Goal: Use online tool/utility: Use online tool/utility

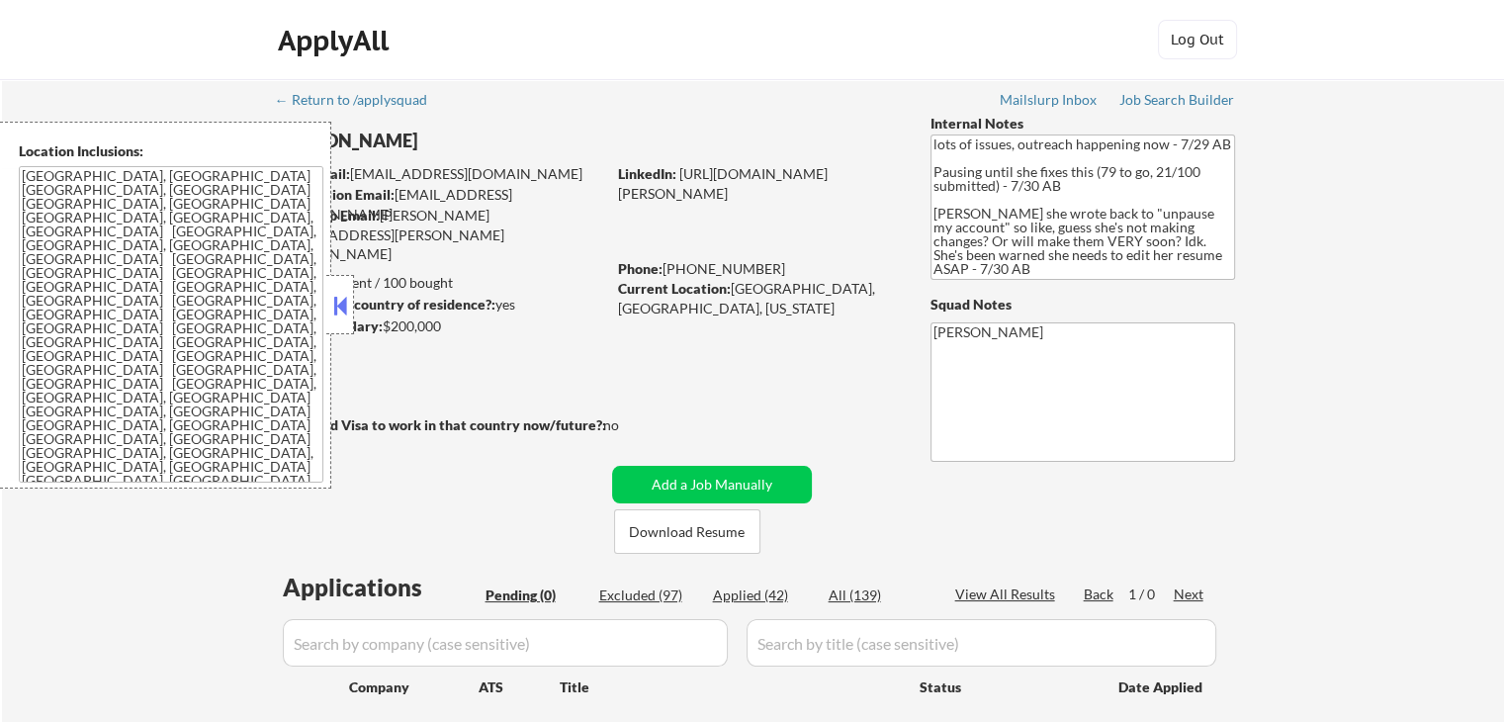
click at [337, 314] on button at bounding box center [340, 306] width 22 height 30
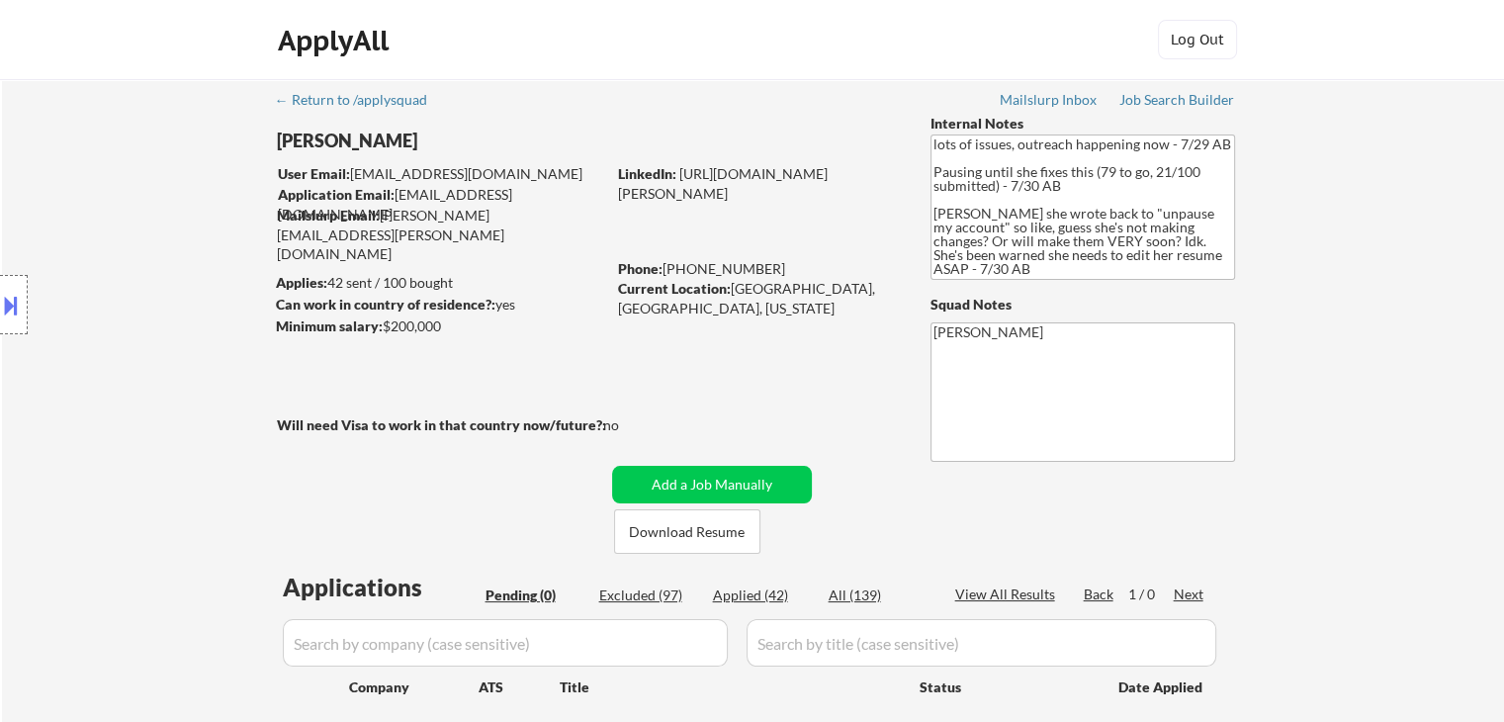
click at [126, 339] on div "Location Inclusions: [GEOGRAPHIC_DATA], [GEOGRAPHIC_DATA] [GEOGRAPHIC_DATA], [G…" at bounding box center [177, 305] width 354 height 367
click at [125, 339] on div "Location Inclusions: [GEOGRAPHIC_DATA], [GEOGRAPHIC_DATA] [GEOGRAPHIC_DATA], [G…" at bounding box center [177, 305] width 354 height 367
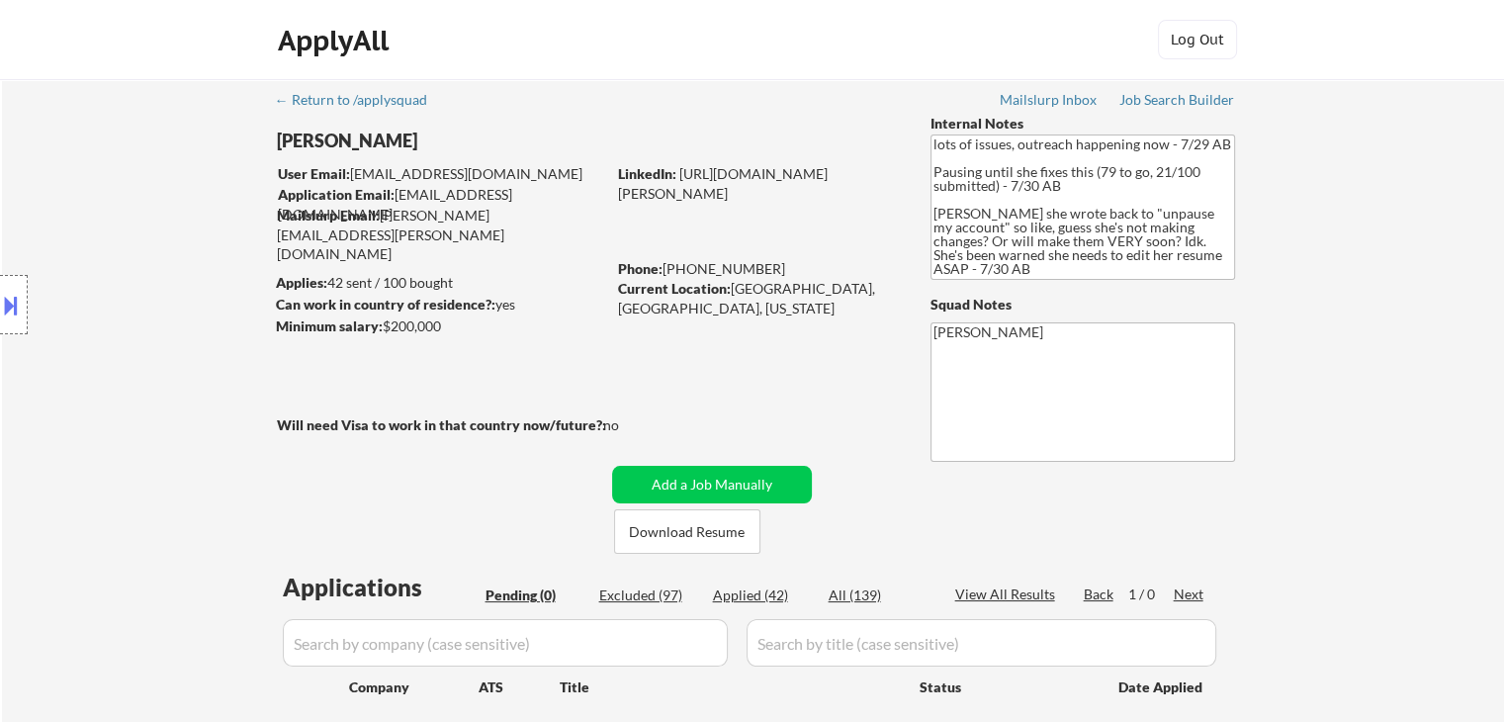
click at [125, 339] on div "Location Inclusions: [GEOGRAPHIC_DATA], [GEOGRAPHIC_DATA] [GEOGRAPHIC_DATA], [G…" at bounding box center [177, 305] width 354 height 367
drag, startPoint x: 1160, startPoint y: 98, endPoint x: 1113, endPoint y: 138, distance: 62.4
click at [1161, 98] on div "Job Search Builder" at bounding box center [1177, 100] width 116 height 14
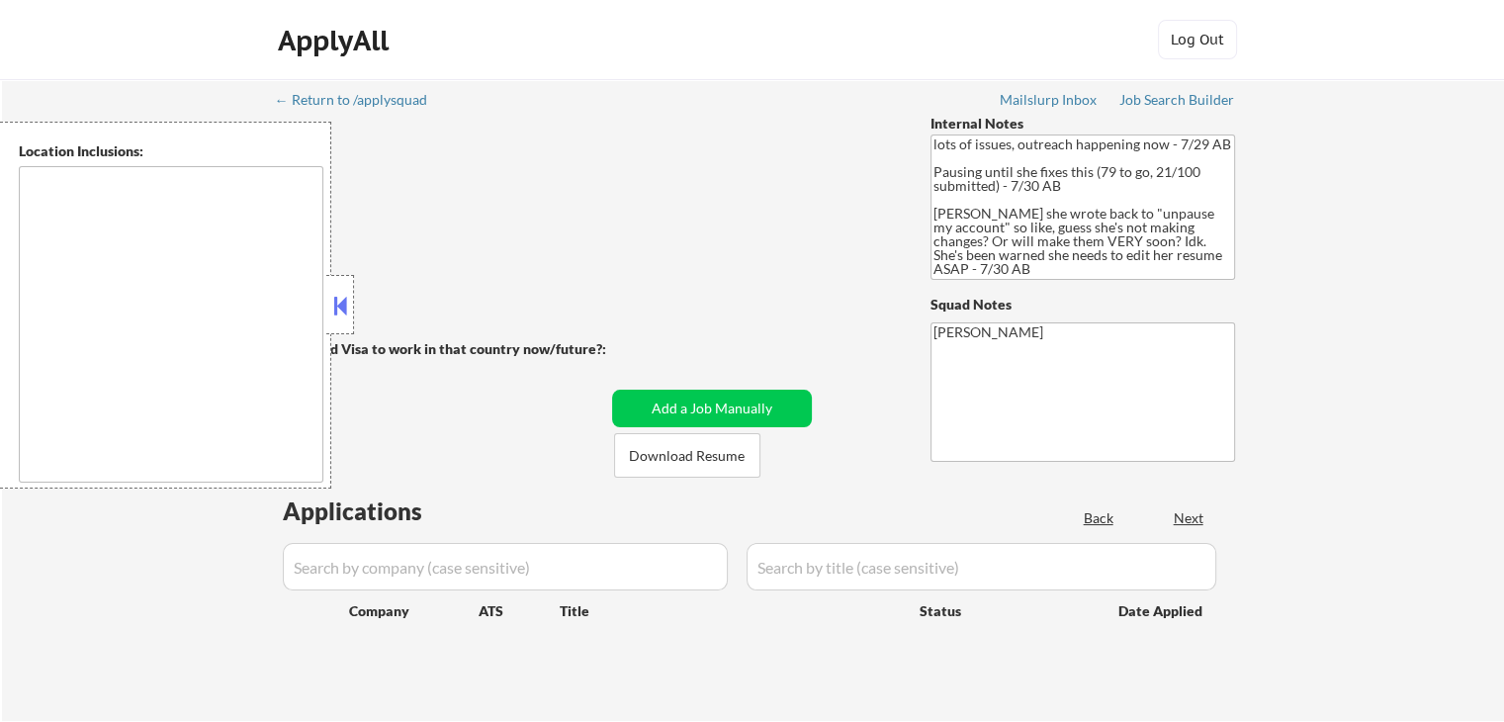
type textarea "[GEOGRAPHIC_DATA], [GEOGRAPHIC_DATA] [GEOGRAPHIC_DATA], [GEOGRAPHIC_DATA] [GEOG…"
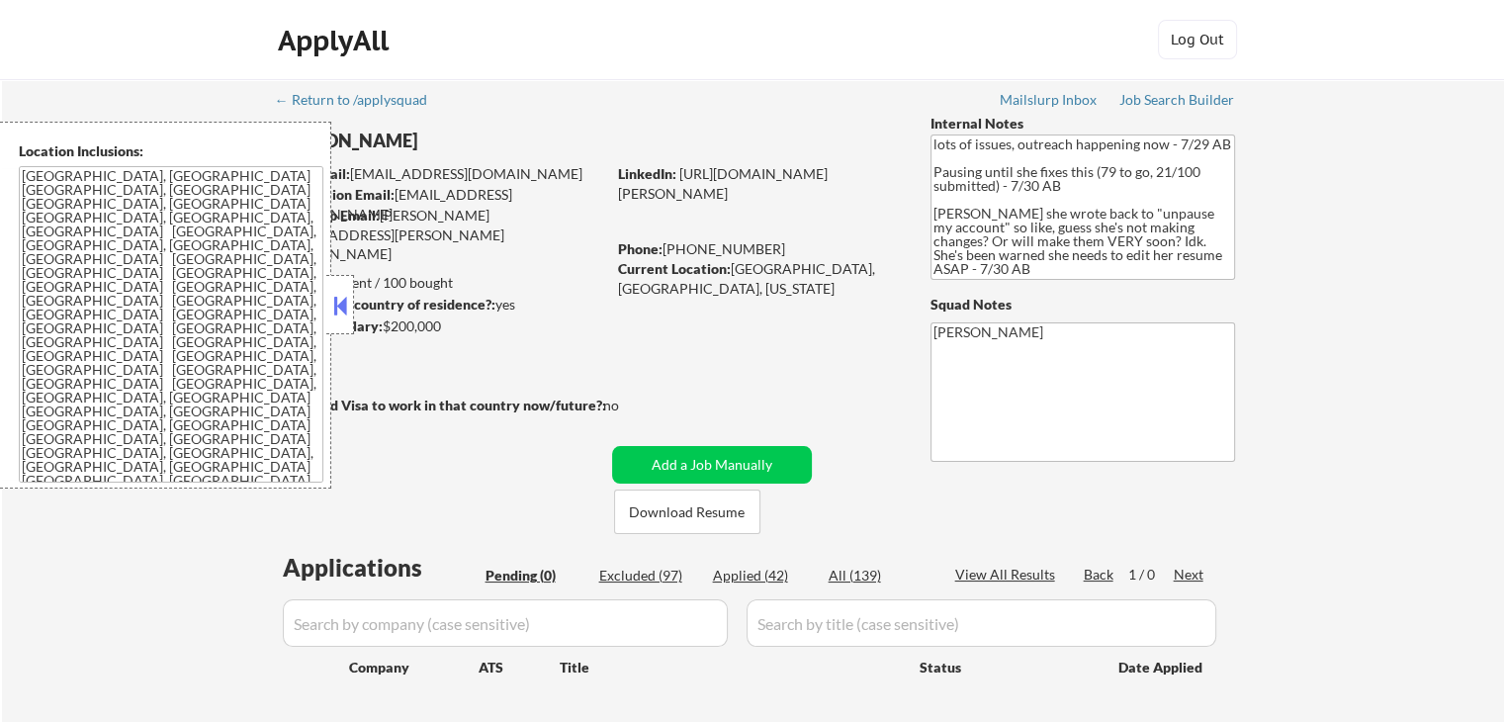
click at [332, 306] on button at bounding box center [340, 306] width 22 height 30
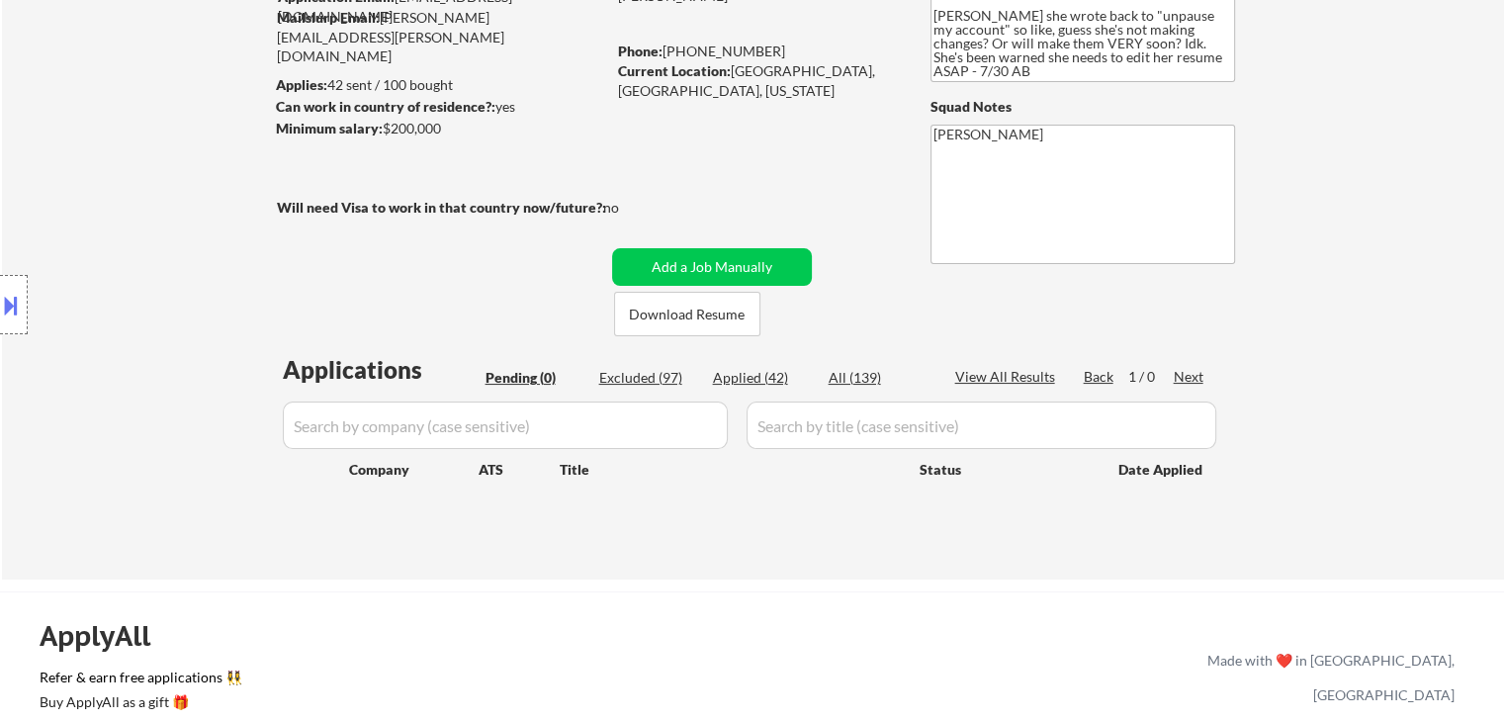
click at [67, 316] on div "Location Inclusions: [GEOGRAPHIC_DATA], [GEOGRAPHIC_DATA] [GEOGRAPHIC_DATA], [G…" at bounding box center [177, 305] width 354 height 367
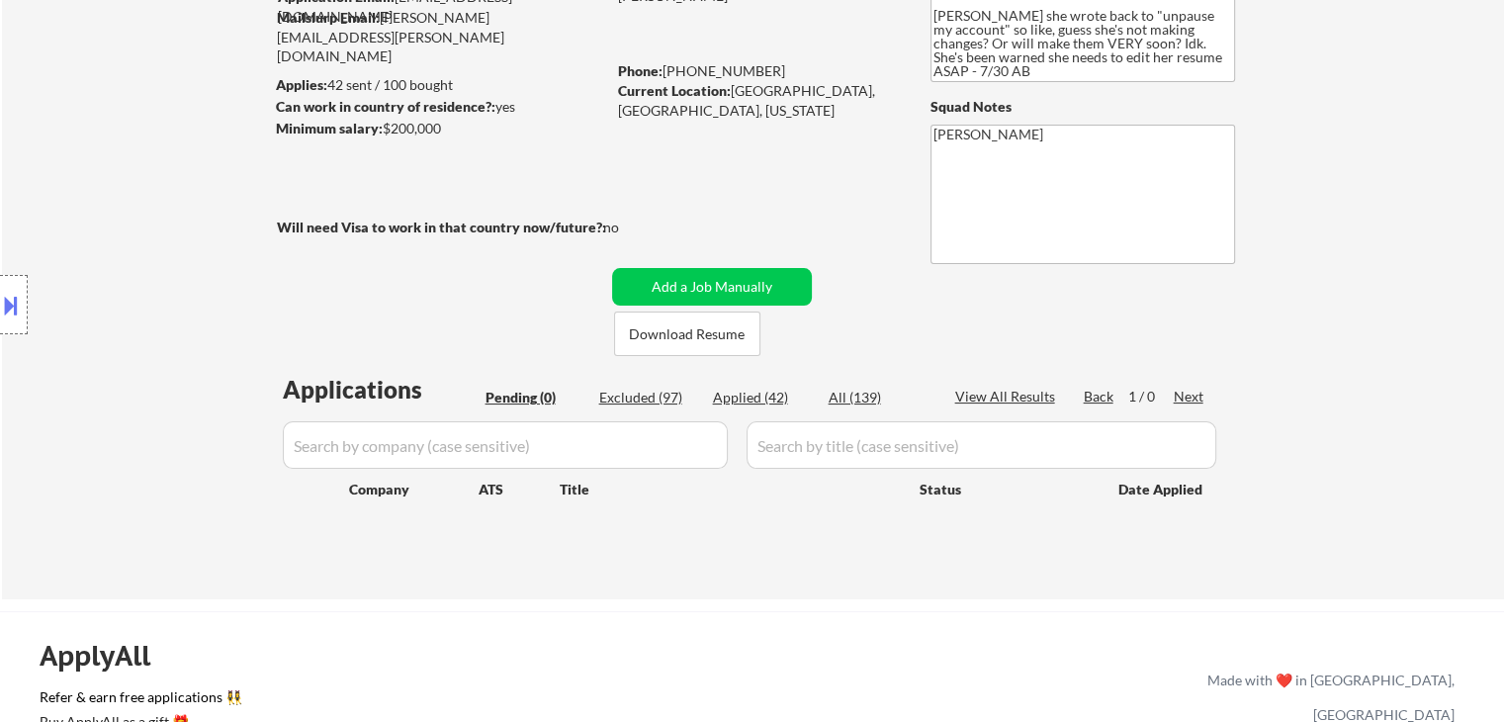
scroll to position [197, 0]
click at [131, 294] on div "Location Inclusions: [GEOGRAPHIC_DATA], [GEOGRAPHIC_DATA] [GEOGRAPHIC_DATA], [G…" at bounding box center [177, 305] width 354 height 367
click at [132, 293] on div "Location Inclusions: [GEOGRAPHIC_DATA], [GEOGRAPHIC_DATA] [GEOGRAPHIC_DATA], [G…" at bounding box center [177, 305] width 354 height 367
click at [134, 290] on div "Location Inclusions: [GEOGRAPHIC_DATA], [GEOGRAPHIC_DATA] [GEOGRAPHIC_DATA], [G…" at bounding box center [177, 305] width 354 height 367
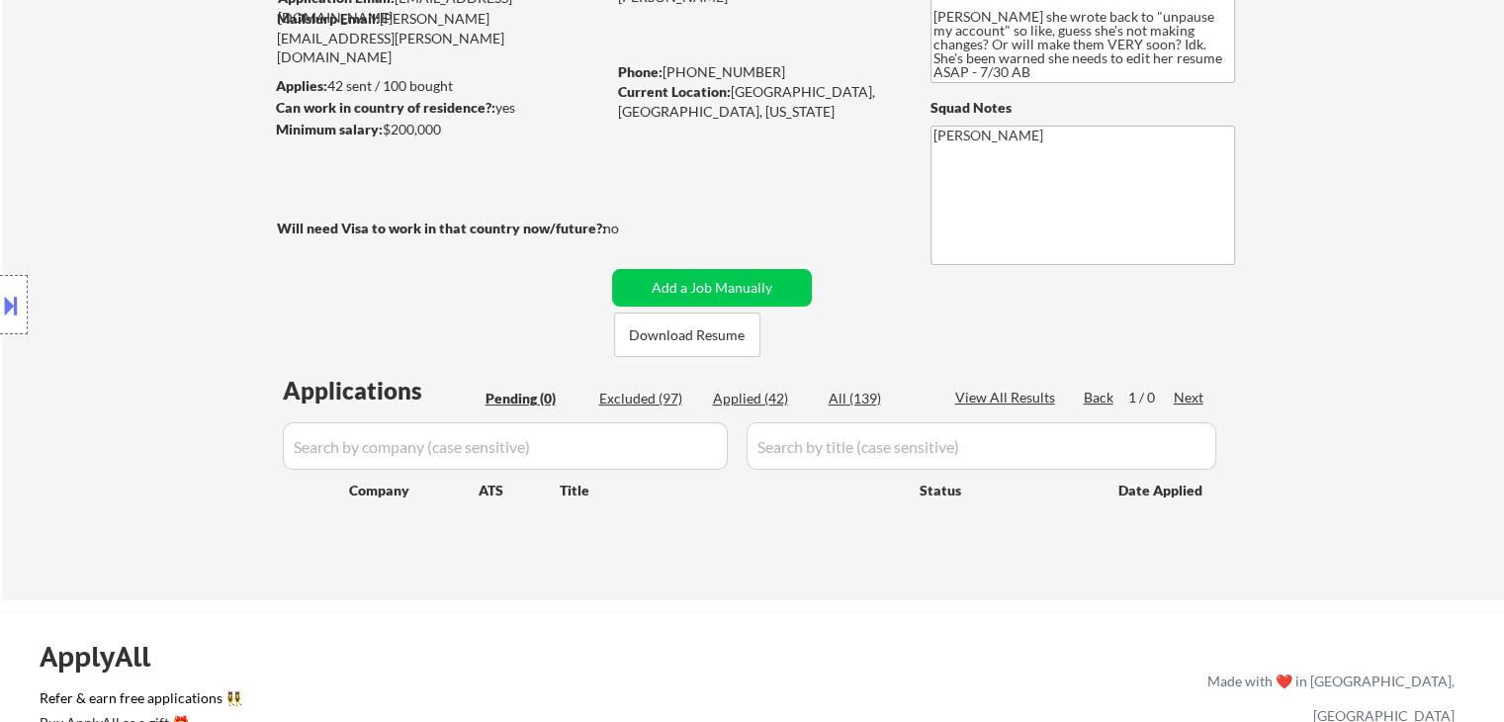
click at [134, 290] on div "Location Inclusions: [GEOGRAPHIC_DATA], [GEOGRAPHIC_DATA] [GEOGRAPHIC_DATA], [G…" at bounding box center [177, 305] width 354 height 367
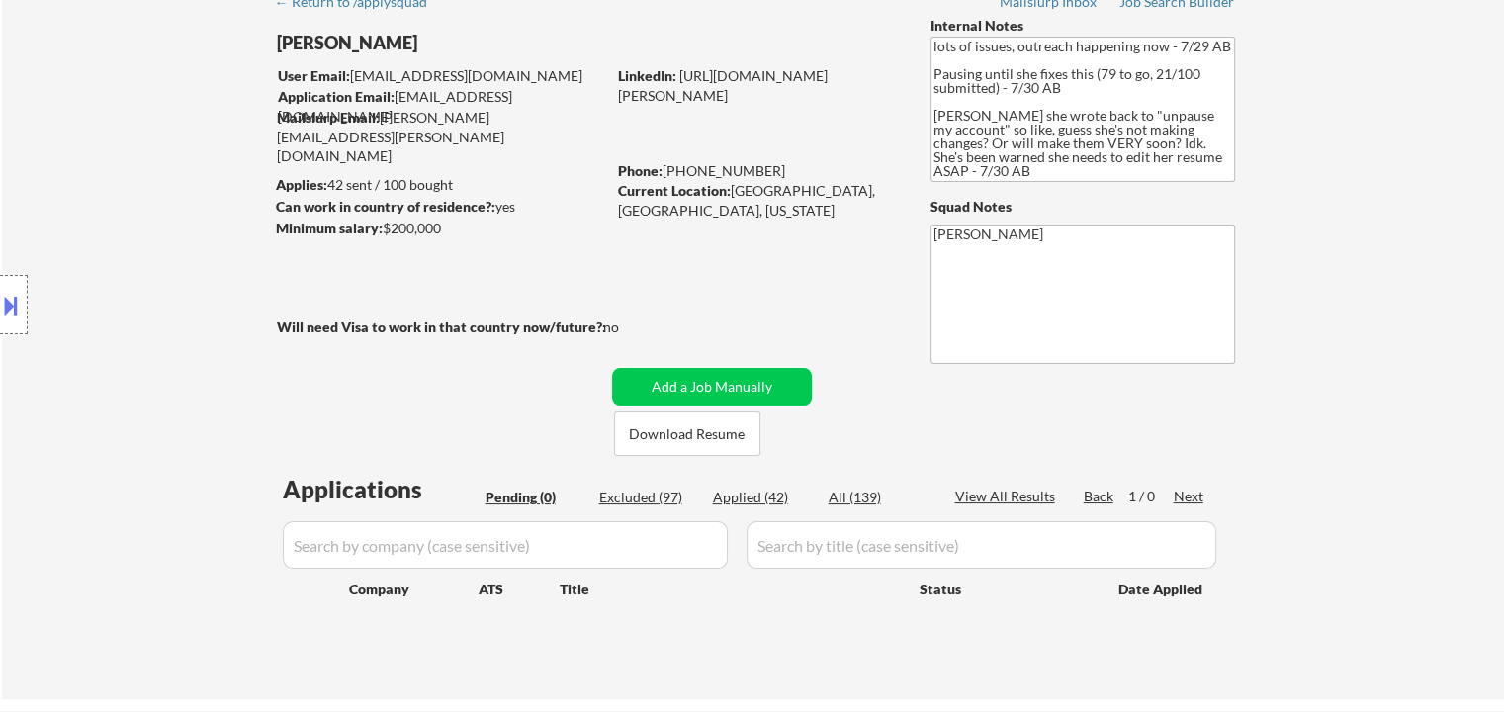
click at [134, 290] on div "Location Inclusions: [GEOGRAPHIC_DATA], [GEOGRAPHIC_DATA] [GEOGRAPHIC_DATA], [G…" at bounding box center [177, 305] width 354 height 367
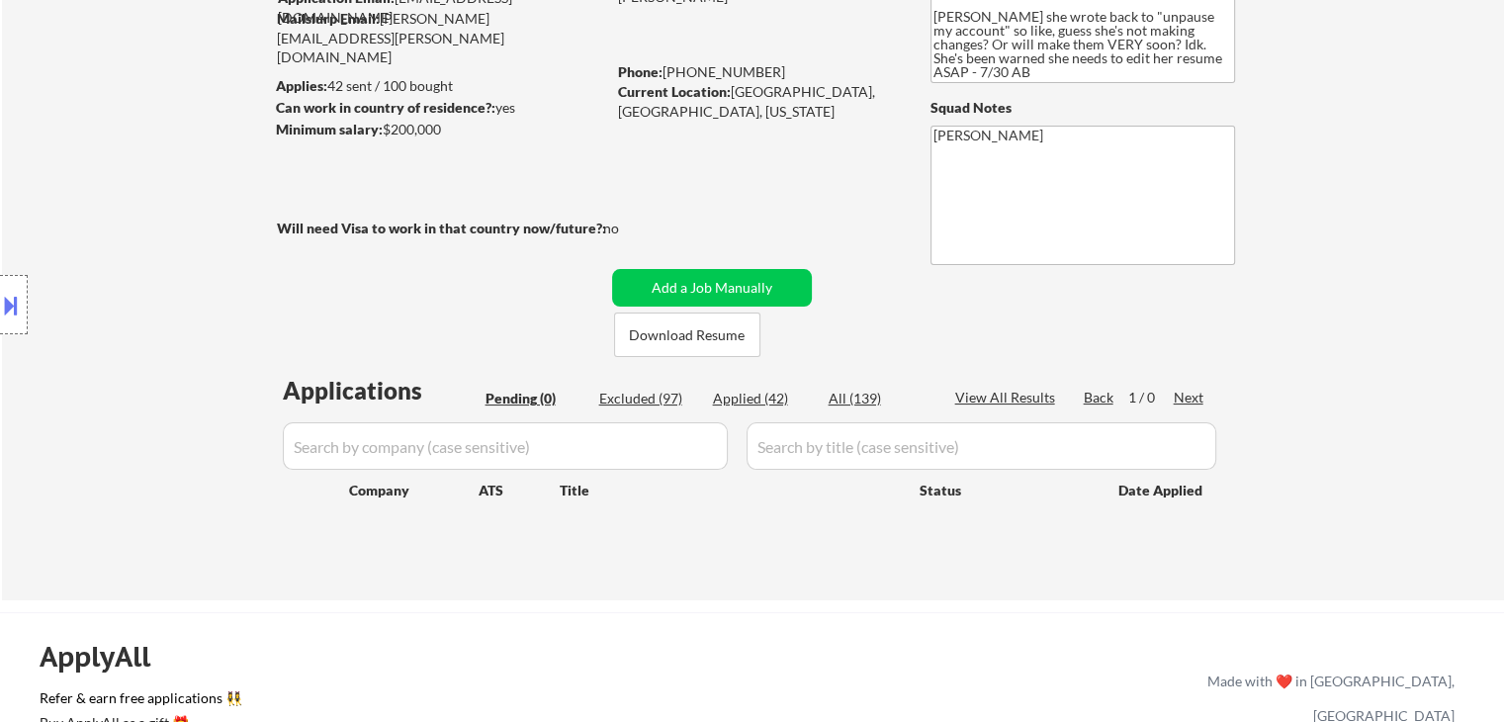
click at [134, 289] on div "Location Inclusions: [GEOGRAPHIC_DATA], [GEOGRAPHIC_DATA] [GEOGRAPHIC_DATA], [G…" at bounding box center [177, 305] width 354 height 367
click at [140, 288] on div "Location Inclusions: [GEOGRAPHIC_DATA], [GEOGRAPHIC_DATA] [GEOGRAPHIC_DATA], [G…" at bounding box center [177, 305] width 354 height 367
click at [141, 288] on div "Location Inclusions: [GEOGRAPHIC_DATA], [GEOGRAPHIC_DATA] [GEOGRAPHIC_DATA], [G…" at bounding box center [177, 305] width 354 height 367
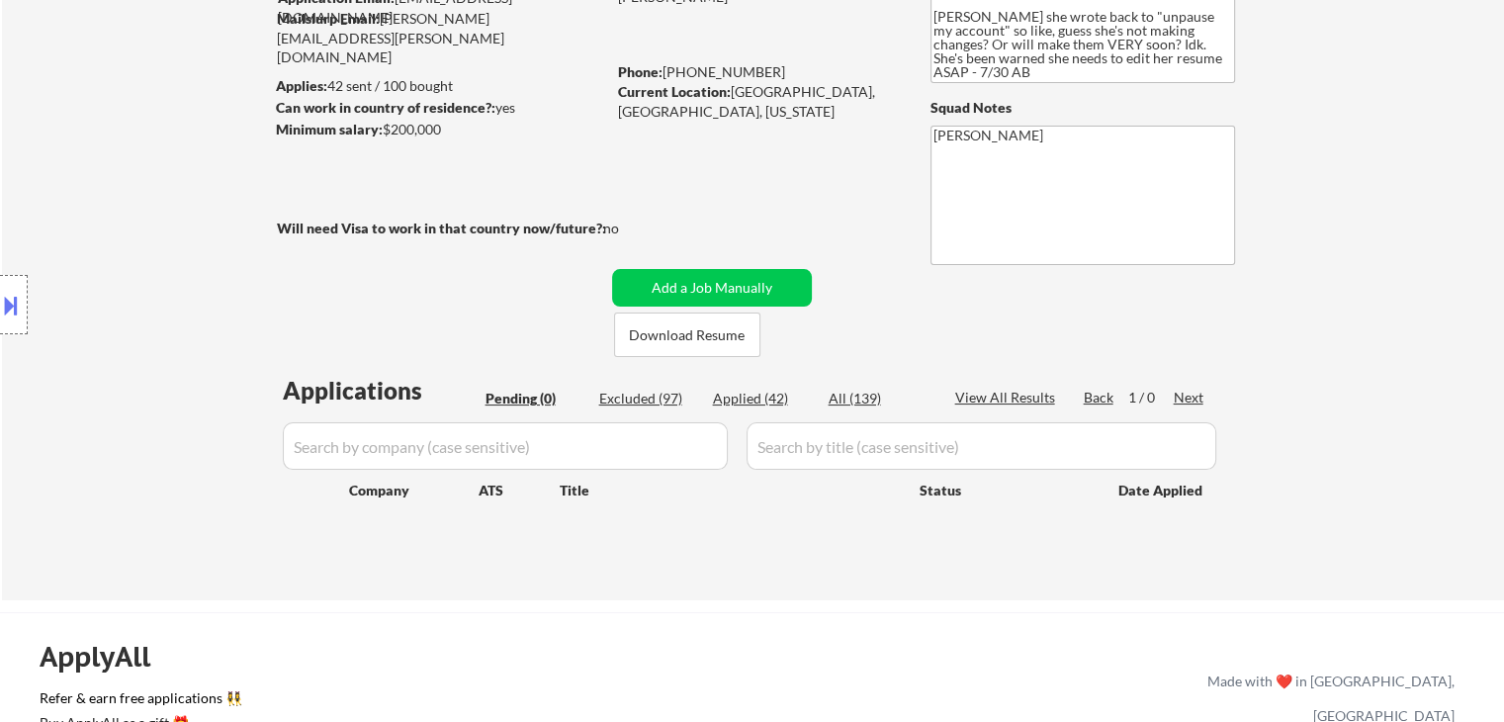
click at [141, 288] on div "Location Inclusions: [GEOGRAPHIC_DATA], [GEOGRAPHIC_DATA] [GEOGRAPHIC_DATA], [G…" at bounding box center [177, 305] width 354 height 367
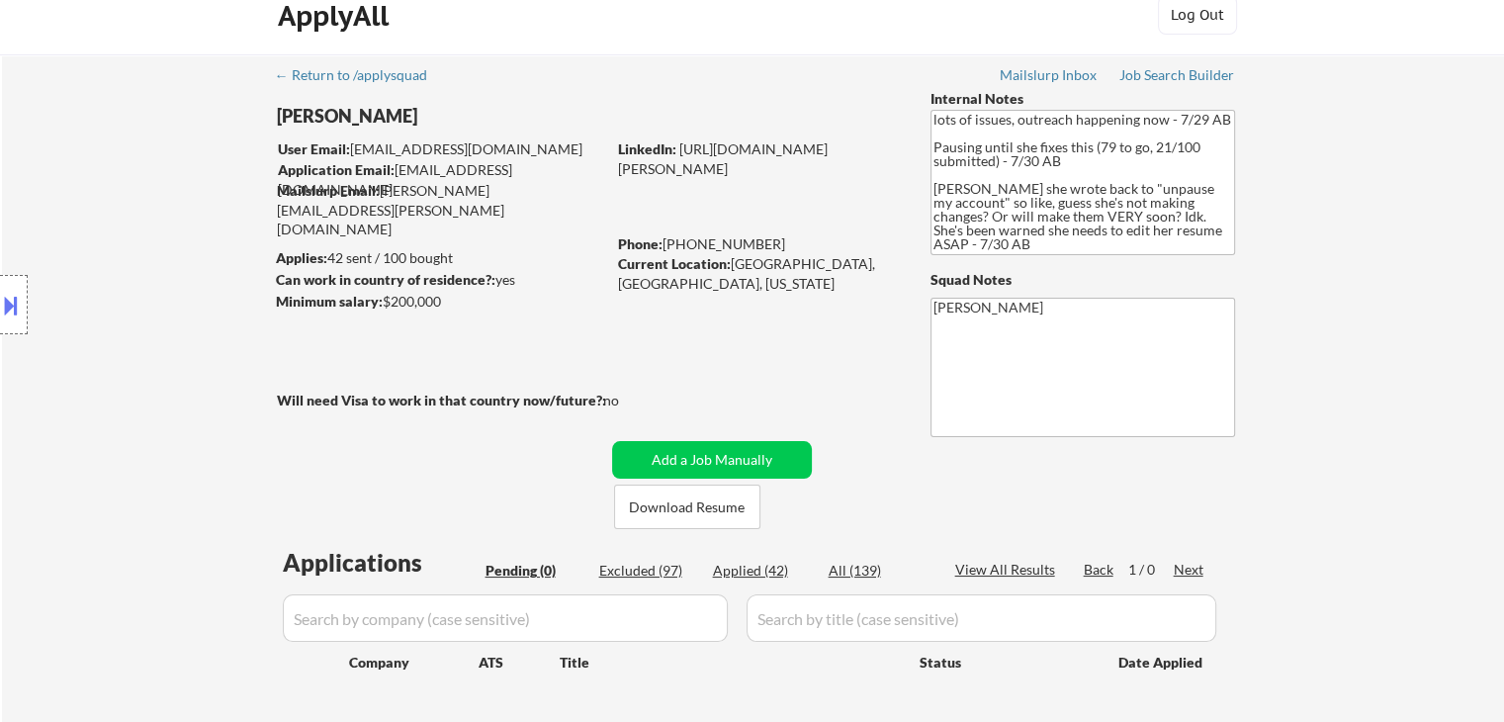
scroll to position [0, 0]
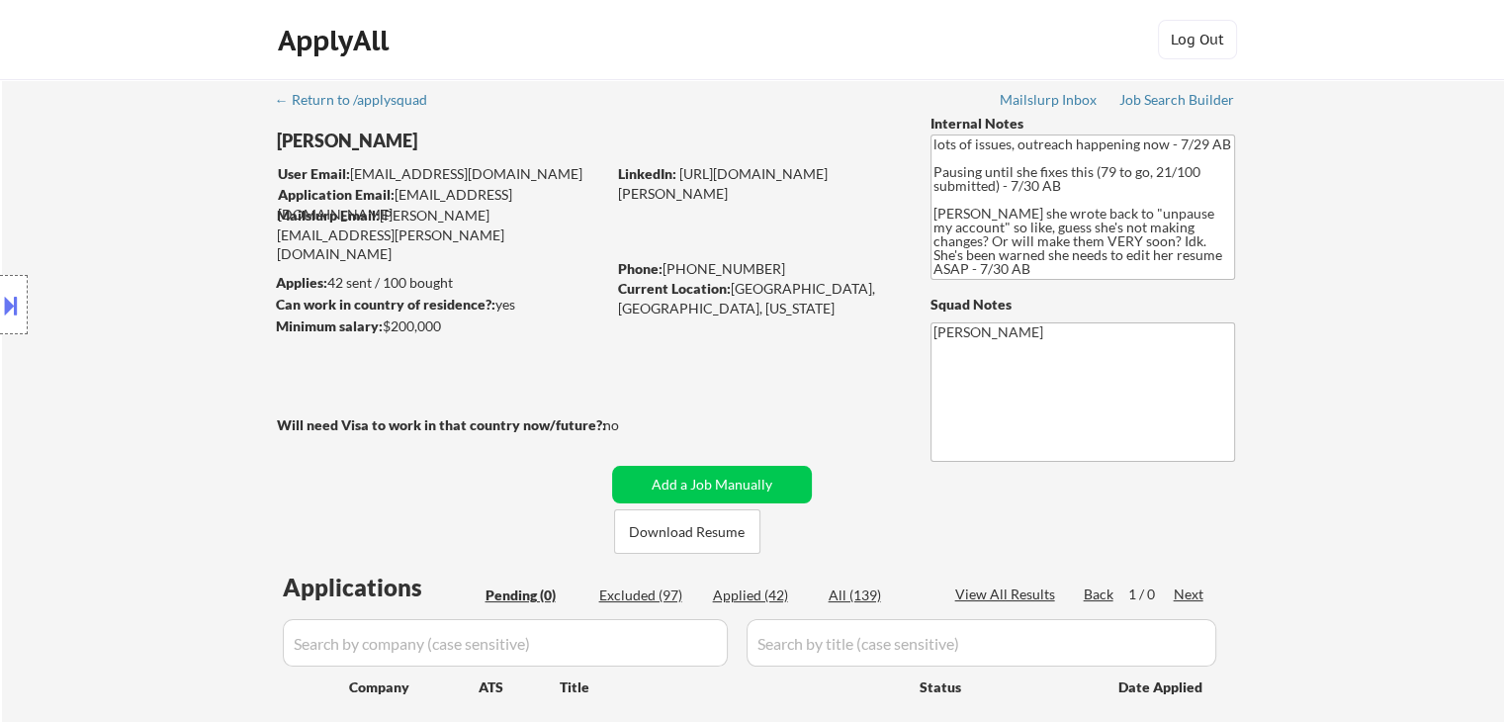
drag, startPoint x: 130, startPoint y: 266, endPoint x: 129, endPoint y: 254, distance: 11.9
click at [129, 254] on div "Location Inclusions: [GEOGRAPHIC_DATA], [GEOGRAPHIC_DATA] [GEOGRAPHIC_DATA], [G…" at bounding box center [177, 305] width 354 height 367
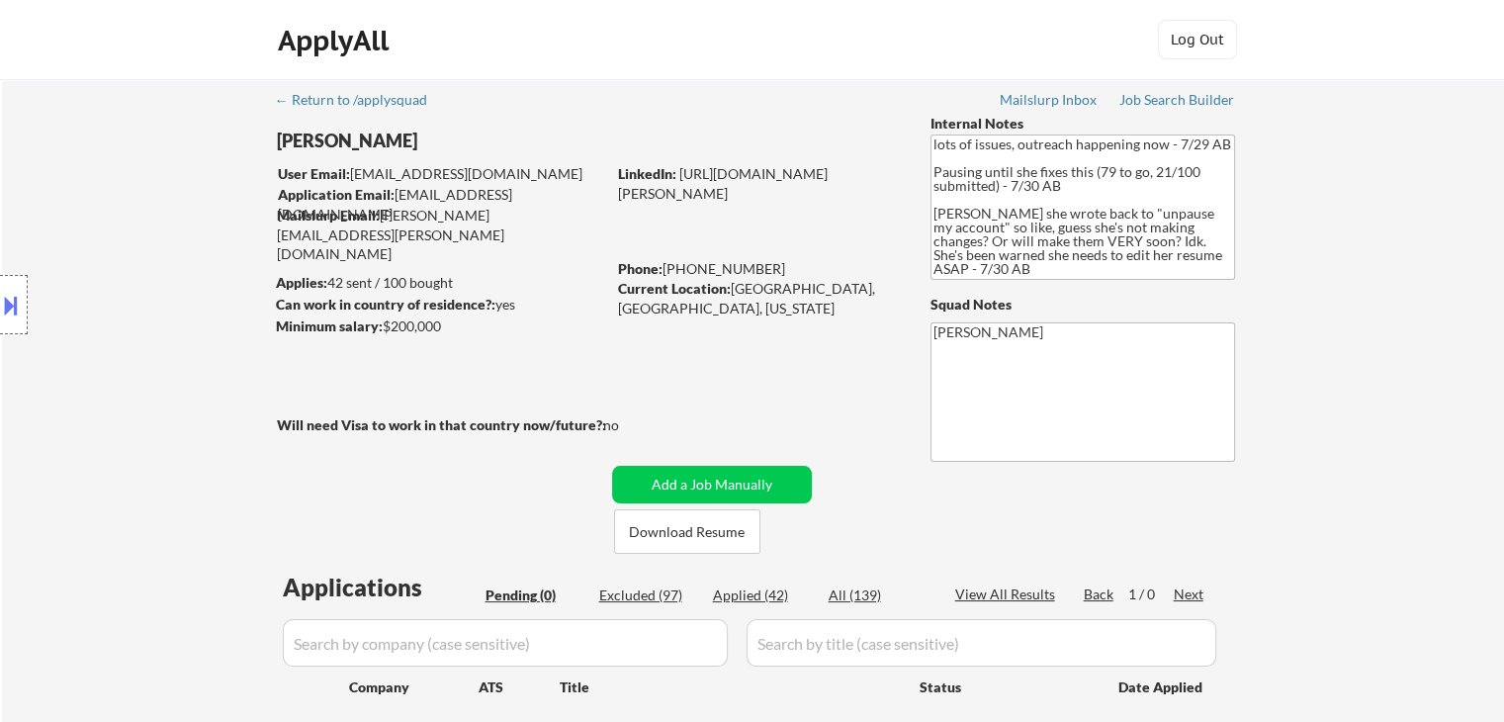
click at [129, 254] on div "Location Inclusions: [GEOGRAPHIC_DATA], [GEOGRAPHIC_DATA] [GEOGRAPHIC_DATA], [G…" at bounding box center [177, 305] width 354 height 367
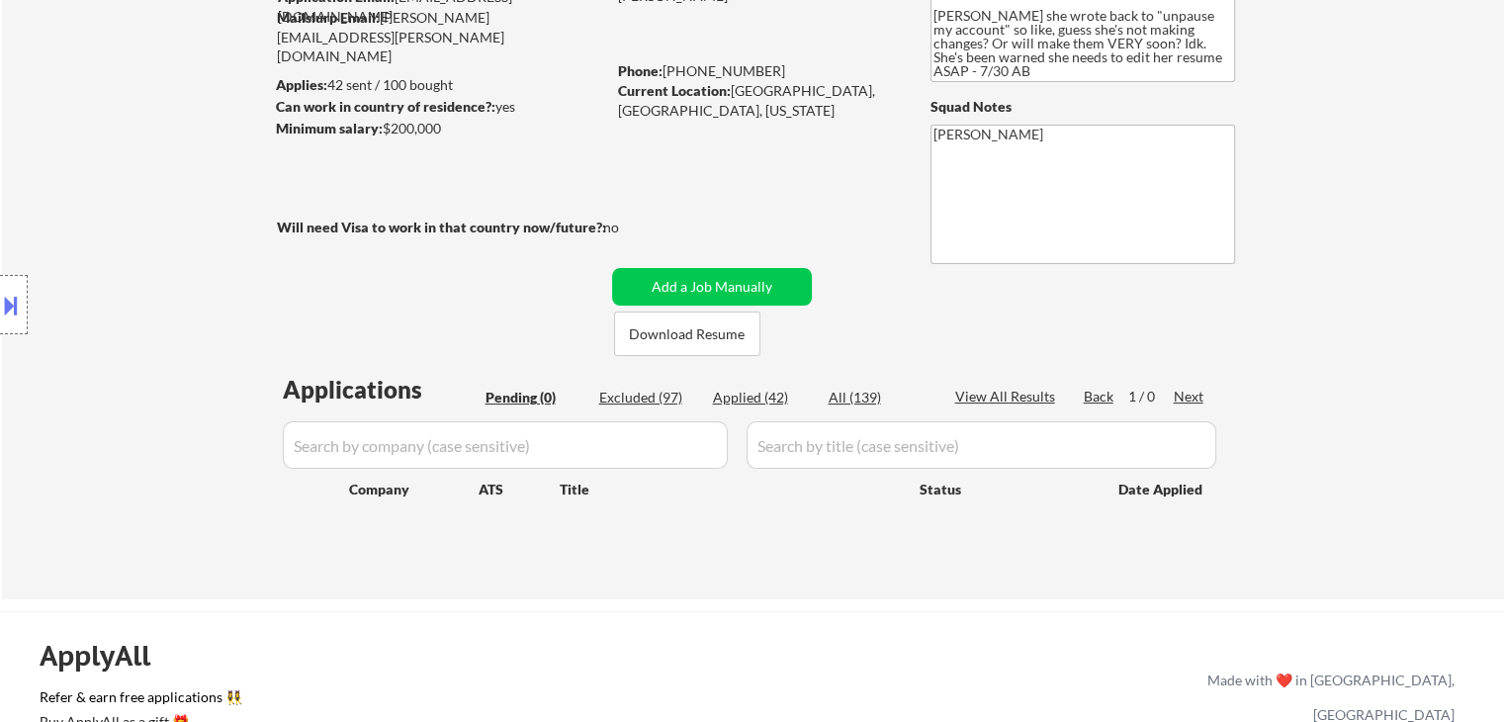
click at [129, 250] on div "Location Inclusions: [GEOGRAPHIC_DATA], [GEOGRAPHIC_DATA] [GEOGRAPHIC_DATA], [G…" at bounding box center [177, 305] width 354 height 367
click at [125, 242] on div "Location Inclusions: [GEOGRAPHIC_DATA], [GEOGRAPHIC_DATA] [GEOGRAPHIC_DATA], [G…" at bounding box center [177, 305] width 354 height 367
click at [131, 234] on div "Location Inclusions: [GEOGRAPHIC_DATA], [GEOGRAPHIC_DATA] [GEOGRAPHIC_DATA], [G…" at bounding box center [177, 305] width 354 height 367
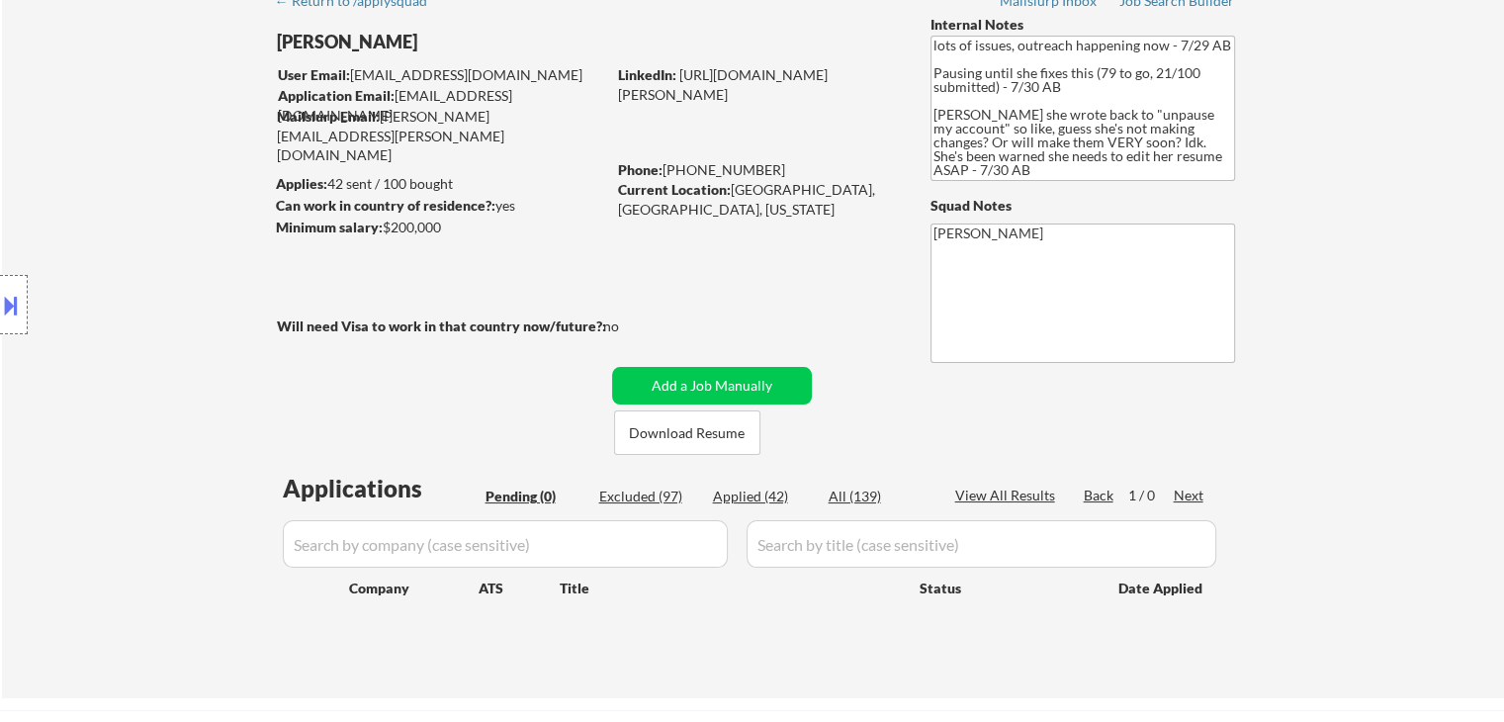
click at [131, 234] on div "Location Inclusions: [GEOGRAPHIC_DATA], [GEOGRAPHIC_DATA] [GEOGRAPHIC_DATA], [G…" at bounding box center [177, 305] width 354 height 367
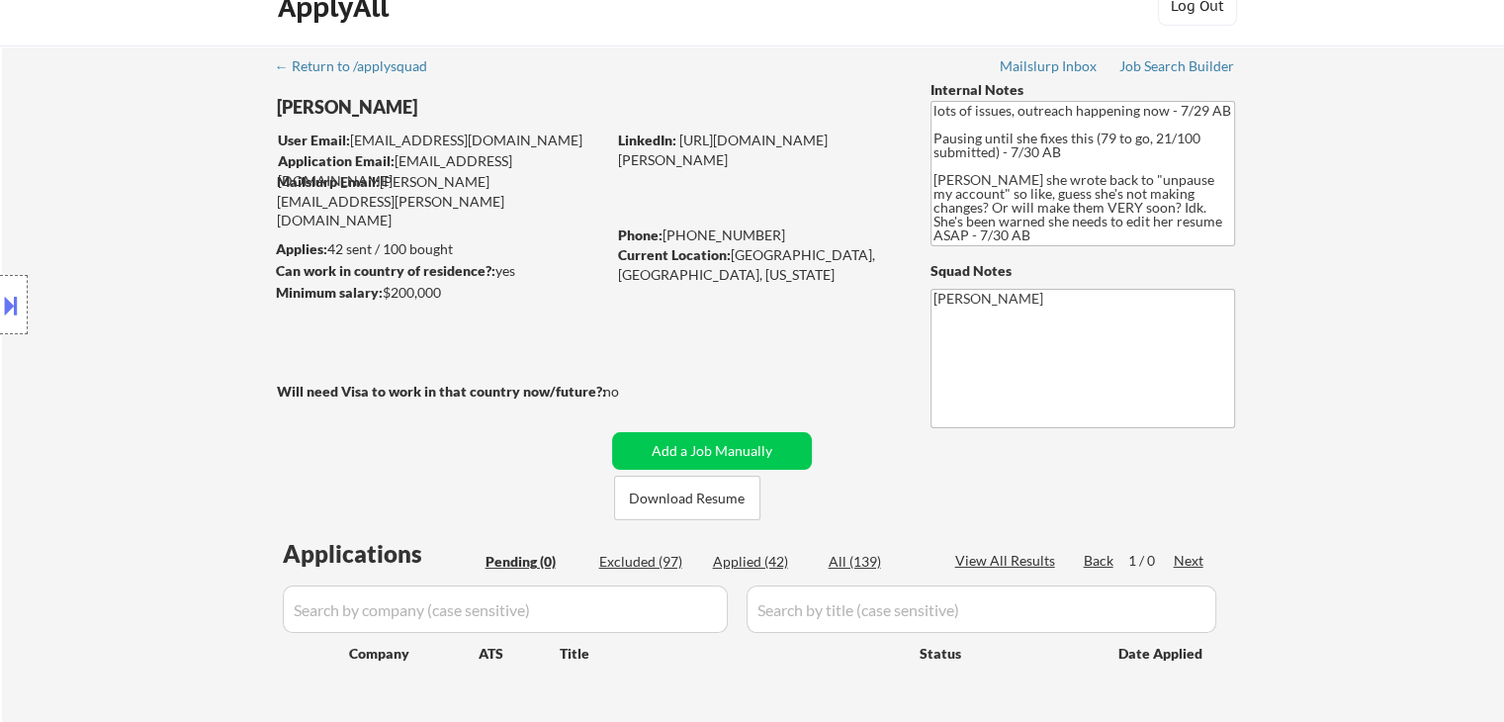
scroll to position [0, 0]
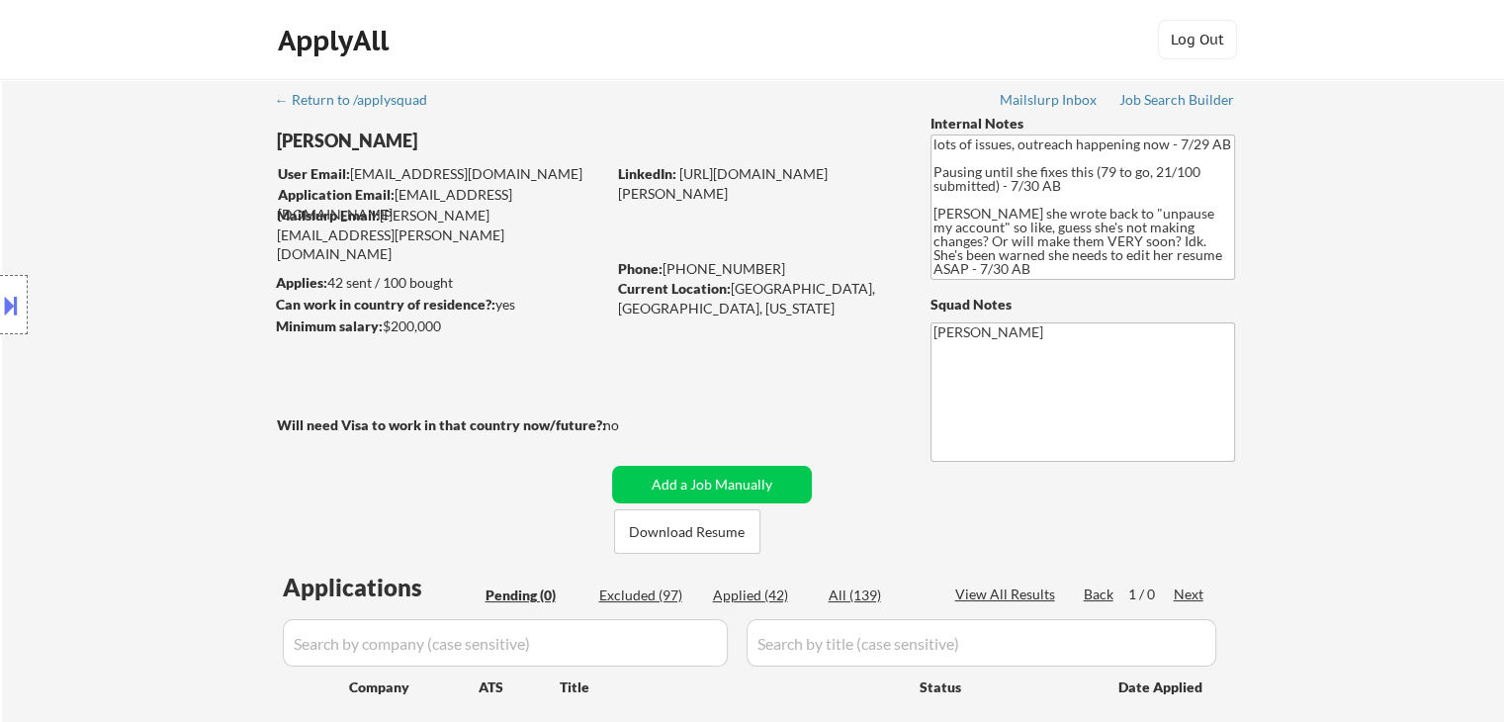
click at [131, 234] on div "Location Inclusions: [GEOGRAPHIC_DATA], [GEOGRAPHIC_DATA] [GEOGRAPHIC_DATA], [G…" at bounding box center [177, 305] width 354 height 367
click at [132, 234] on div "Location Inclusions: [GEOGRAPHIC_DATA], [GEOGRAPHIC_DATA] [GEOGRAPHIC_DATA], [G…" at bounding box center [177, 305] width 354 height 367
click at [133, 234] on div "Location Inclusions: [GEOGRAPHIC_DATA], [GEOGRAPHIC_DATA] [GEOGRAPHIC_DATA], [G…" at bounding box center [177, 305] width 354 height 367
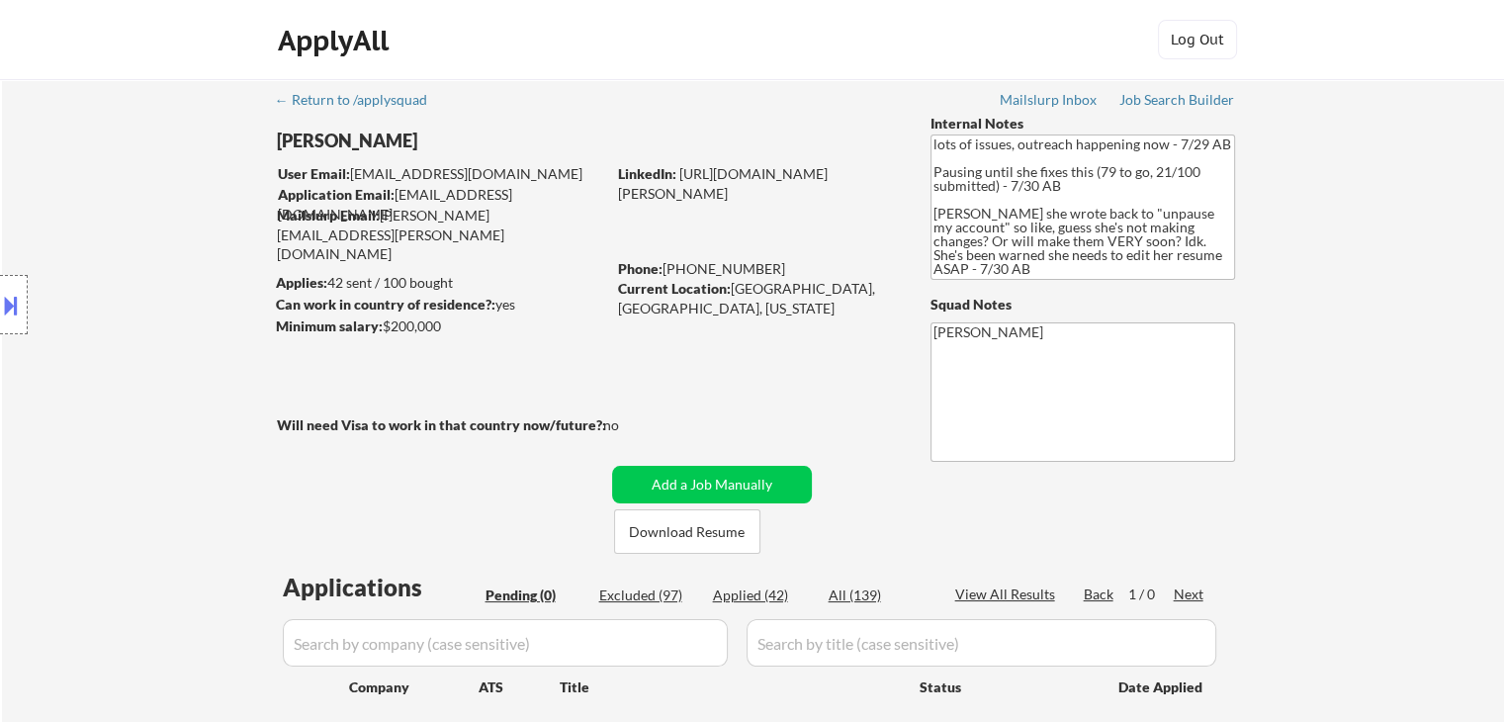
click at [134, 235] on div "Location Inclusions: [GEOGRAPHIC_DATA], [GEOGRAPHIC_DATA] [GEOGRAPHIC_DATA], [G…" at bounding box center [177, 305] width 354 height 367
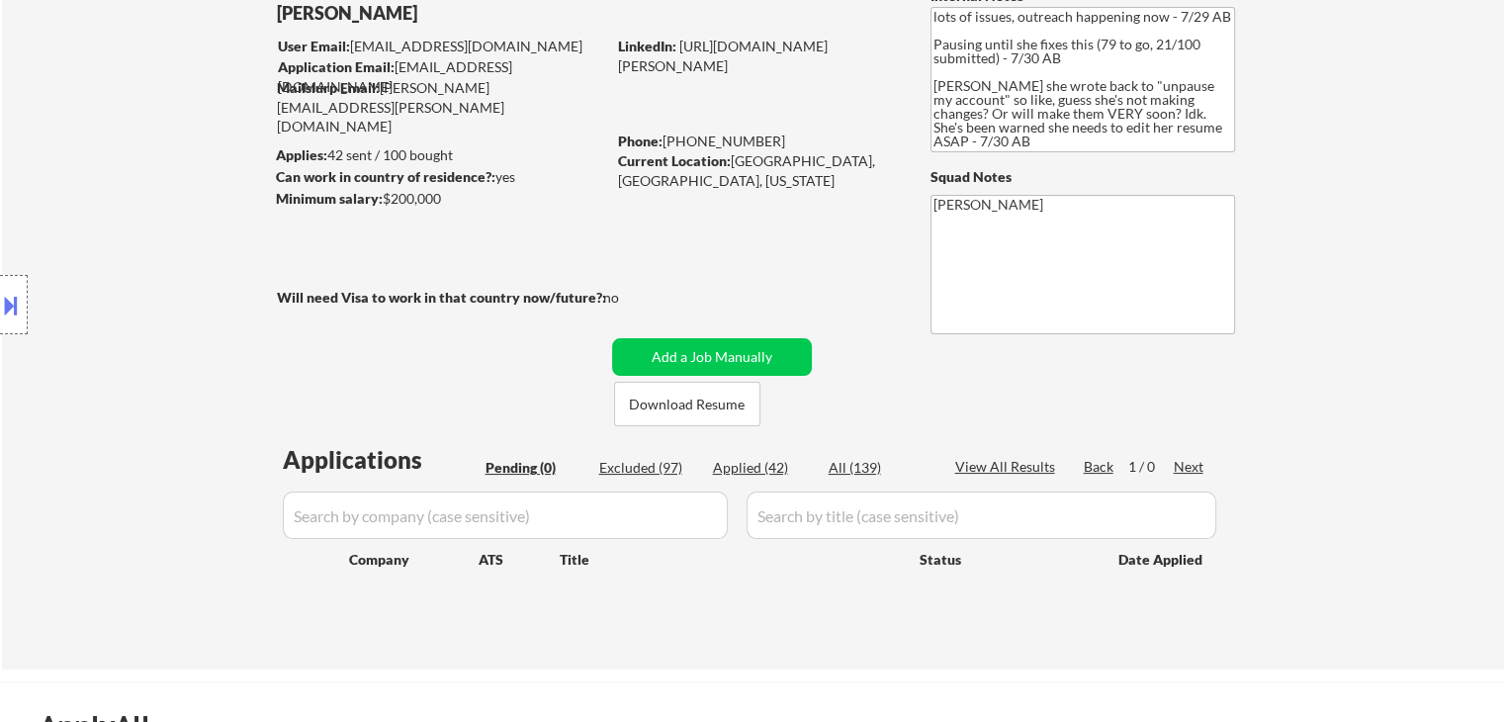
scroll to position [198, 0]
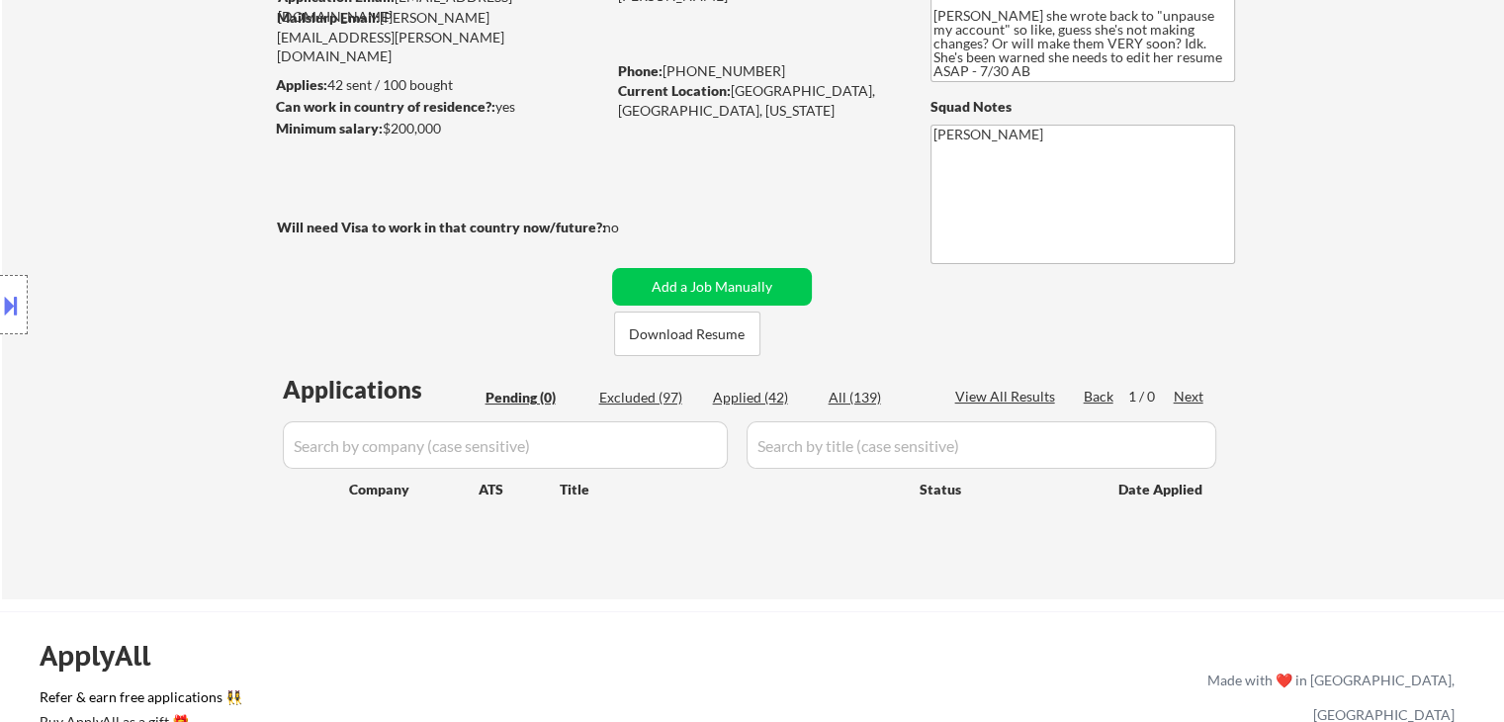
click at [134, 237] on div "Location Inclusions: [GEOGRAPHIC_DATA], [GEOGRAPHIC_DATA] [GEOGRAPHIC_DATA], [G…" at bounding box center [177, 305] width 354 height 367
click at [135, 237] on div "Location Inclusions: [GEOGRAPHIC_DATA], [GEOGRAPHIC_DATA] [GEOGRAPHIC_DATA], [G…" at bounding box center [177, 305] width 354 height 367
click at [138, 242] on div "Location Inclusions: [GEOGRAPHIC_DATA], [GEOGRAPHIC_DATA] [GEOGRAPHIC_DATA], [G…" at bounding box center [177, 305] width 354 height 367
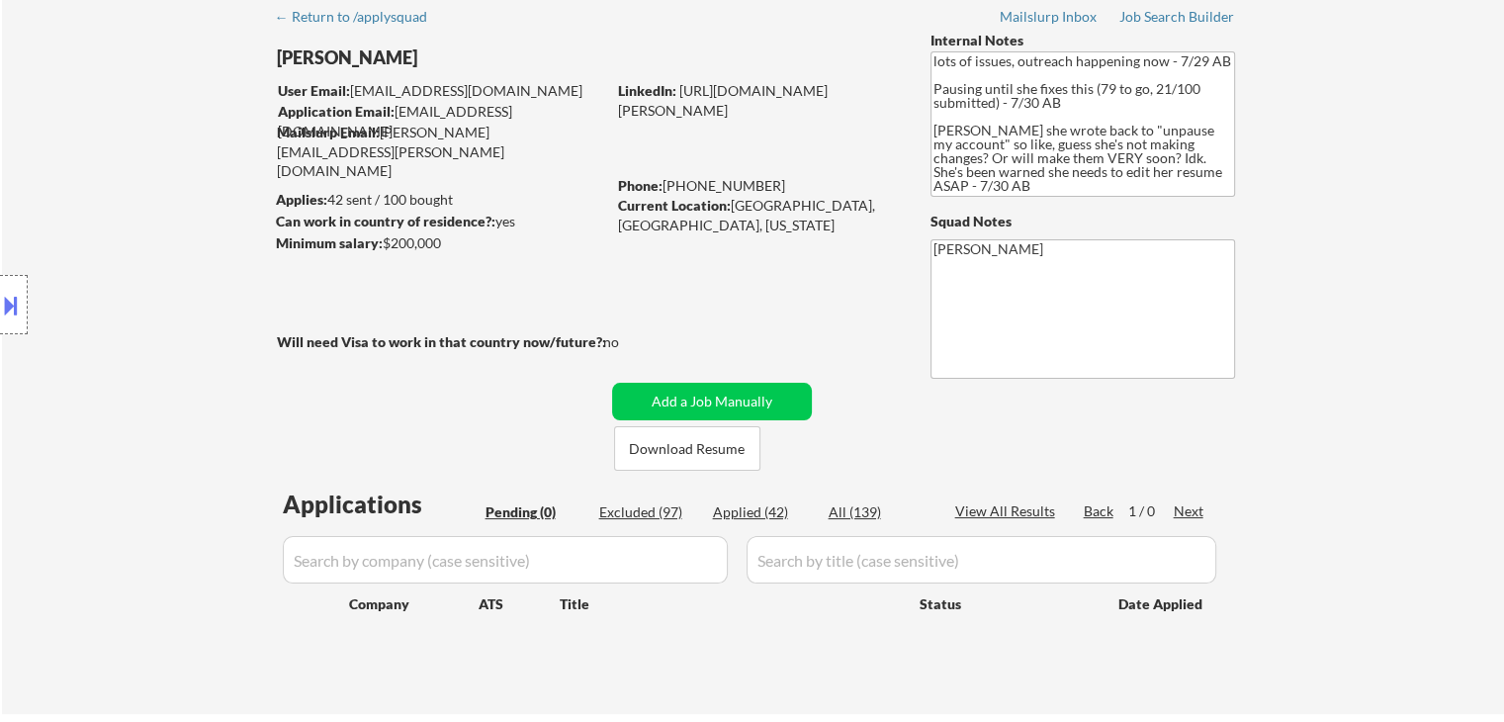
scroll to position [0, 0]
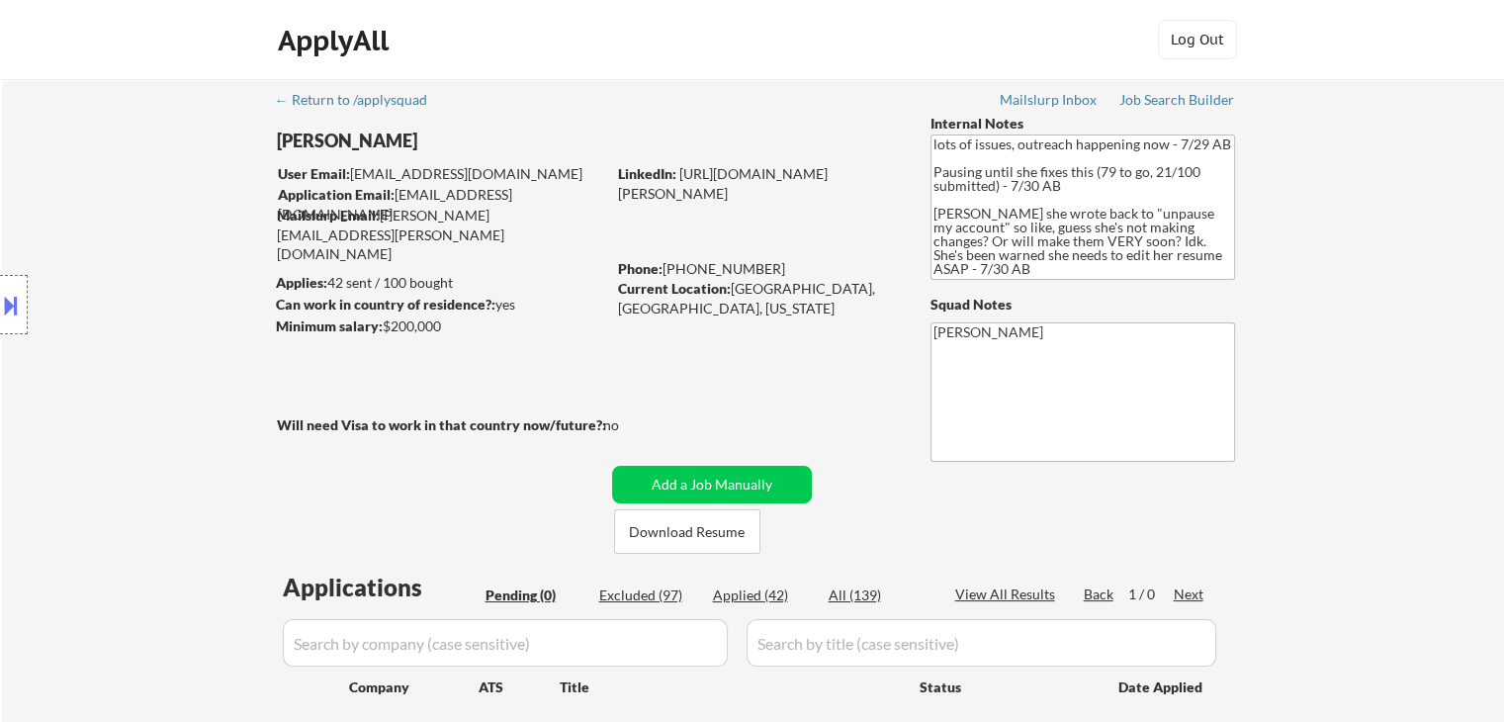
click at [139, 242] on div "Location Inclusions: [GEOGRAPHIC_DATA], [GEOGRAPHIC_DATA] [GEOGRAPHIC_DATA], [G…" at bounding box center [177, 305] width 354 height 367
click at [141, 242] on div "Location Inclusions: [GEOGRAPHIC_DATA], [GEOGRAPHIC_DATA] [GEOGRAPHIC_DATA], [G…" at bounding box center [177, 305] width 354 height 367
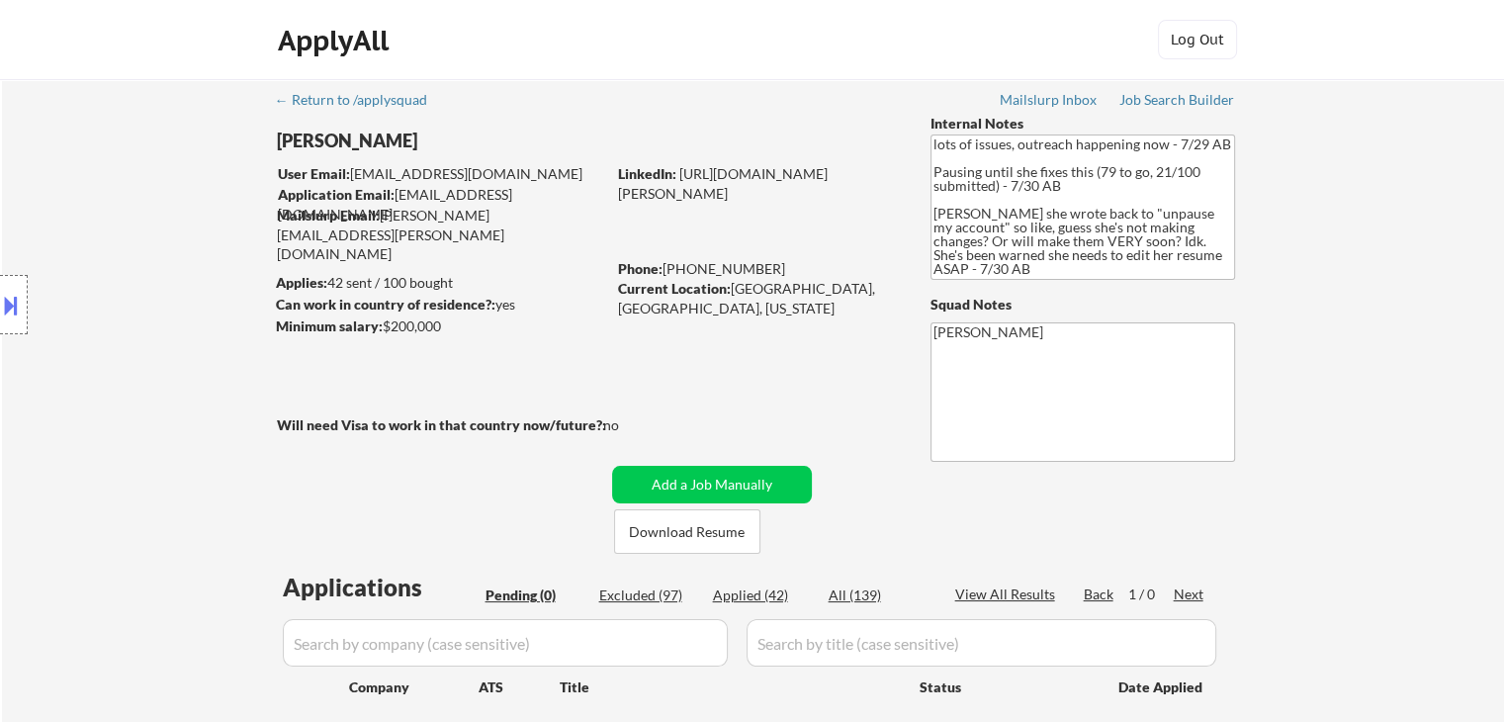
click at [142, 242] on div "Location Inclusions: [GEOGRAPHIC_DATA], [GEOGRAPHIC_DATA] [GEOGRAPHIC_DATA], [G…" at bounding box center [177, 305] width 354 height 367
click at [143, 242] on div "Location Inclusions: [GEOGRAPHIC_DATA], [GEOGRAPHIC_DATA] [GEOGRAPHIC_DATA], [G…" at bounding box center [177, 305] width 354 height 367
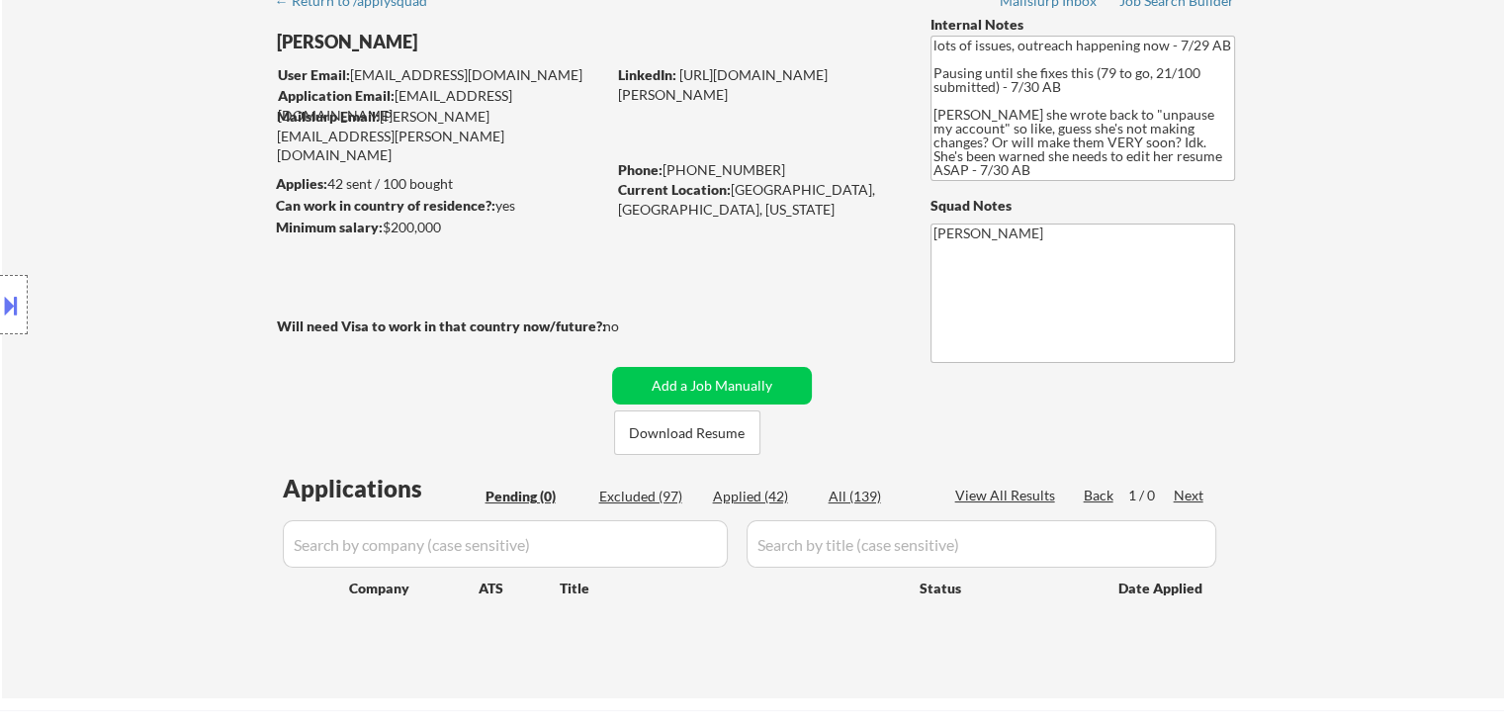
click at [144, 242] on div "Location Inclusions: [GEOGRAPHIC_DATA], [GEOGRAPHIC_DATA] [GEOGRAPHIC_DATA], [G…" at bounding box center [177, 305] width 354 height 367
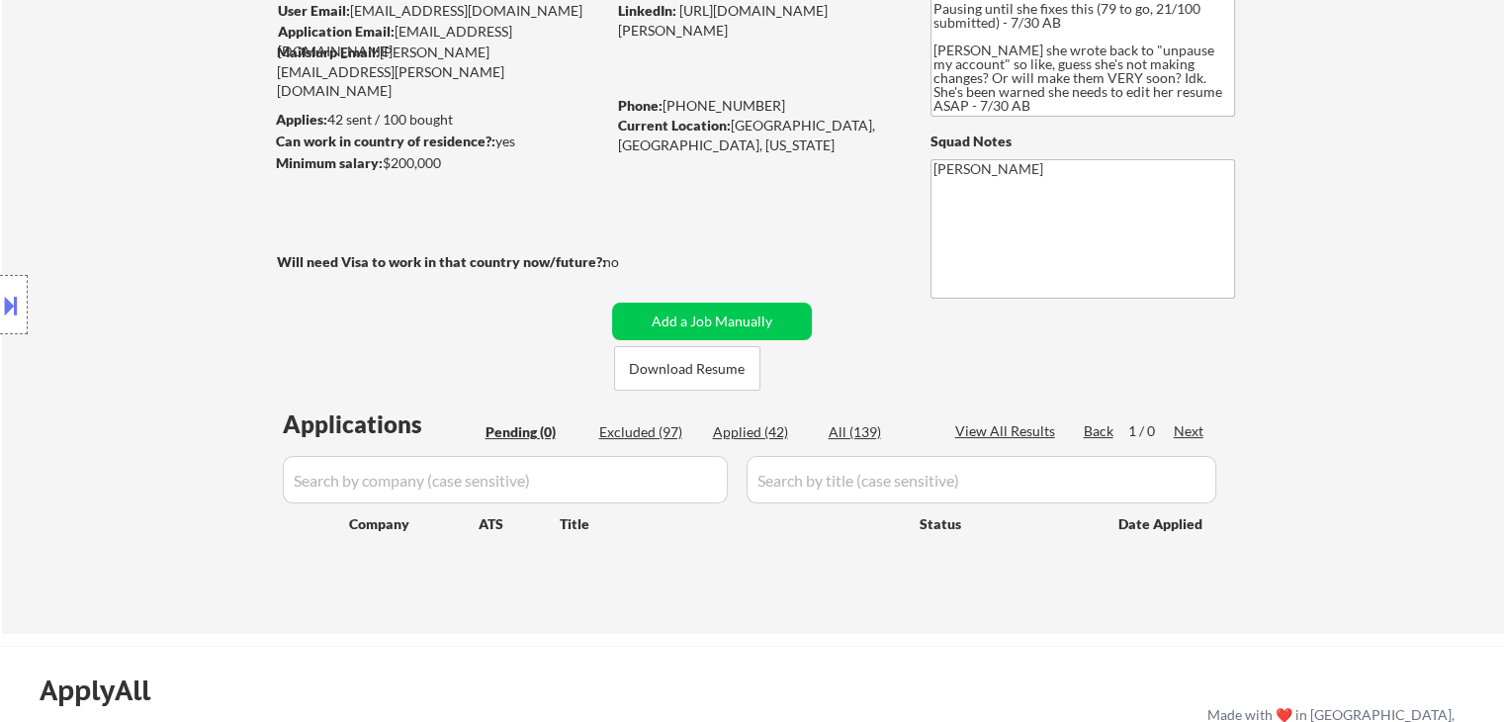
scroll to position [198, 0]
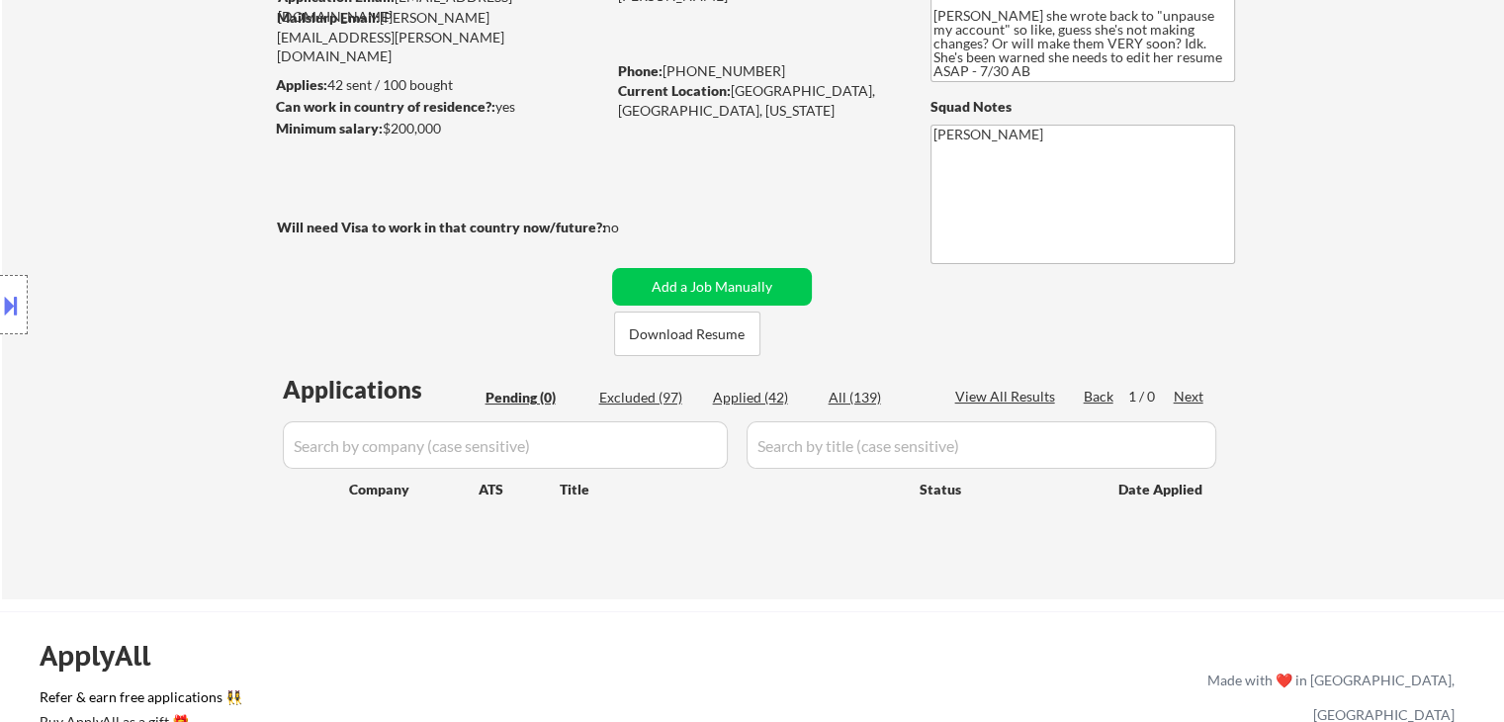
click at [145, 241] on div "Location Inclusions: [GEOGRAPHIC_DATA], [GEOGRAPHIC_DATA] [GEOGRAPHIC_DATA], [G…" at bounding box center [177, 305] width 354 height 367
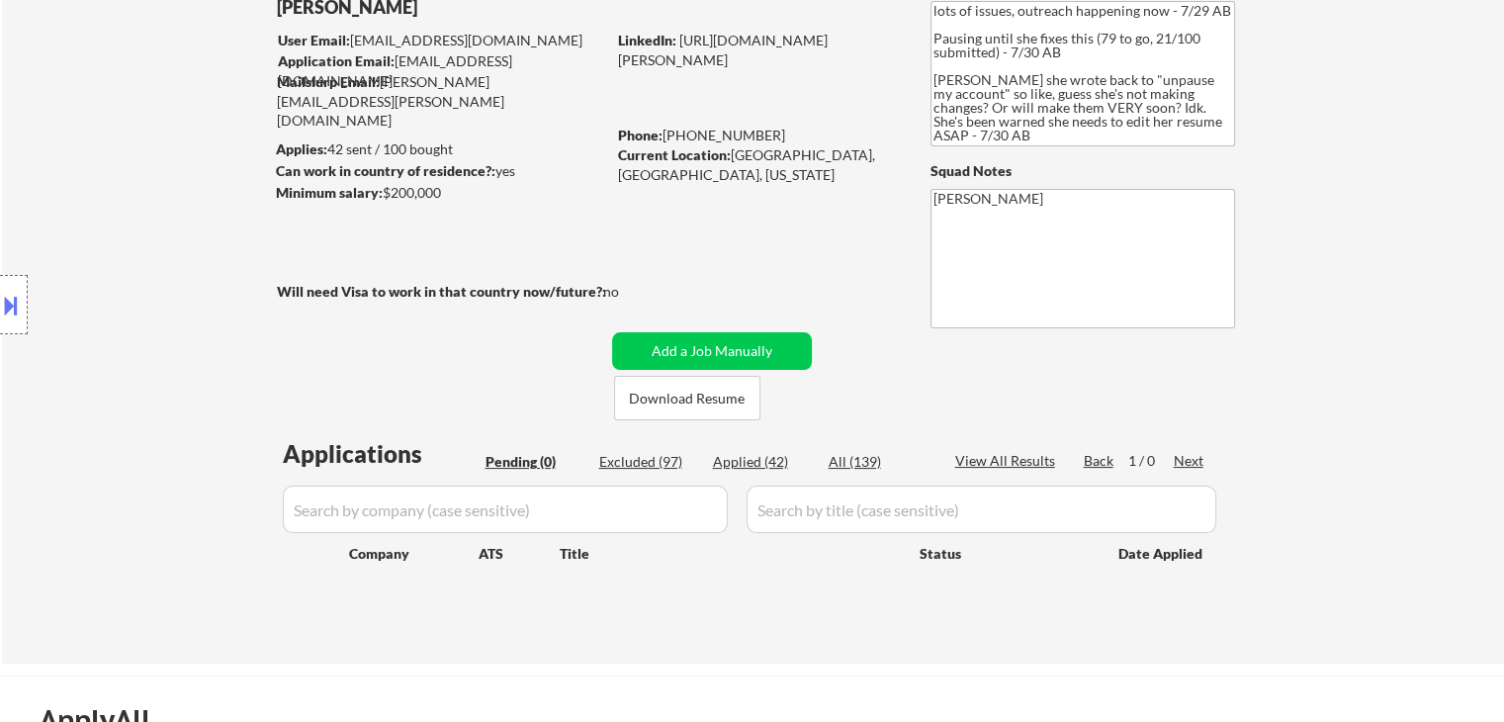
scroll to position [99, 0]
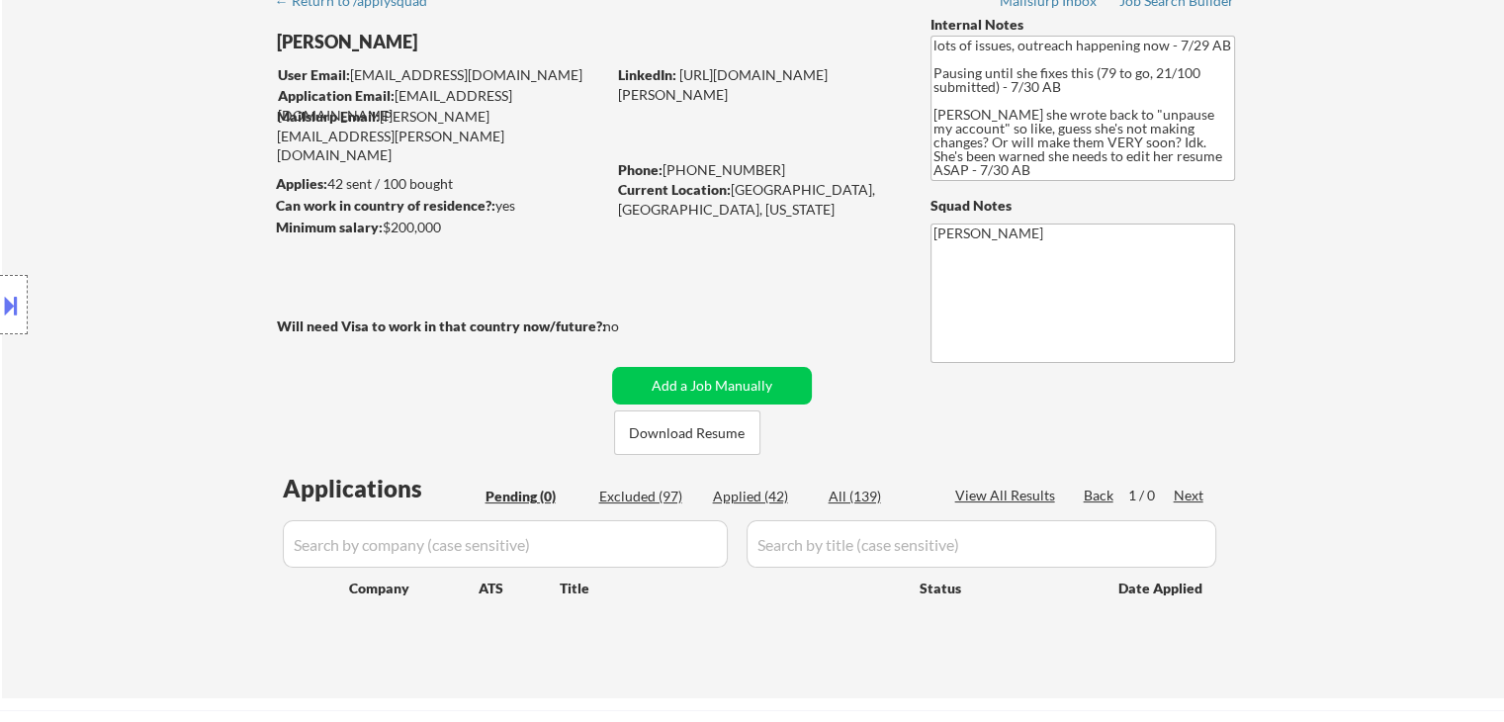
click at [166, 233] on div "Location Inclusions: [GEOGRAPHIC_DATA], [GEOGRAPHIC_DATA] [GEOGRAPHIC_DATA], [G…" at bounding box center [177, 305] width 354 height 367
click at [174, 227] on div "Location Inclusions: [GEOGRAPHIC_DATA], [GEOGRAPHIC_DATA] [GEOGRAPHIC_DATA], [G…" at bounding box center [177, 305] width 354 height 367
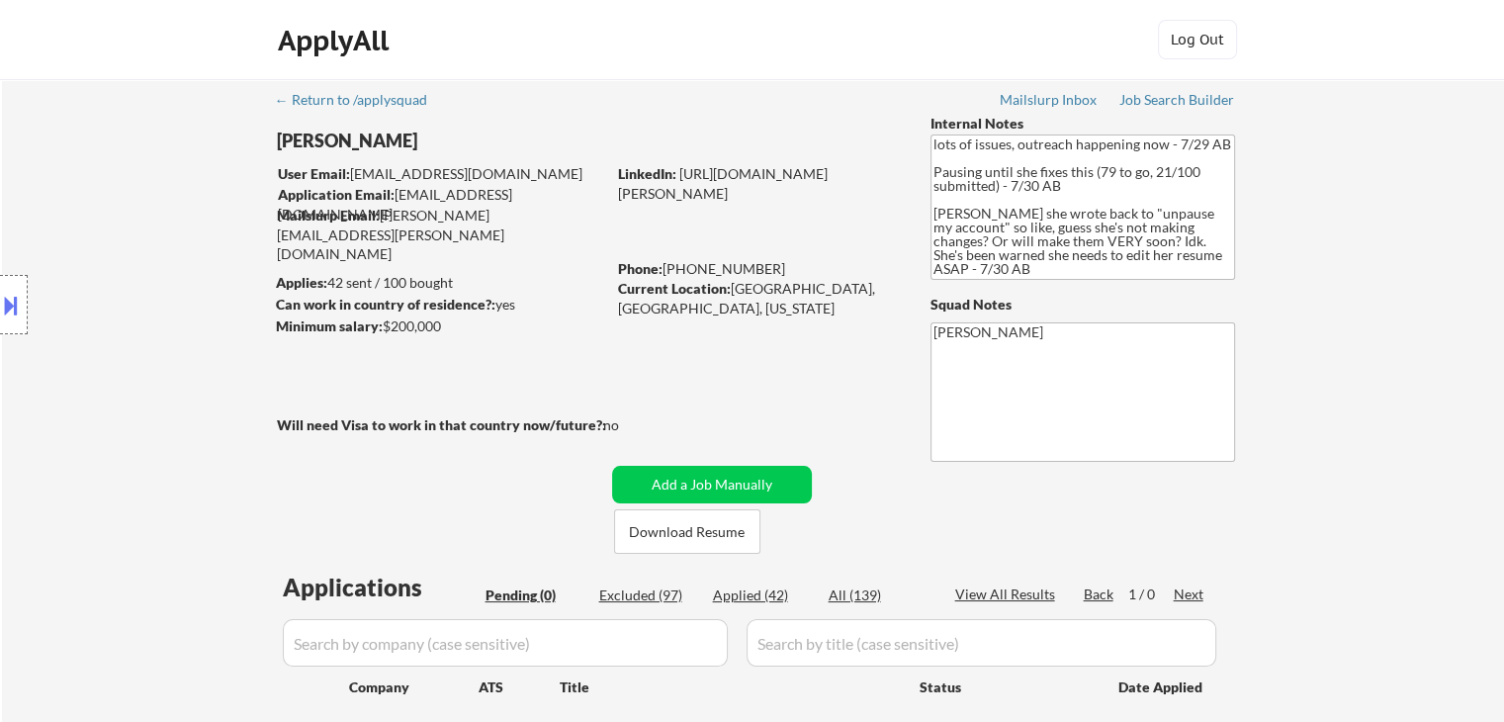
click at [176, 227] on div "Location Inclusions: [GEOGRAPHIC_DATA], [GEOGRAPHIC_DATA] [GEOGRAPHIC_DATA], [G…" at bounding box center [177, 305] width 354 height 367
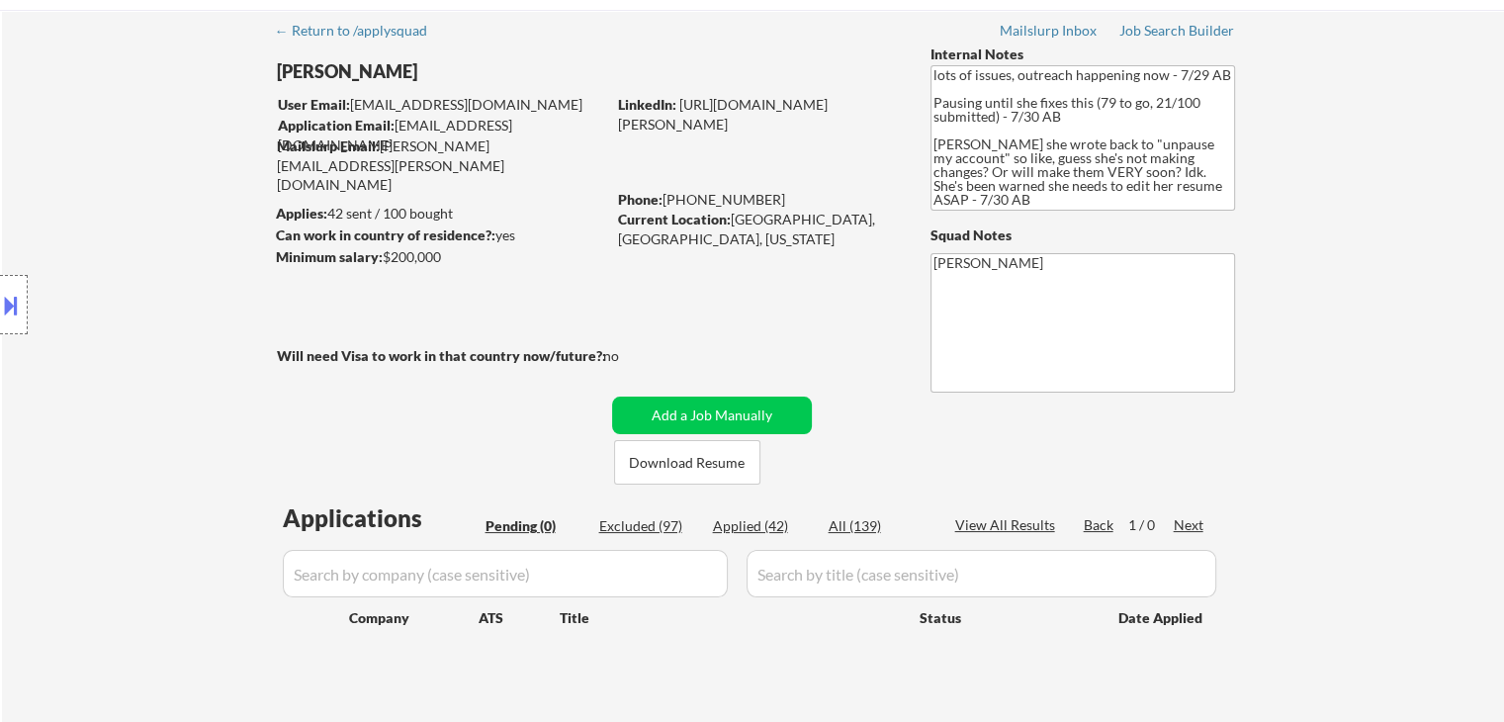
scroll to position [99, 0]
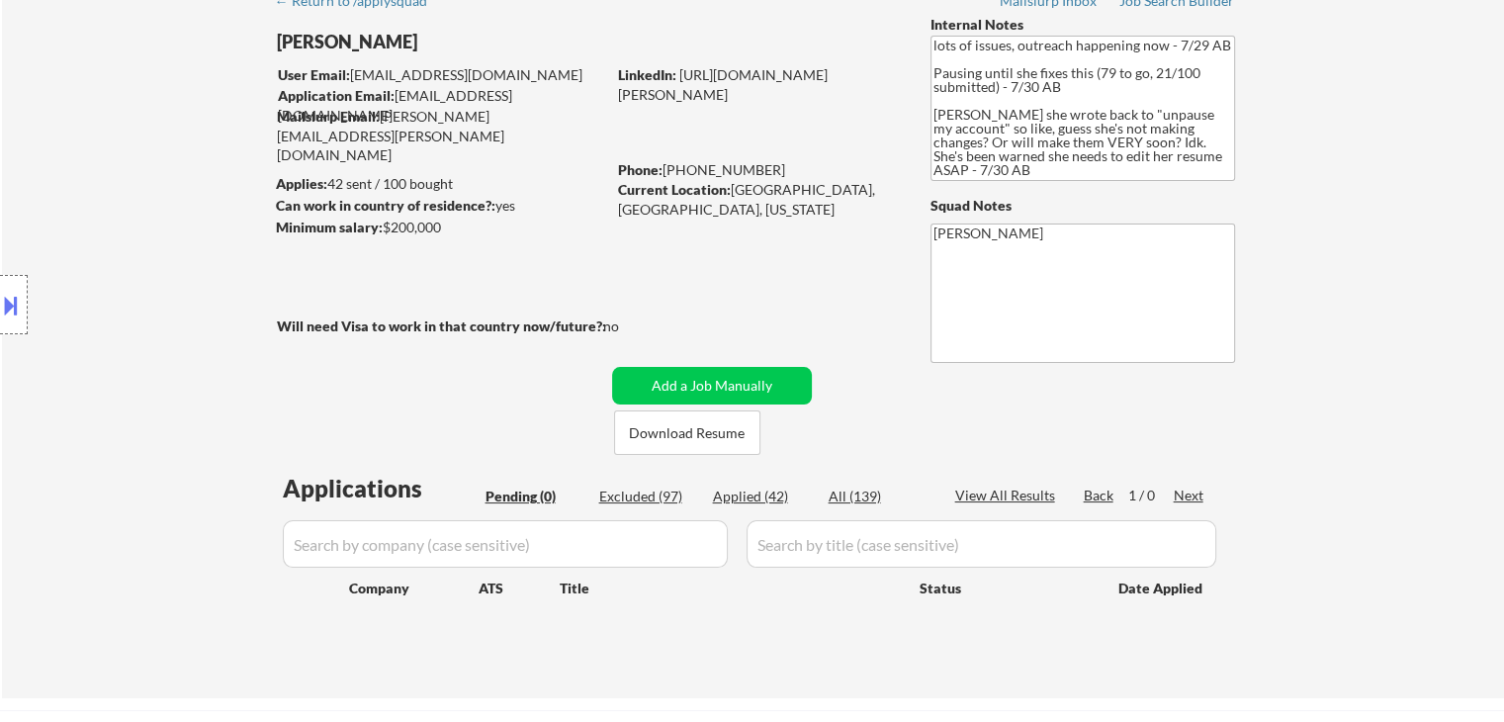
click at [170, 238] on div "Location Inclusions: [GEOGRAPHIC_DATA], [GEOGRAPHIC_DATA] [GEOGRAPHIC_DATA], [G…" at bounding box center [177, 305] width 354 height 367
click at [170, 239] on div "Location Inclusions: [GEOGRAPHIC_DATA], [GEOGRAPHIC_DATA] [GEOGRAPHIC_DATA], [G…" at bounding box center [177, 305] width 354 height 367
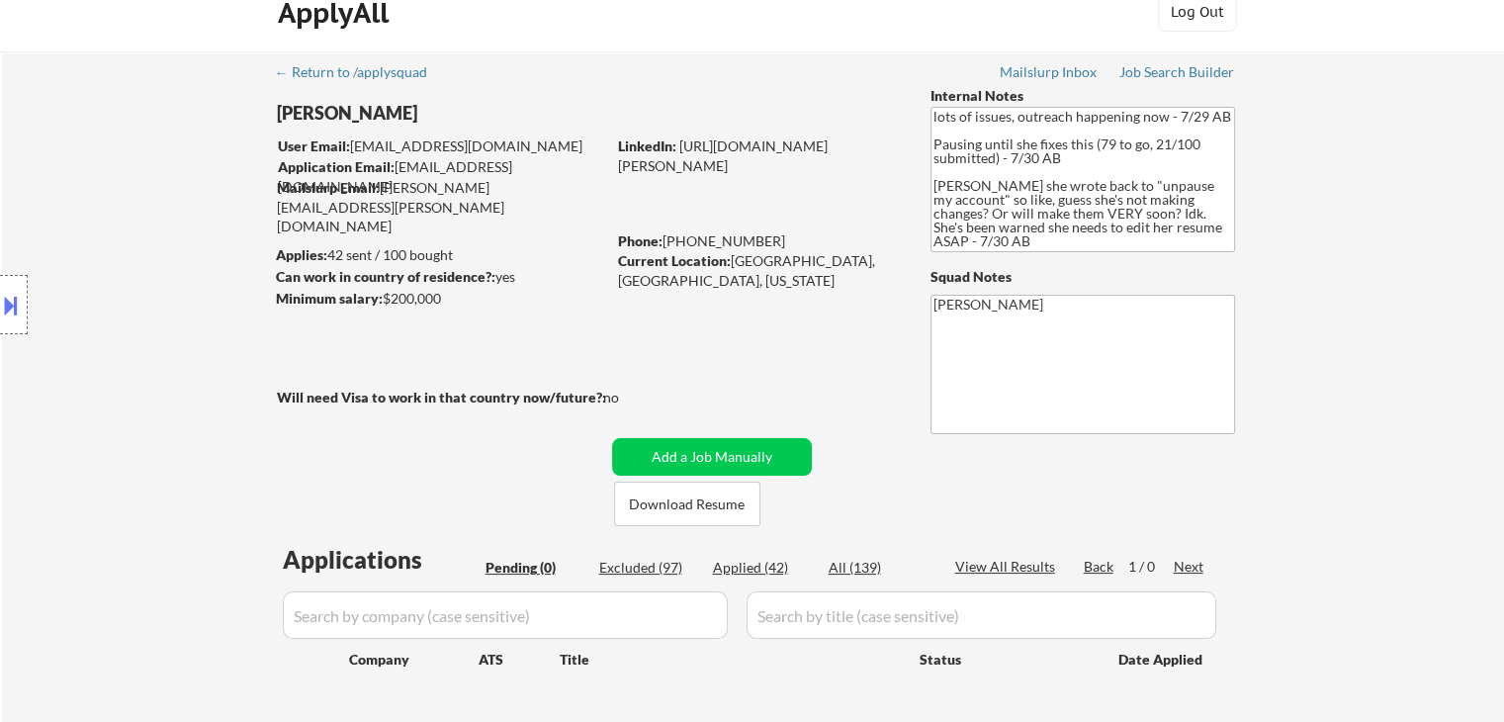
scroll to position [0, 0]
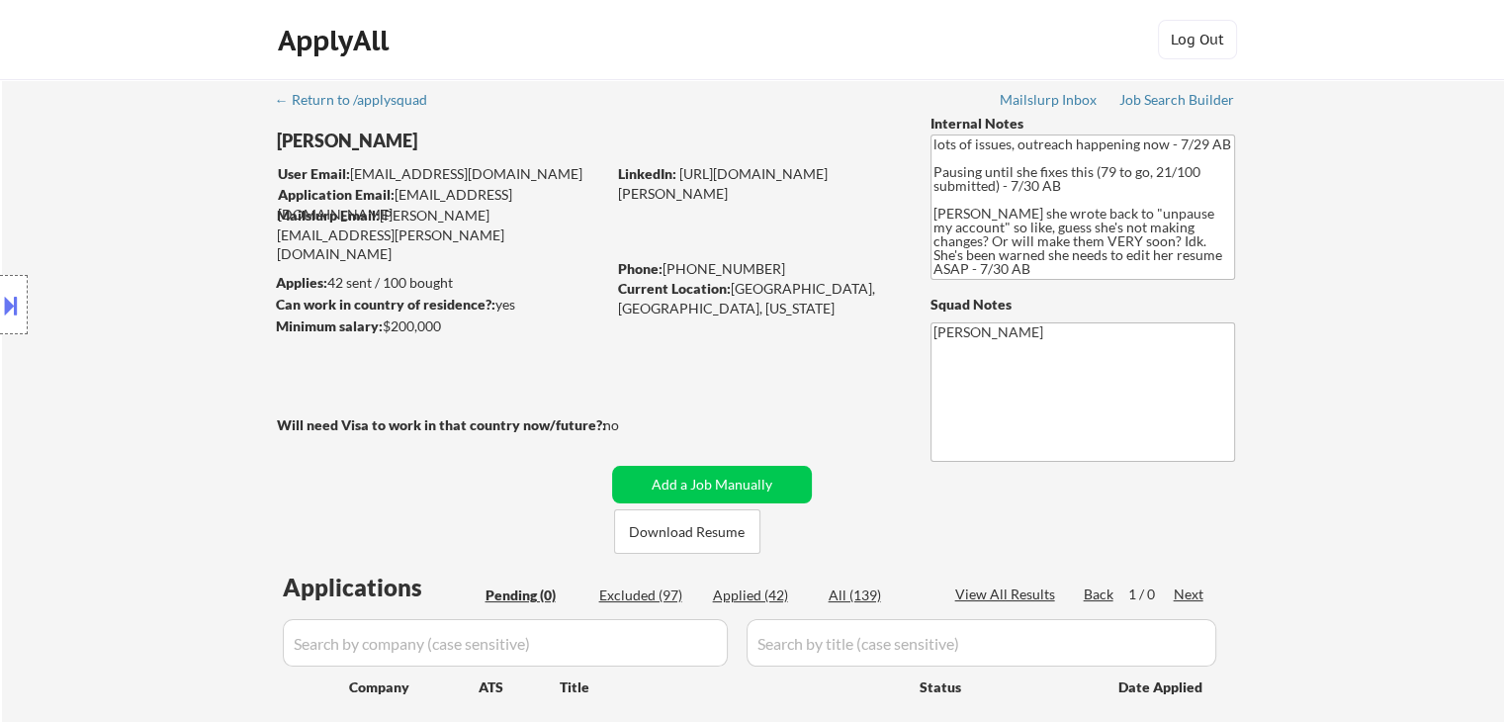
click at [170, 240] on div "Location Inclusions: [GEOGRAPHIC_DATA], [GEOGRAPHIC_DATA] [GEOGRAPHIC_DATA], [G…" at bounding box center [177, 305] width 354 height 367
click at [151, 238] on div "Location Inclusions: [GEOGRAPHIC_DATA], [GEOGRAPHIC_DATA] [GEOGRAPHIC_DATA], [G…" at bounding box center [177, 305] width 354 height 367
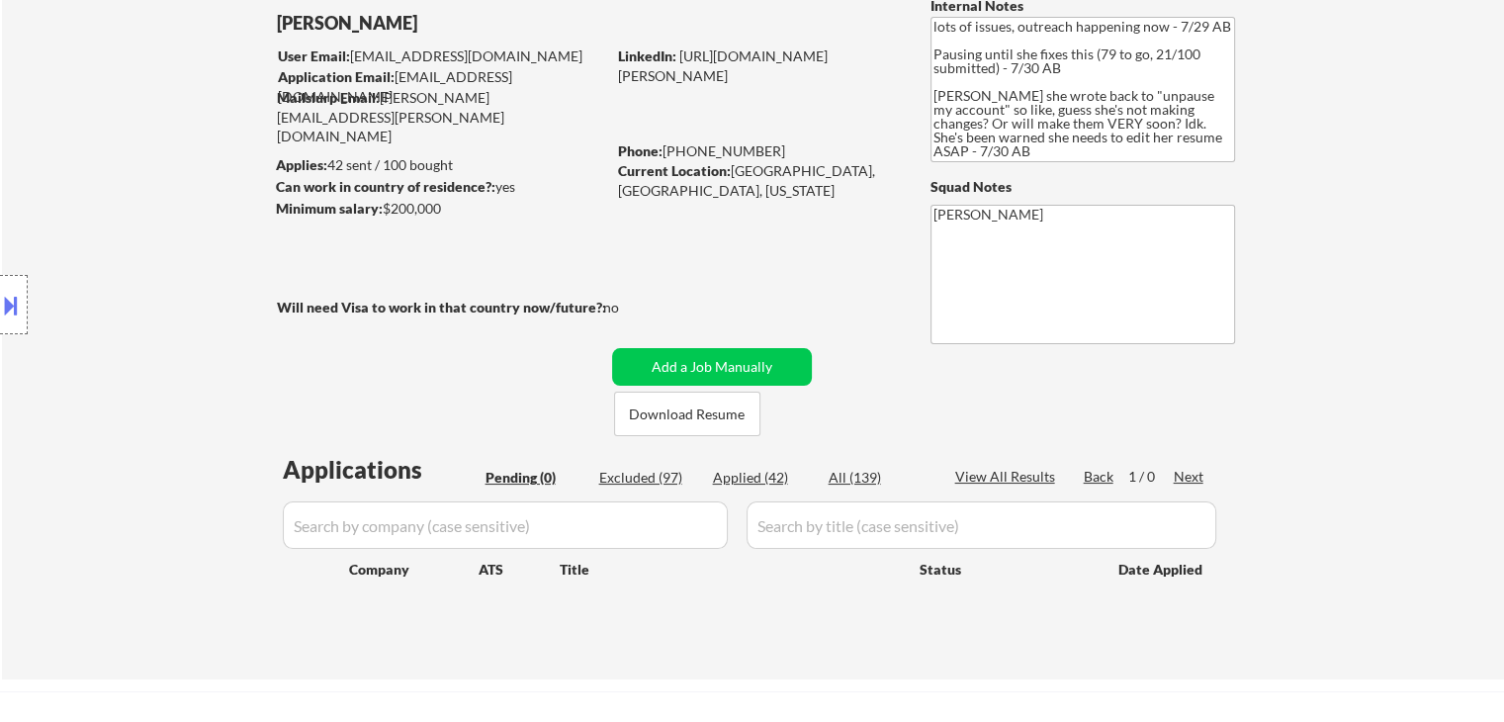
scroll to position [198, 0]
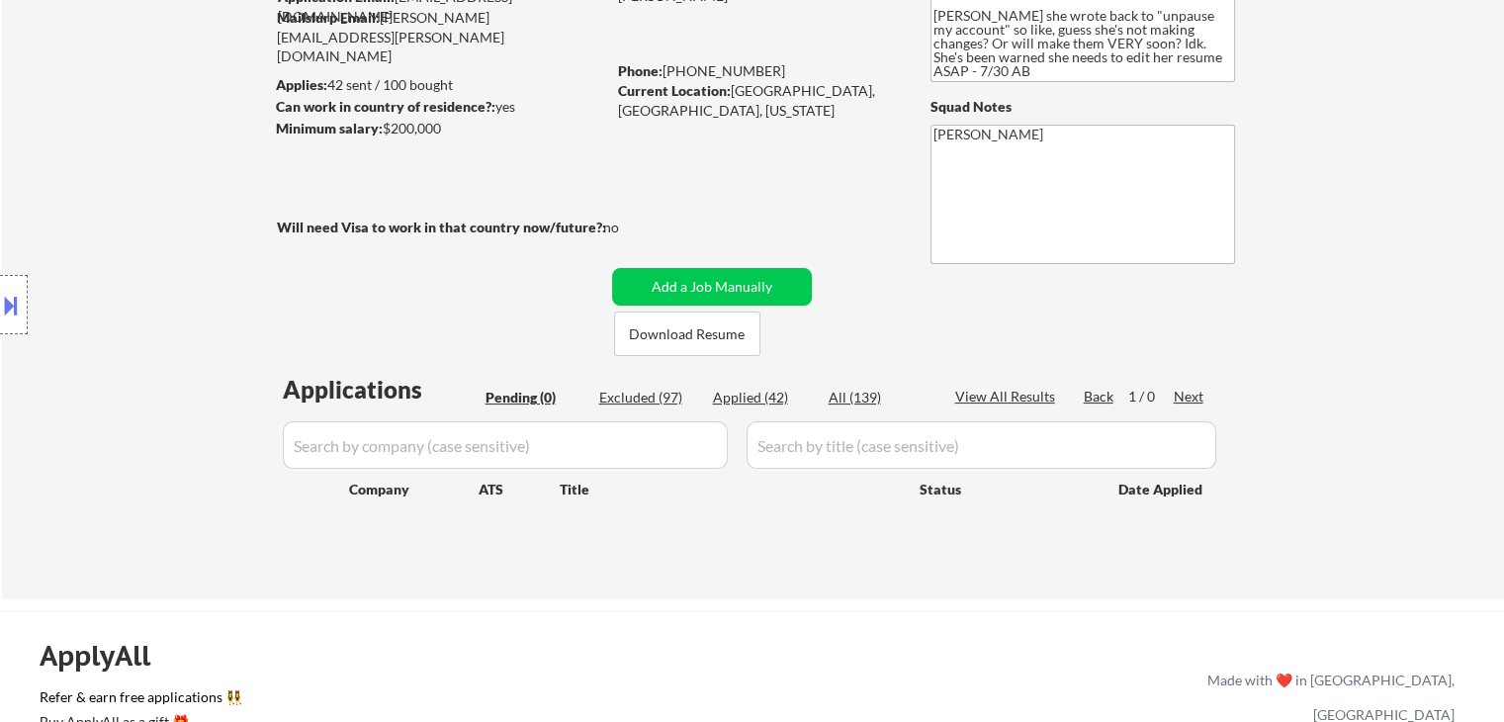
click at [151, 241] on div "Location Inclusions: [GEOGRAPHIC_DATA], [GEOGRAPHIC_DATA] [GEOGRAPHIC_DATA], [G…" at bounding box center [177, 305] width 354 height 367
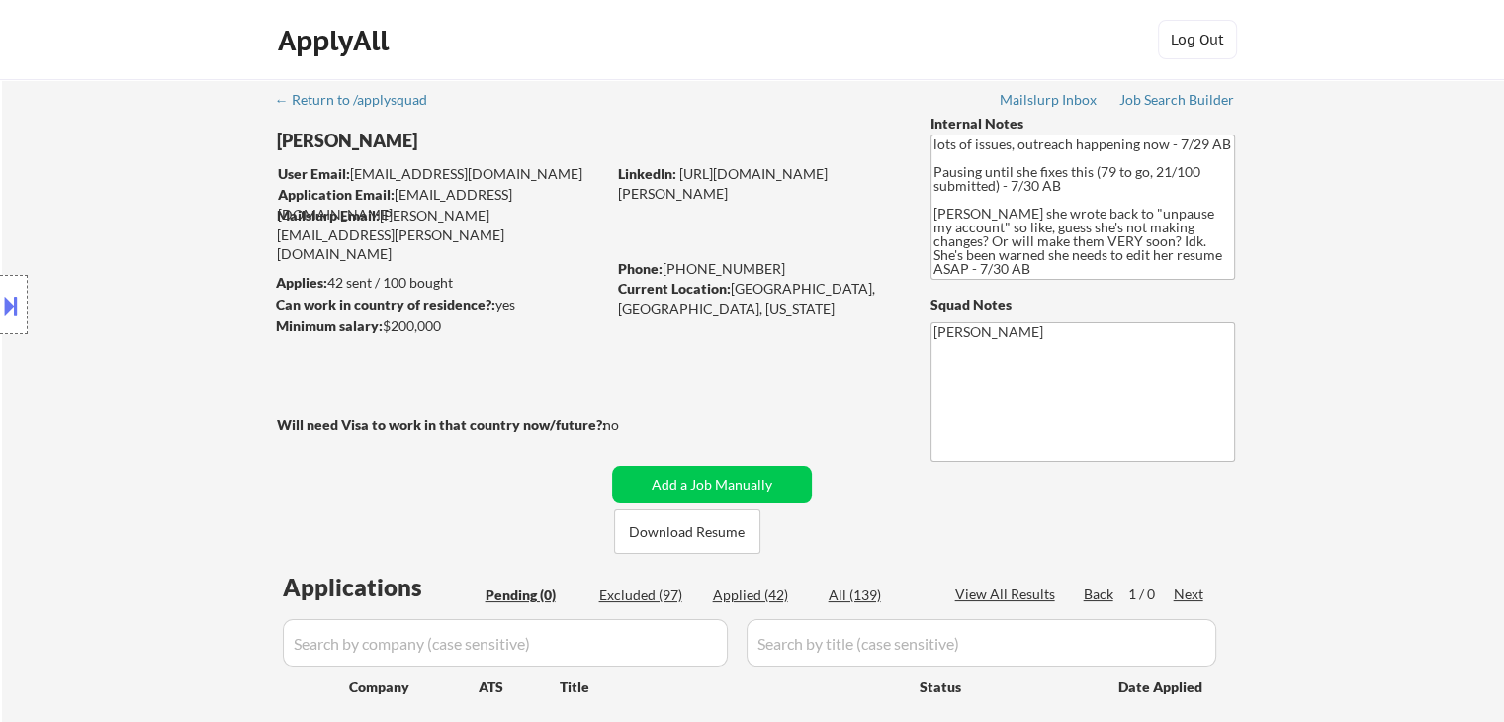
click at [151, 244] on div "Location Inclusions: [GEOGRAPHIC_DATA], [GEOGRAPHIC_DATA] [GEOGRAPHIC_DATA], [G…" at bounding box center [177, 305] width 354 height 367
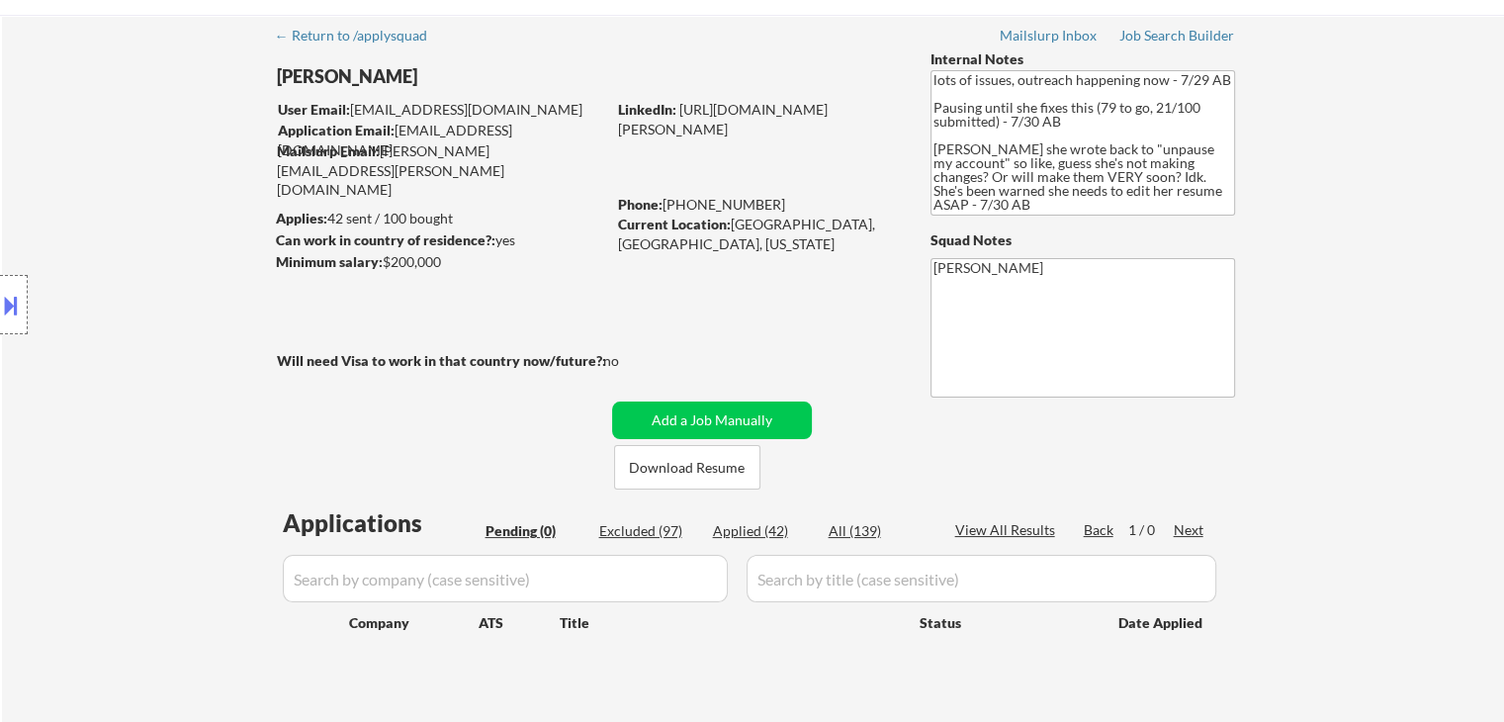
scroll to position [99, 0]
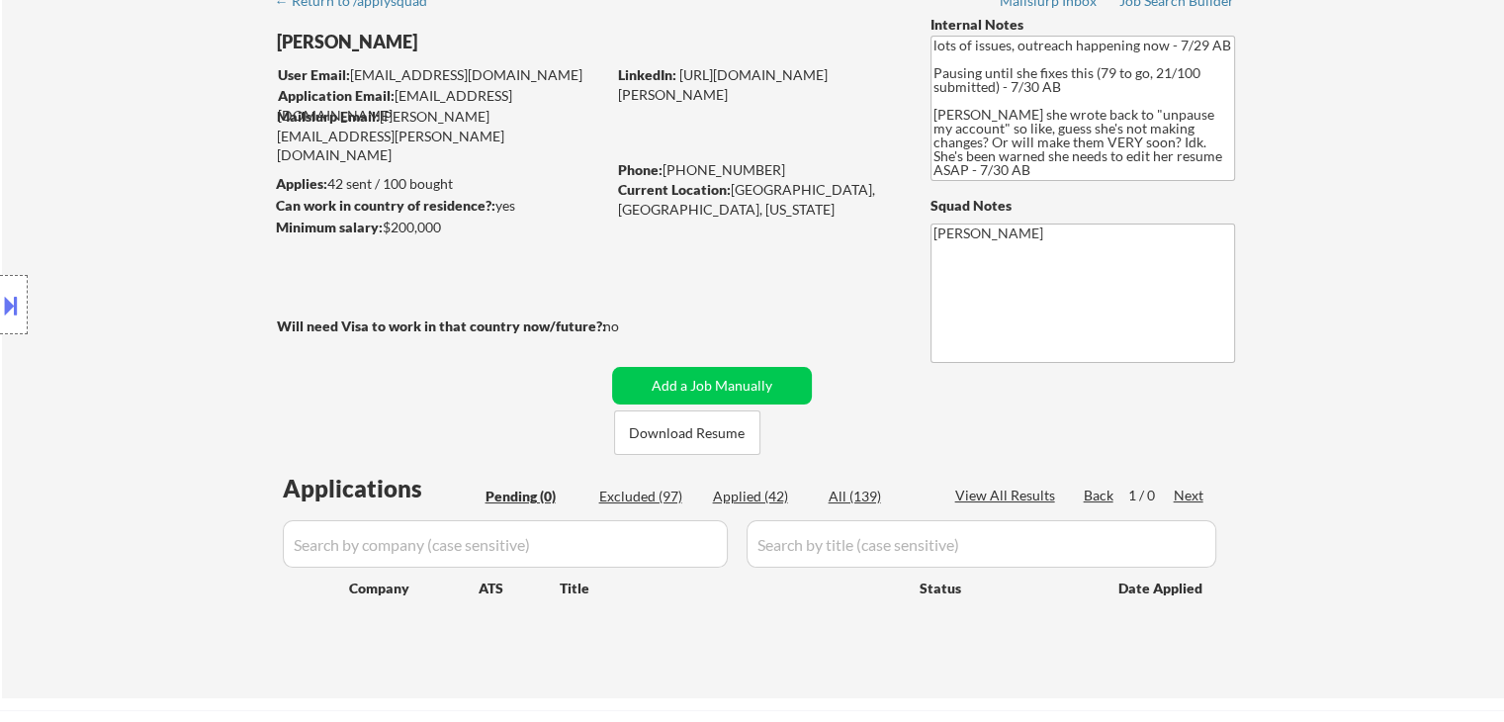
click at [151, 246] on div "Location Inclusions: [GEOGRAPHIC_DATA], [GEOGRAPHIC_DATA] [GEOGRAPHIC_DATA], [G…" at bounding box center [177, 305] width 354 height 367
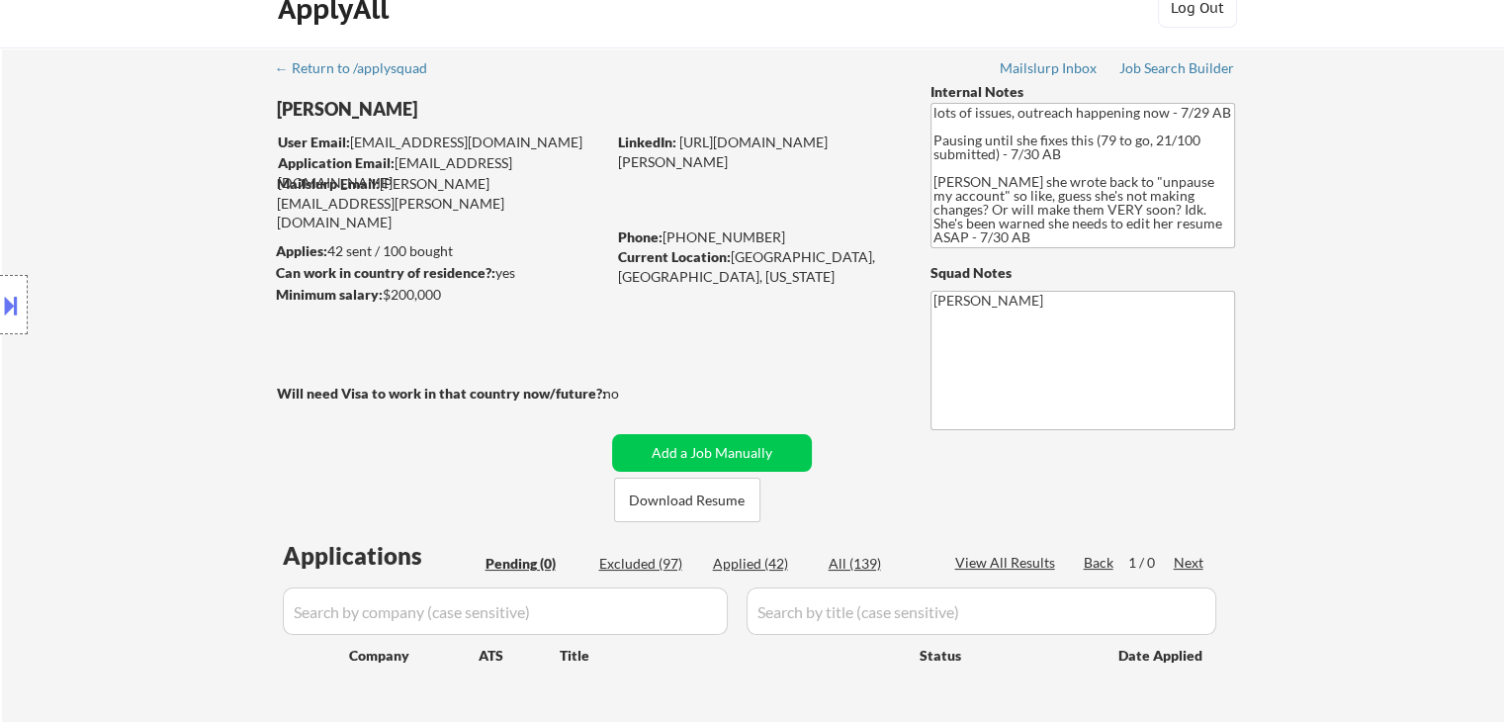
scroll to position [0, 0]
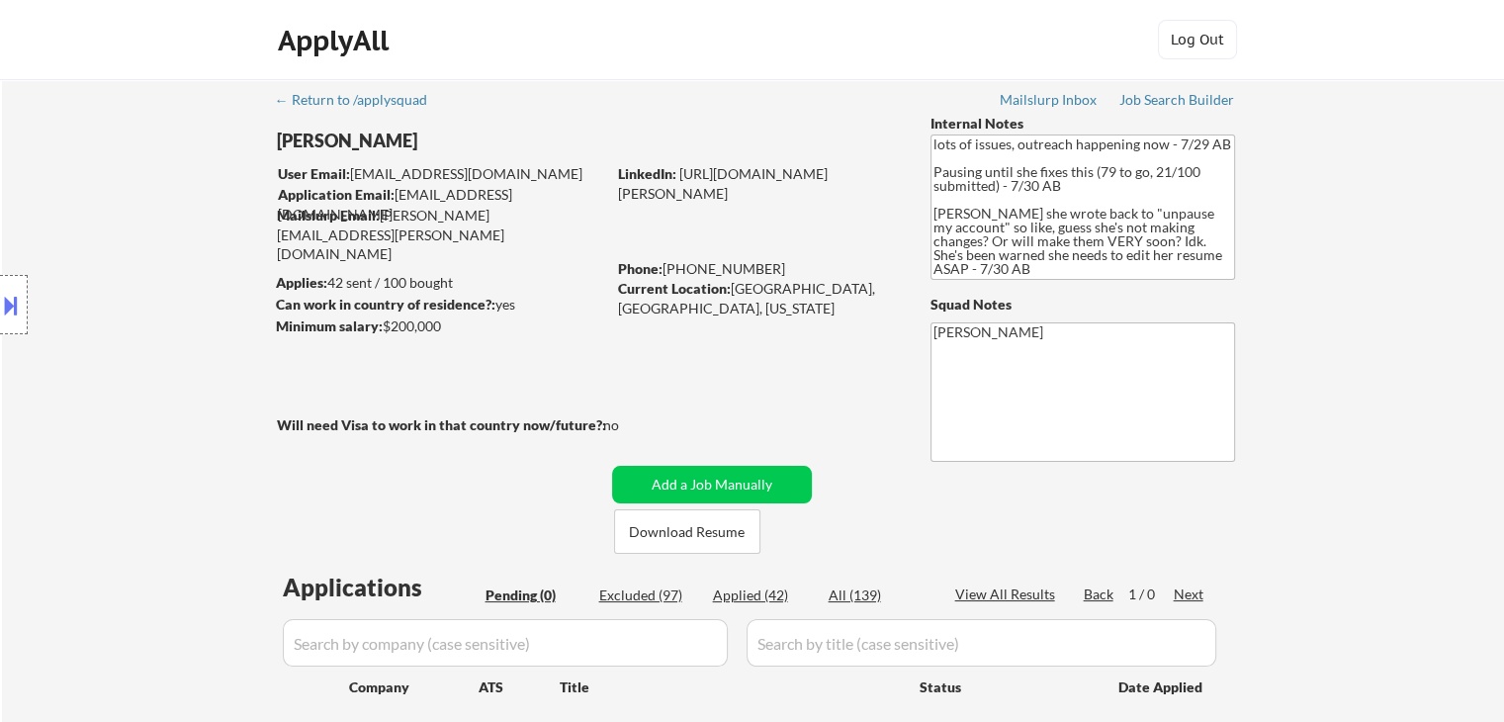
click at [145, 249] on div "Location Inclusions: [GEOGRAPHIC_DATA], [GEOGRAPHIC_DATA] [GEOGRAPHIC_DATA], [G…" at bounding box center [177, 305] width 354 height 367
click at [146, 250] on div "Location Inclusions: [GEOGRAPHIC_DATA], [GEOGRAPHIC_DATA] [GEOGRAPHIC_DATA], [G…" at bounding box center [177, 305] width 354 height 367
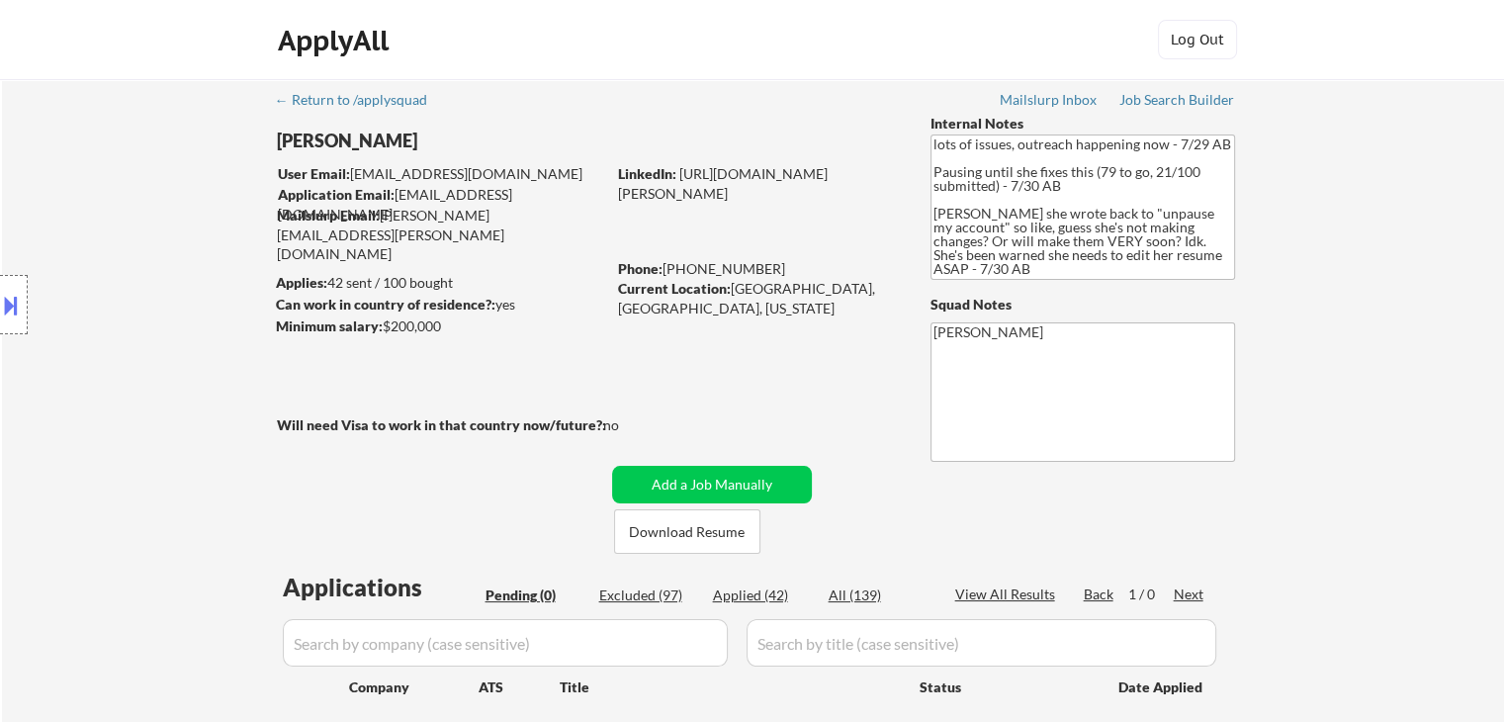
click at [146, 250] on div "Location Inclusions: [GEOGRAPHIC_DATA], [GEOGRAPHIC_DATA] [GEOGRAPHIC_DATA], [G…" at bounding box center [177, 305] width 354 height 367
click at [147, 250] on div "Location Inclusions: [GEOGRAPHIC_DATA], [GEOGRAPHIC_DATA] [GEOGRAPHIC_DATA], [G…" at bounding box center [177, 305] width 354 height 367
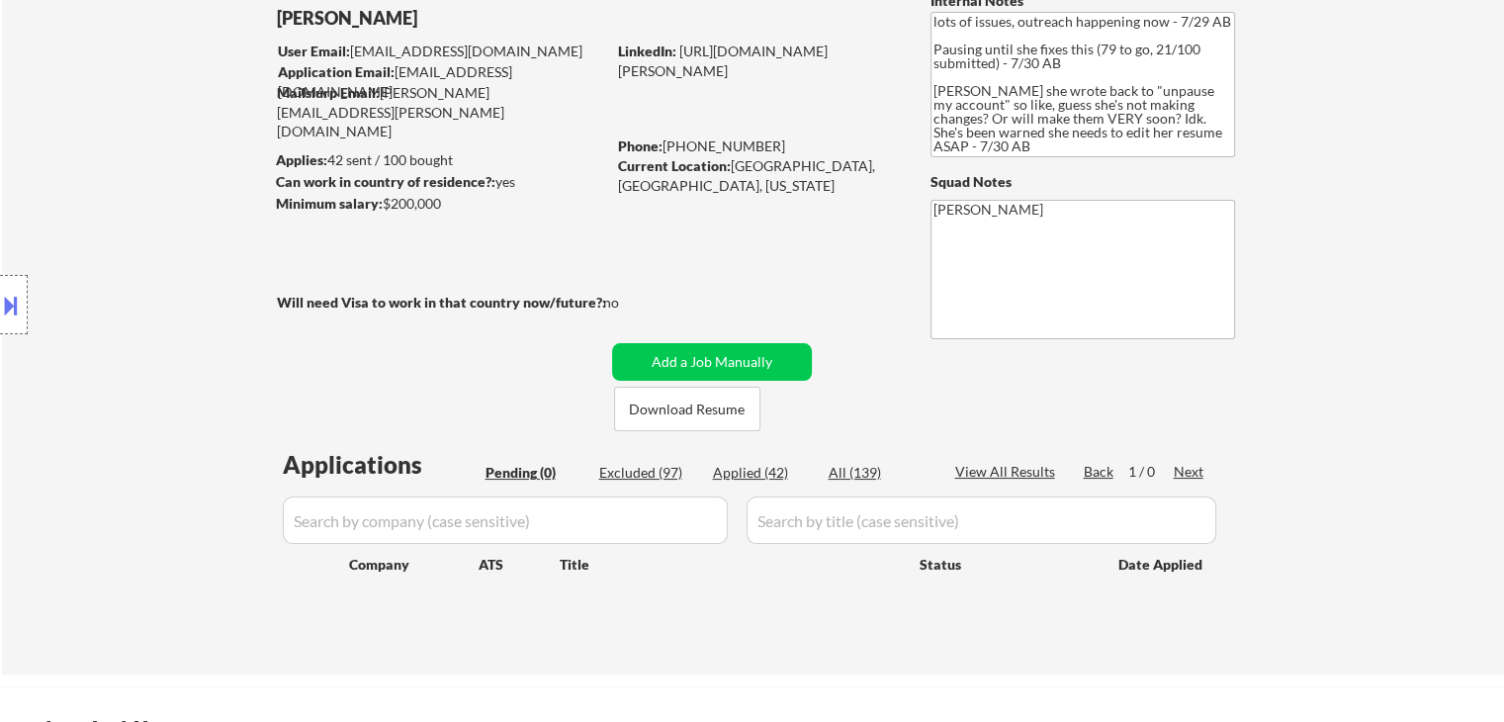
scroll to position [198, 0]
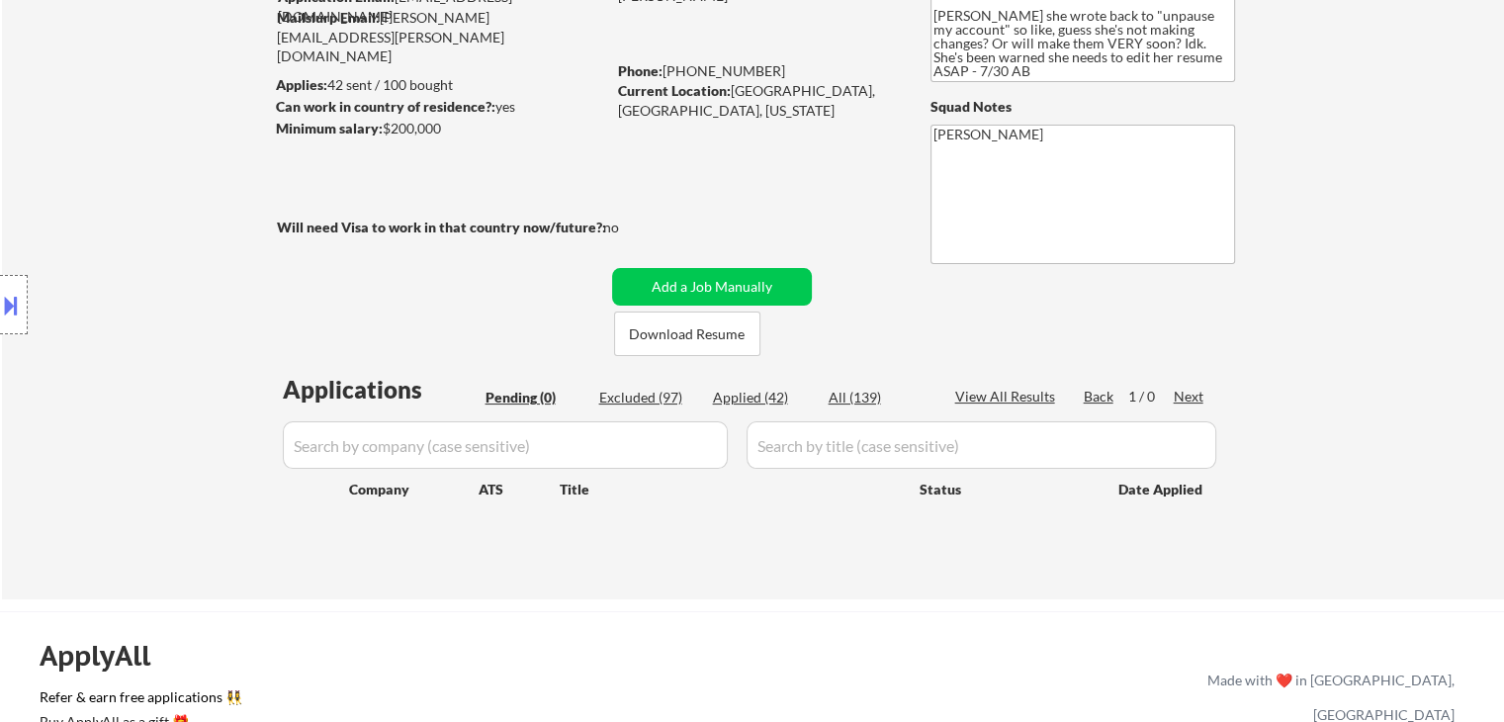
click at [149, 255] on div "Location Inclusions: [GEOGRAPHIC_DATA], [GEOGRAPHIC_DATA] [GEOGRAPHIC_DATA], [G…" at bounding box center [177, 305] width 354 height 367
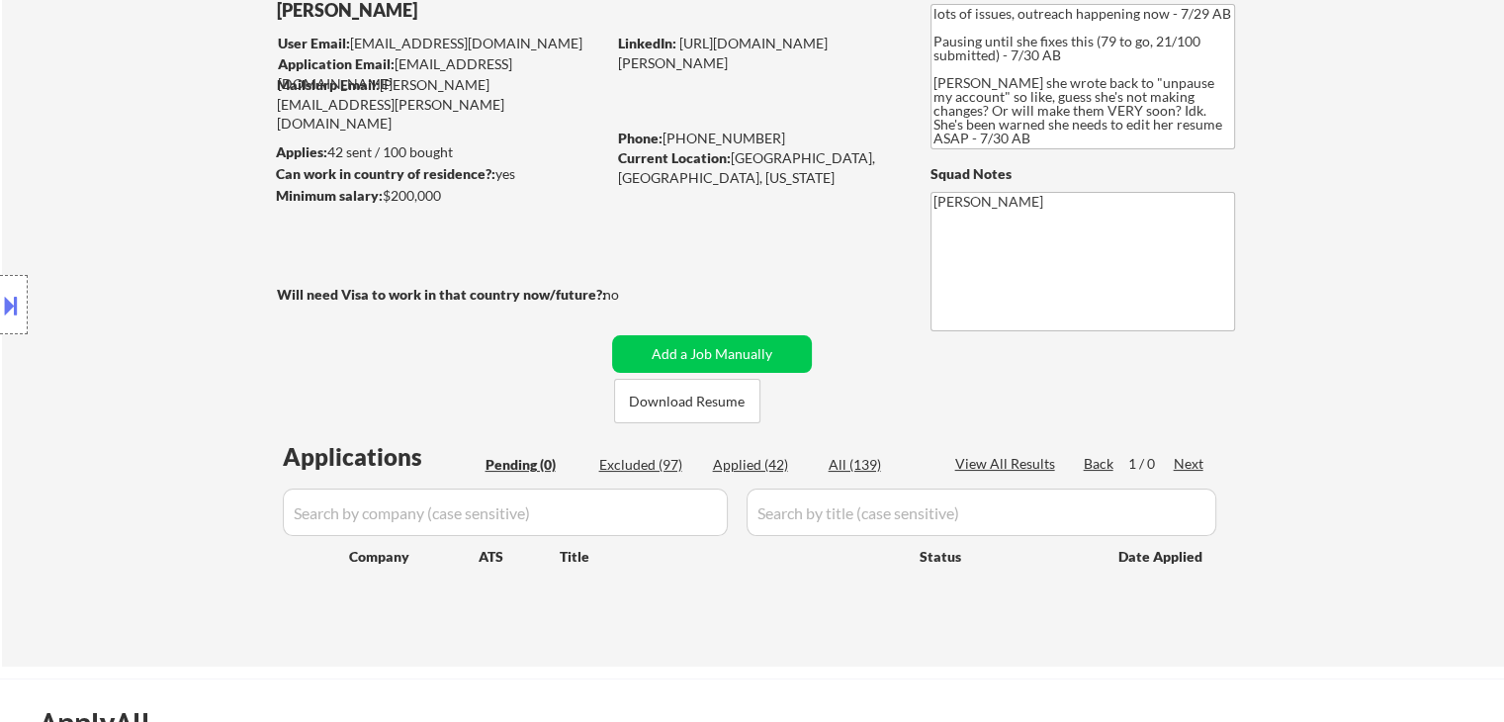
scroll to position [99, 0]
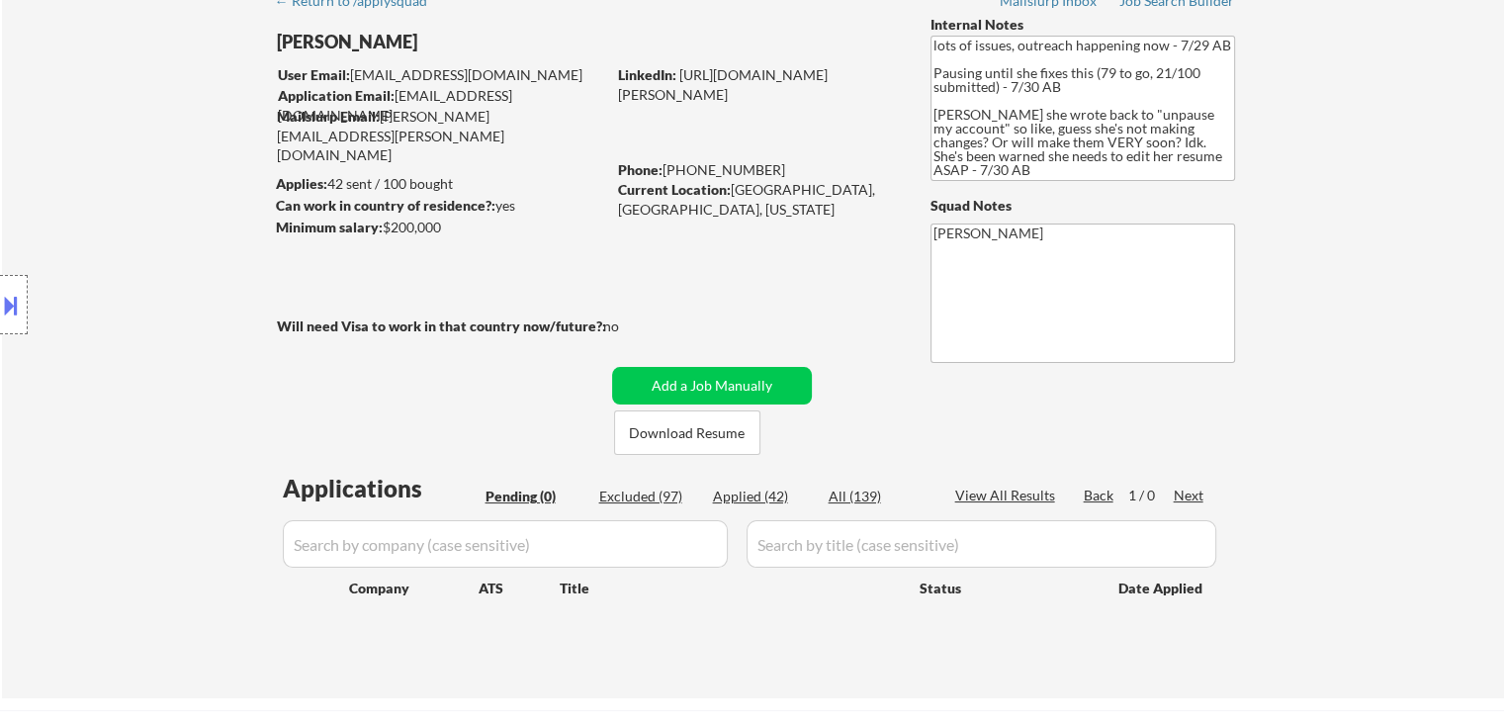
click at [149, 255] on div "Location Inclusions: [GEOGRAPHIC_DATA], [GEOGRAPHIC_DATA] [GEOGRAPHIC_DATA], [G…" at bounding box center [177, 305] width 354 height 367
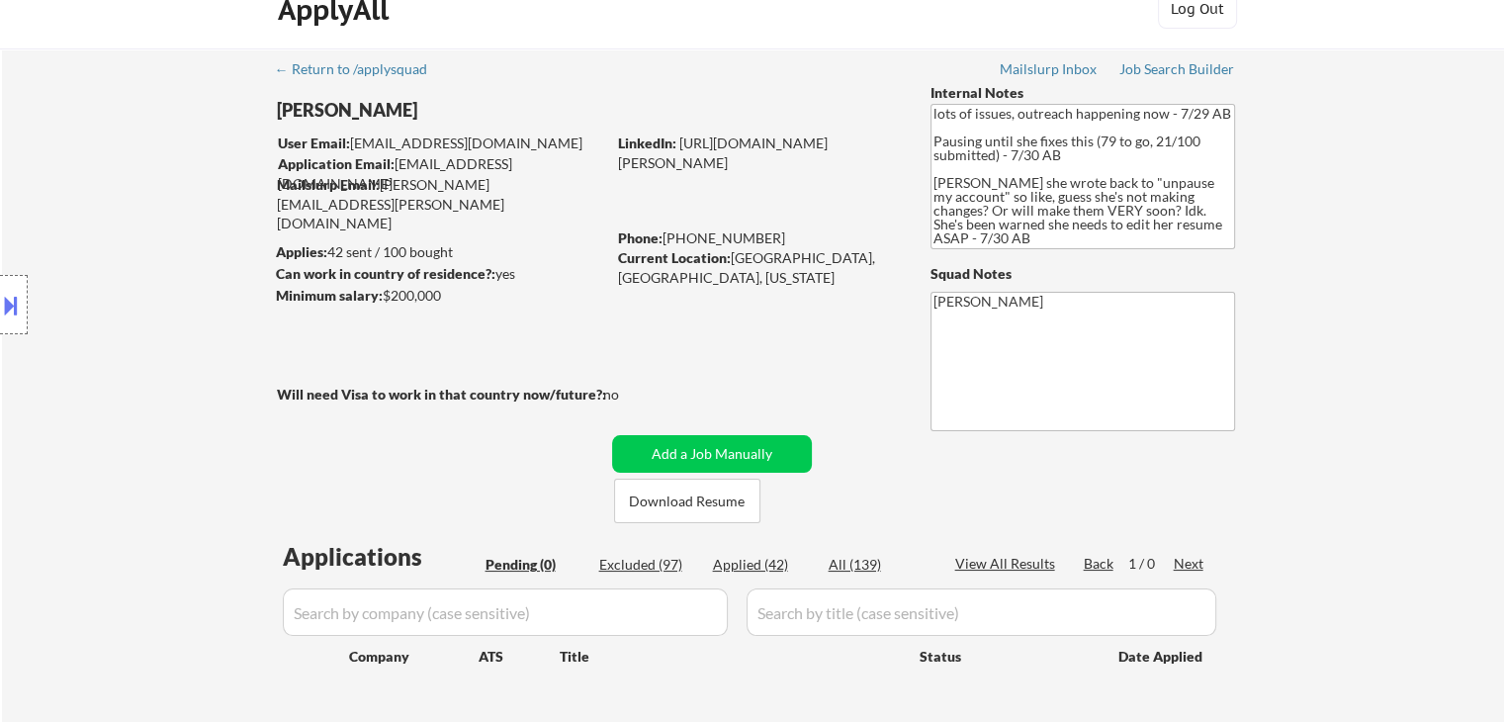
scroll to position [0, 0]
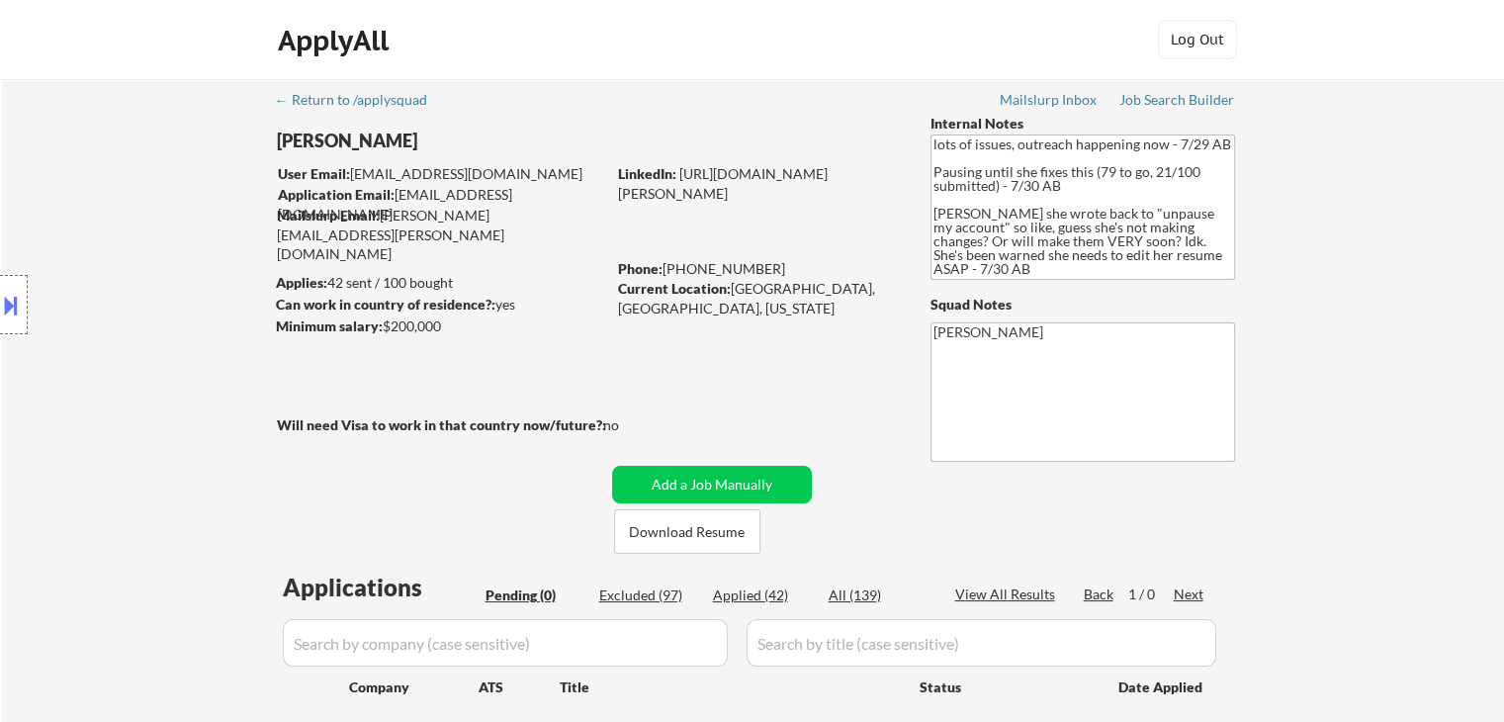
click at [150, 255] on div "Location Inclusions: [GEOGRAPHIC_DATA], [GEOGRAPHIC_DATA] [GEOGRAPHIC_DATA], [G…" at bounding box center [177, 305] width 354 height 367
click at [151, 256] on div "Location Inclusions: [GEOGRAPHIC_DATA], [GEOGRAPHIC_DATA] [GEOGRAPHIC_DATA], [G…" at bounding box center [177, 305] width 354 height 367
drag, startPoint x: 151, startPoint y: 256, endPoint x: 163, endPoint y: 256, distance: 11.9
click at [162, 256] on div "Location Inclusions: [GEOGRAPHIC_DATA], [GEOGRAPHIC_DATA] [GEOGRAPHIC_DATA], [G…" at bounding box center [177, 305] width 354 height 367
click at [165, 256] on div "Location Inclusions: [GEOGRAPHIC_DATA], [GEOGRAPHIC_DATA] [GEOGRAPHIC_DATA], [G…" at bounding box center [177, 305] width 354 height 367
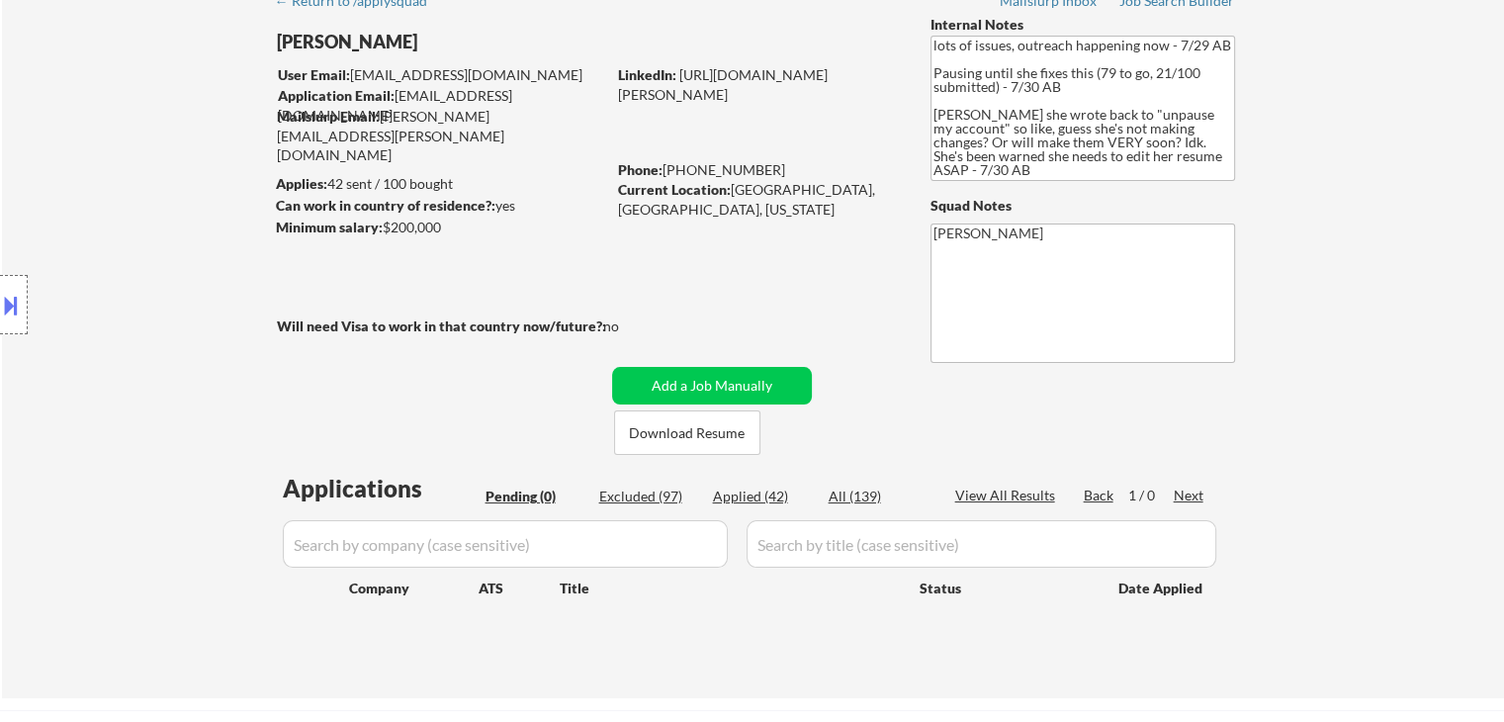
click at [166, 256] on div "Location Inclusions: [GEOGRAPHIC_DATA], [GEOGRAPHIC_DATA] [GEOGRAPHIC_DATA], [G…" at bounding box center [177, 305] width 354 height 367
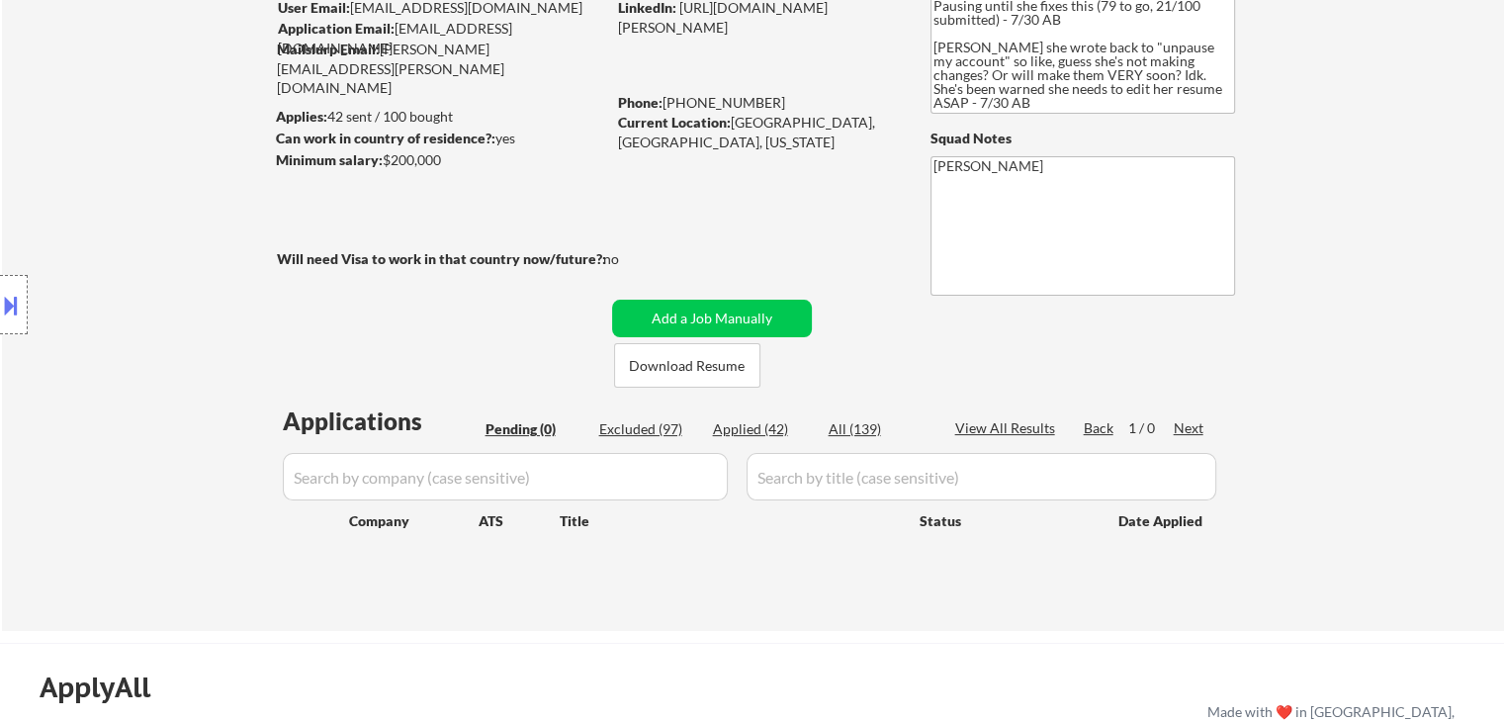
scroll to position [198, 0]
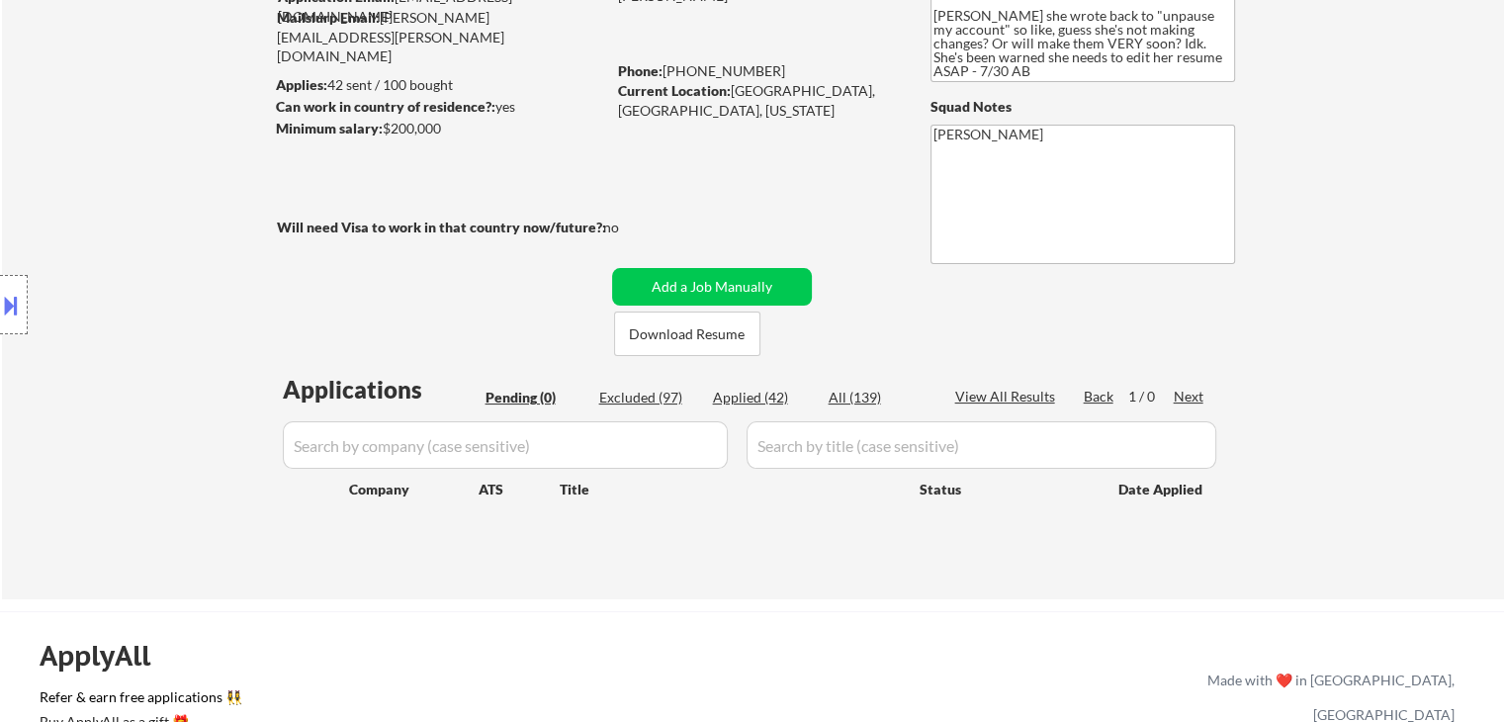
click at [167, 257] on div "Location Inclusions: [GEOGRAPHIC_DATA], [GEOGRAPHIC_DATA] [GEOGRAPHIC_DATA], [G…" at bounding box center [177, 305] width 354 height 367
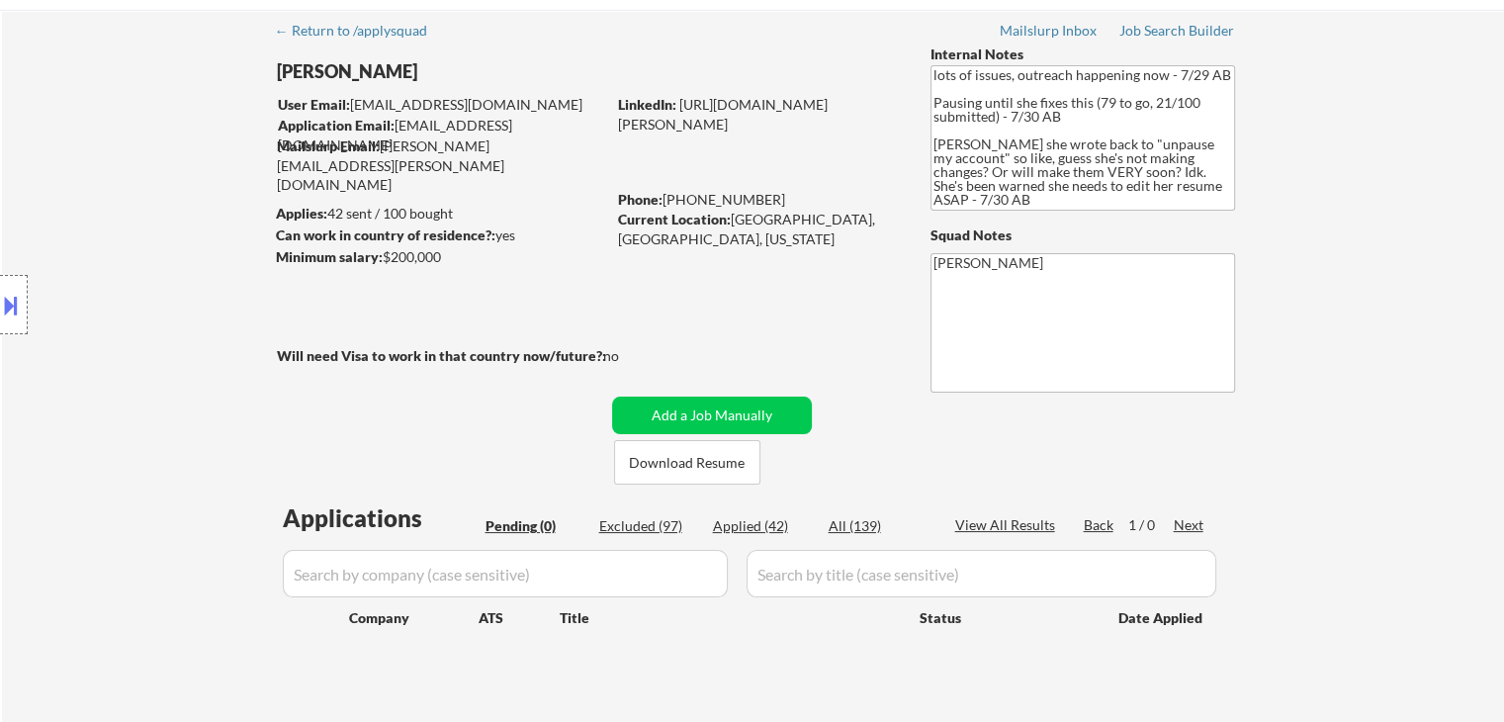
scroll to position [0, 0]
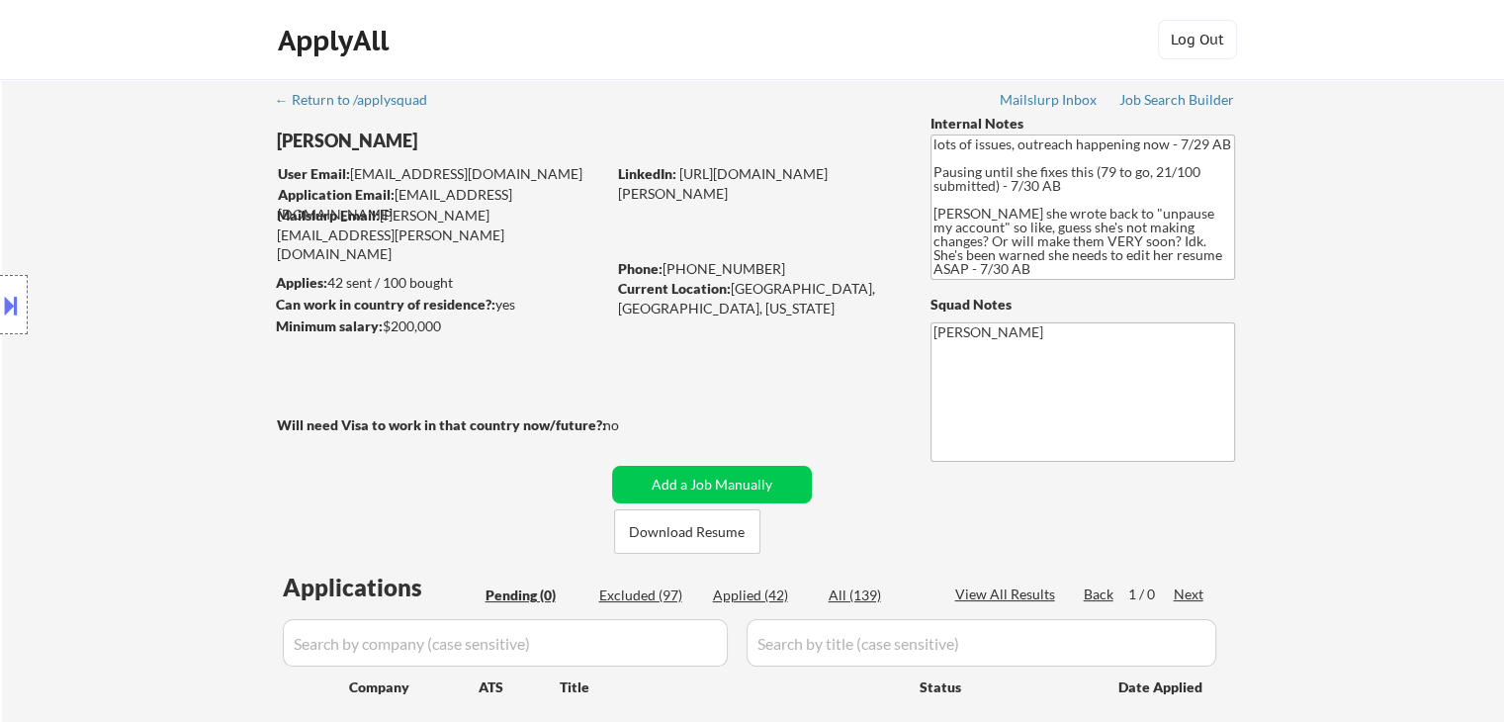
click at [167, 257] on div "Location Inclusions: [GEOGRAPHIC_DATA], [GEOGRAPHIC_DATA] [GEOGRAPHIC_DATA], [G…" at bounding box center [177, 305] width 354 height 367
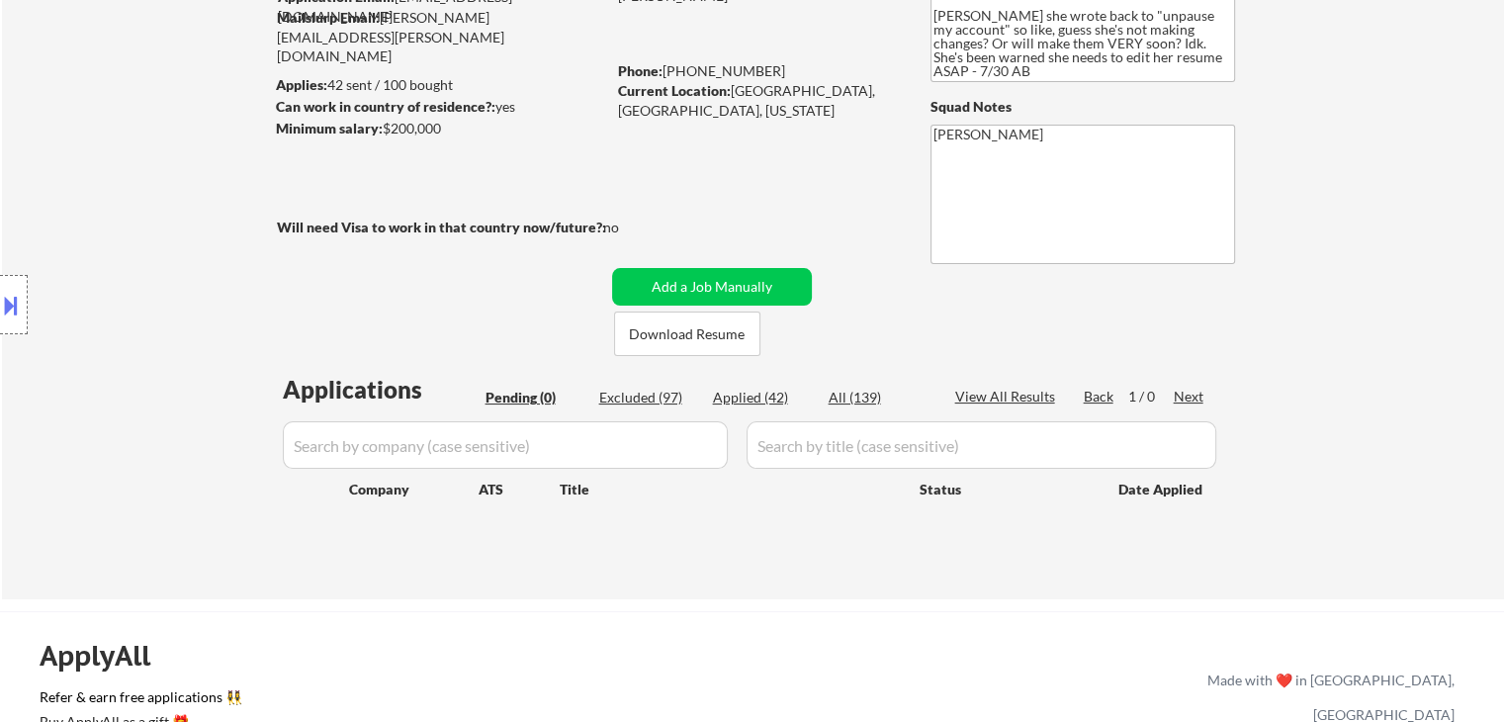
click at [167, 257] on div "Location Inclusions: [GEOGRAPHIC_DATA], [GEOGRAPHIC_DATA] [GEOGRAPHIC_DATA], [G…" at bounding box center [177, 305] width 354 height 367
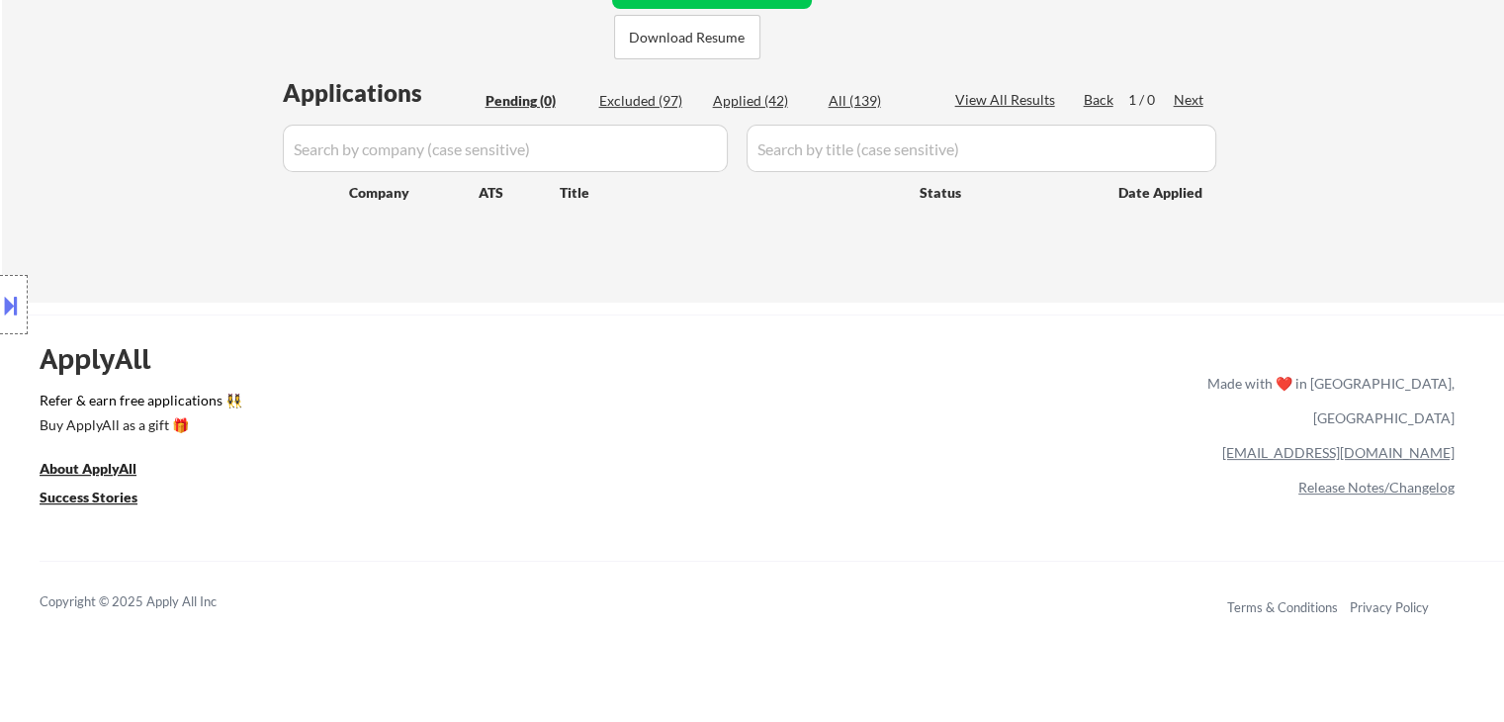
click at [150, 262] on div "Location Inclusions: [GEOGRAPHIC_DATA], [GEOGRAPHIC_DATA] [GEOGRAPHIC_DATA], [G…" at bounding box center [177, 305] width 354 height 367
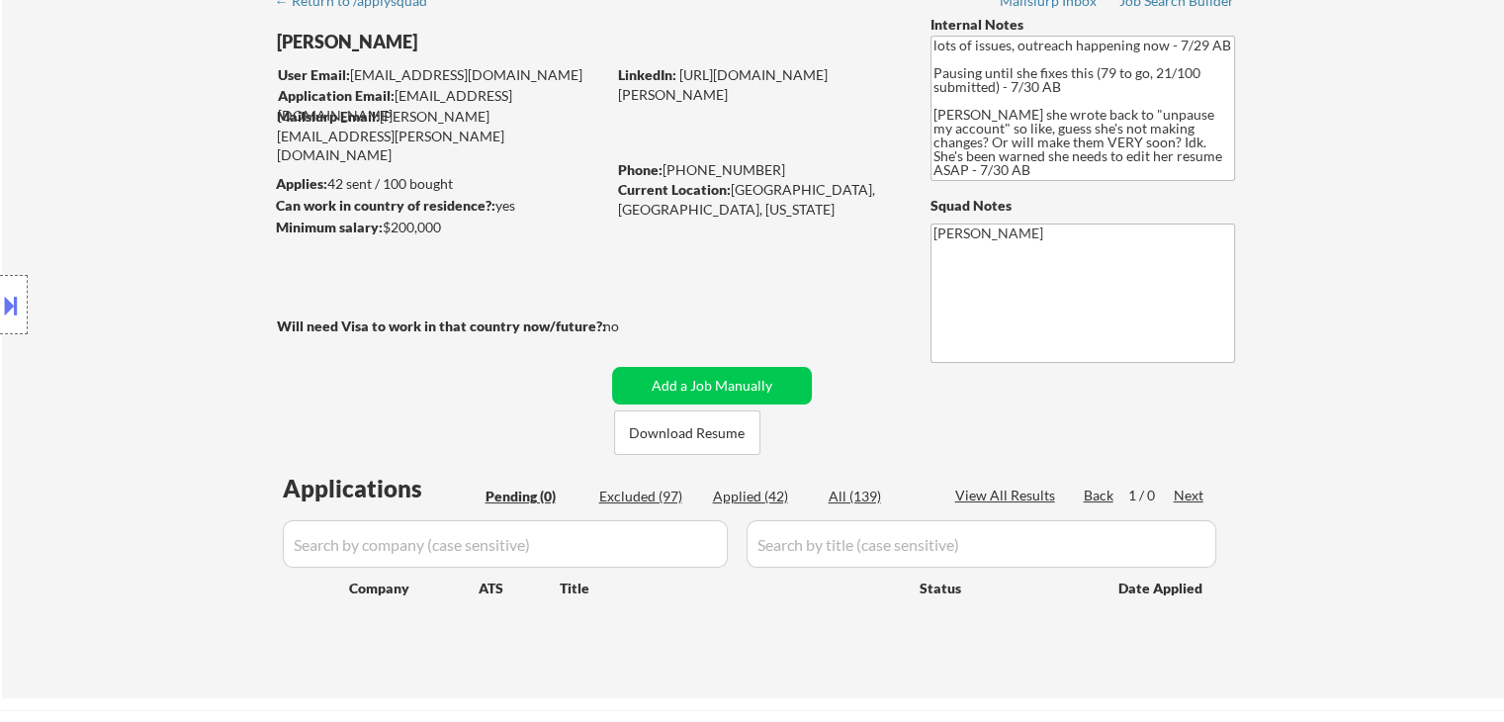
click at [150, 262] on div "Location Inclusions: [GEOGRAPHIC_DATA], [GEOGRAPHIC_DATA] [GEOGRAPHIC_DATA], [G…" at bounding box center [177, 305] width 354 height 367
click at [151, 263] on div "Location Inclusions: [GEOGRAPHIC_DATA], [GEOGRAPHIC_DATA] [GEOGRAPHIC_DATA], [G…" at bounding box center [177, 305] width 354 height 367
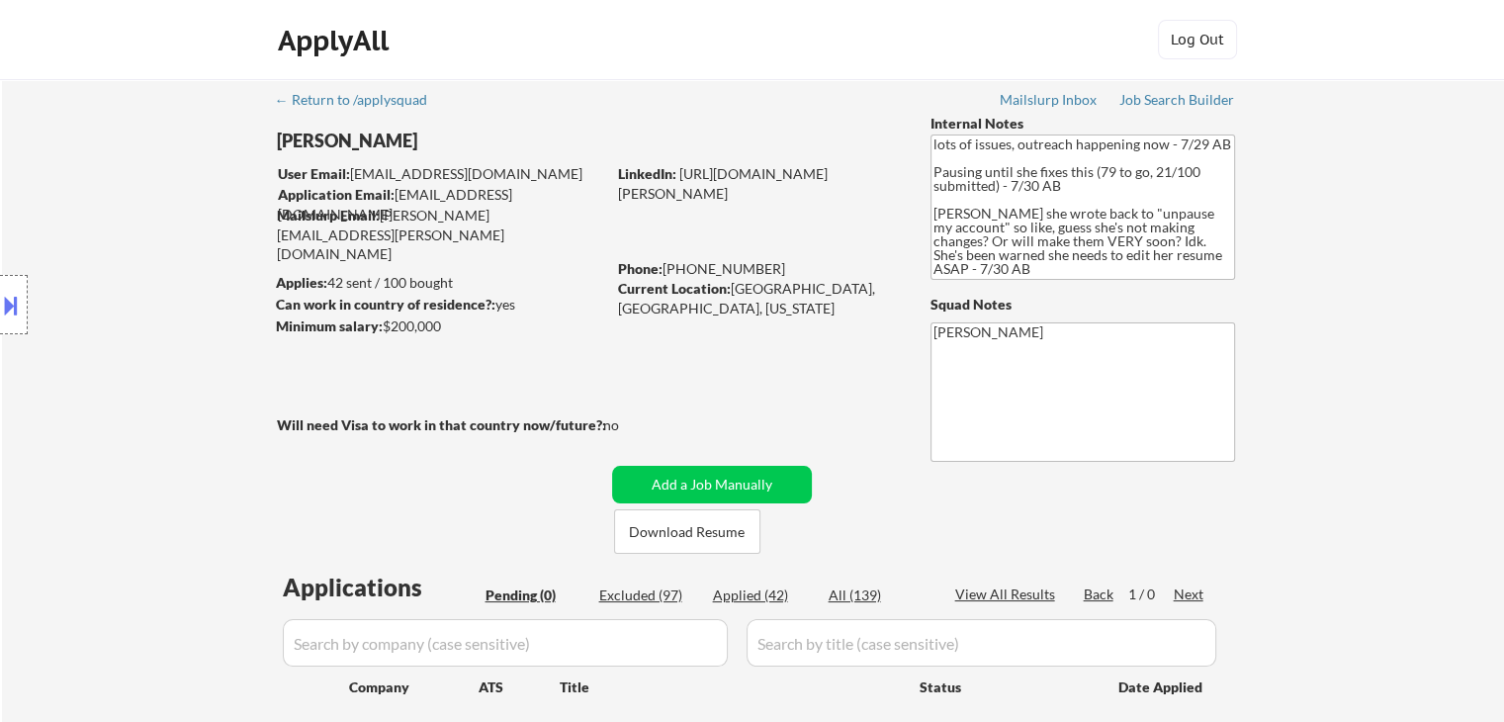
click at [154, 263] on div "Location Inclusions: [GEOGRAPHIC_DATA], [GEOGRAPHIC_DATA] [GEOGRAPHIC_DATA], [G…" at bounding box center [177, 305] width 354 height 367
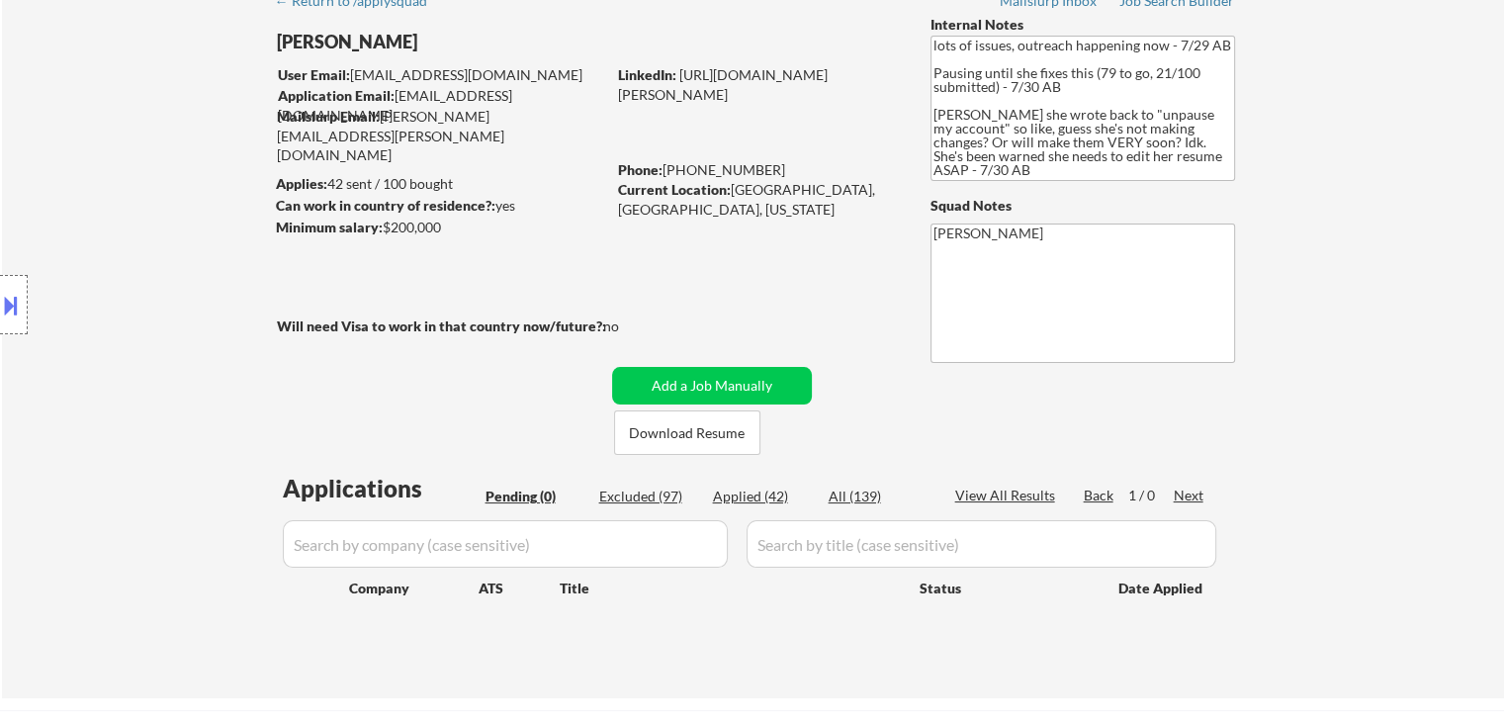
click at [154, 263] on div "Location Inclusions: [GEOGRAPHIC_DATA], [GEOGRAPHIC_DATA] [GEOGRAPHIC_DATA], [G…" at bounding box center [177, 305] width 354 height 367
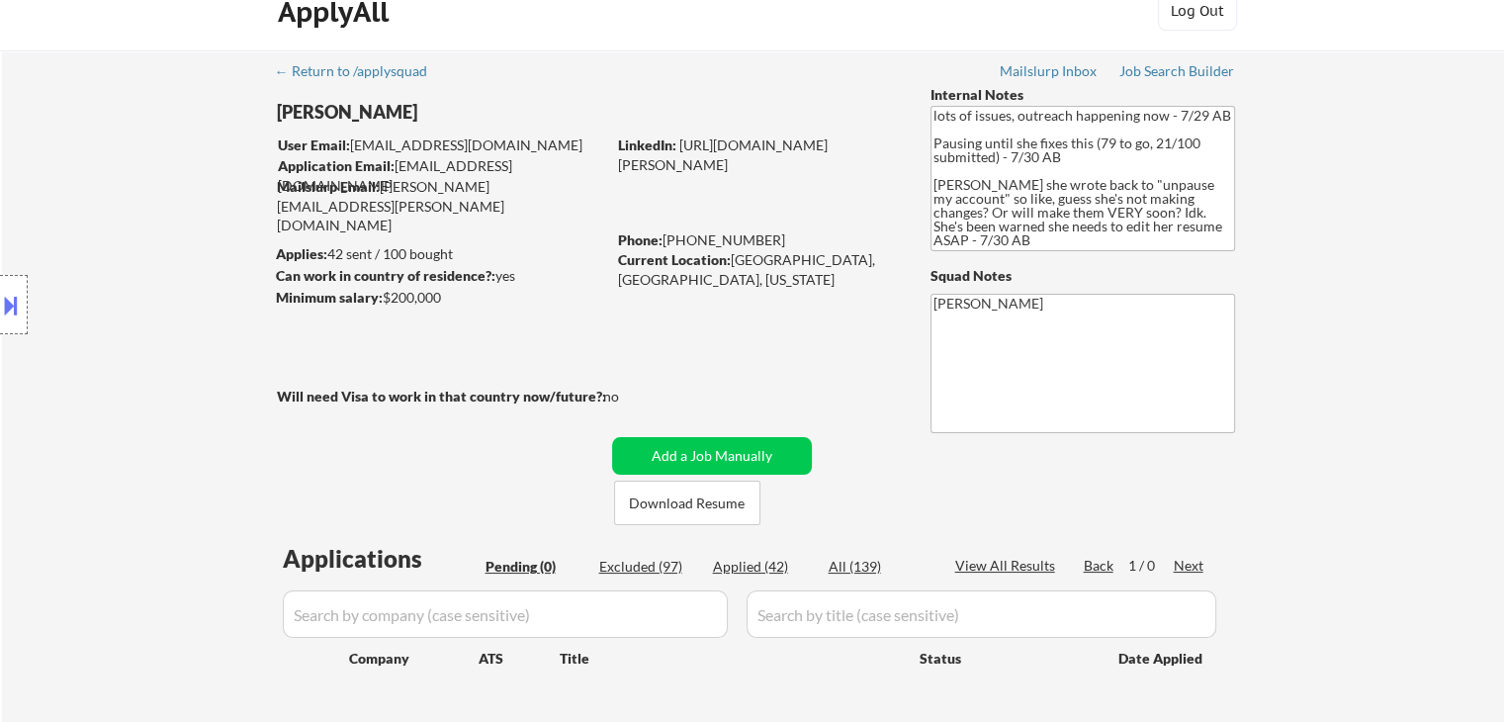
scroll to position [0, 0]
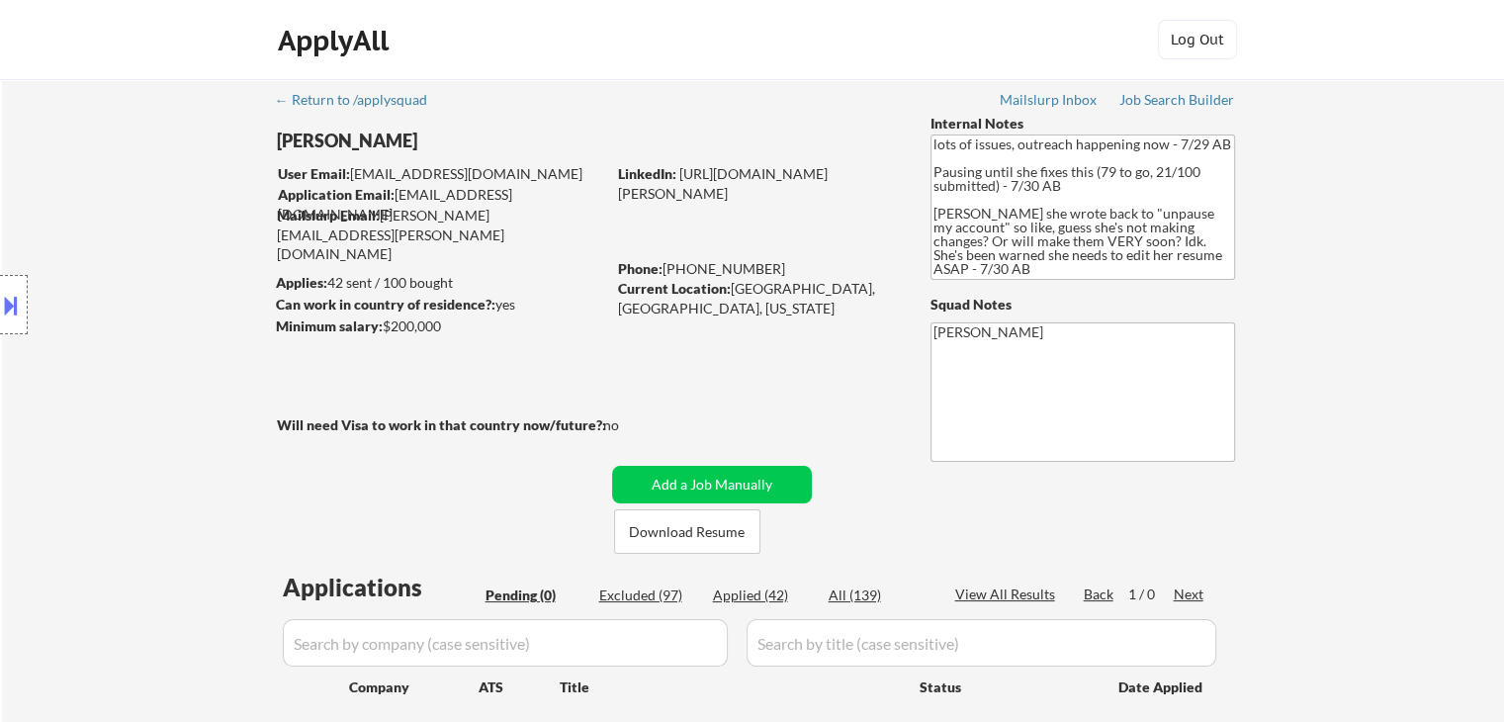
click at [154, 263] on div "Location Inclusions: [GEOGRAPHIC_DATA], [GEOGRAPHIC_DATA] [GEOGRAPHIC_DATA], [G…" at bounding box center [177, 305] width 354 height 367
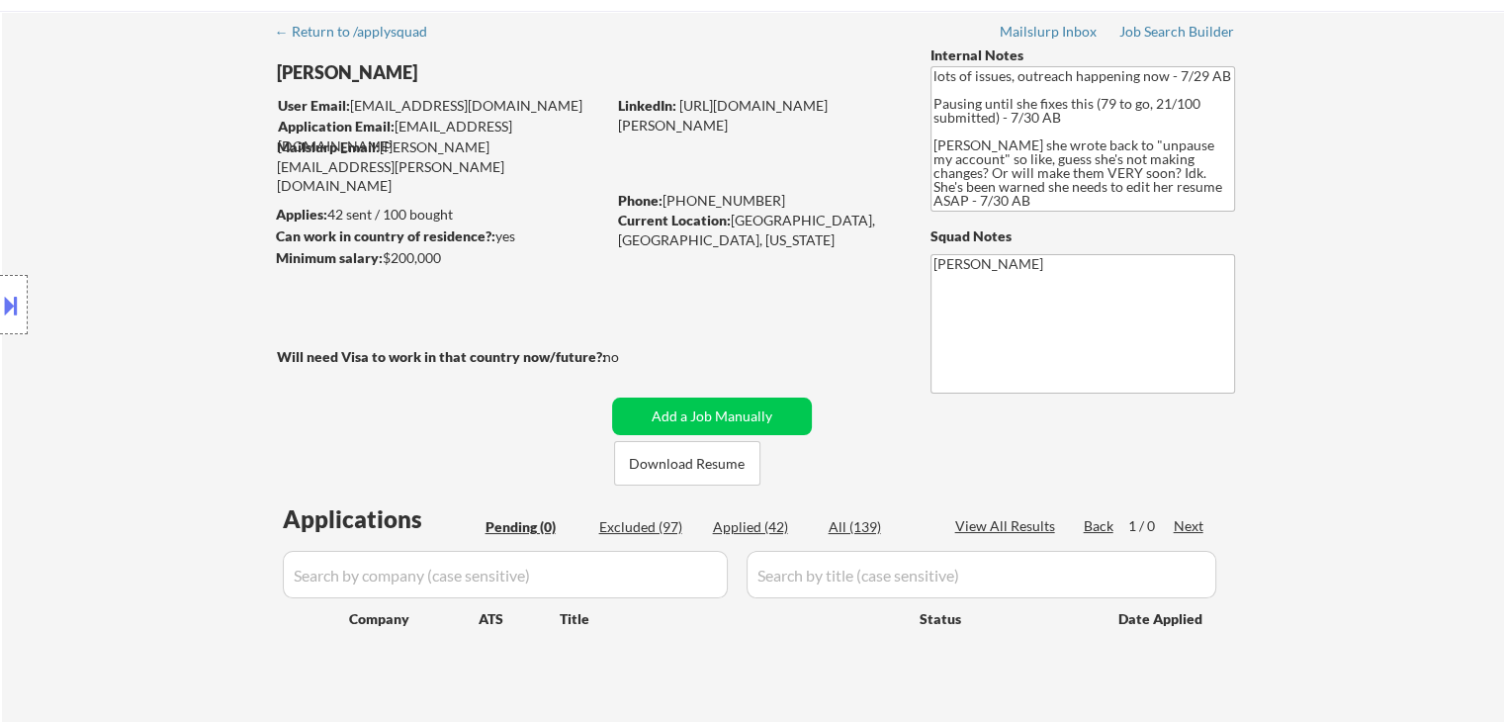
scroll to position [99, 0]
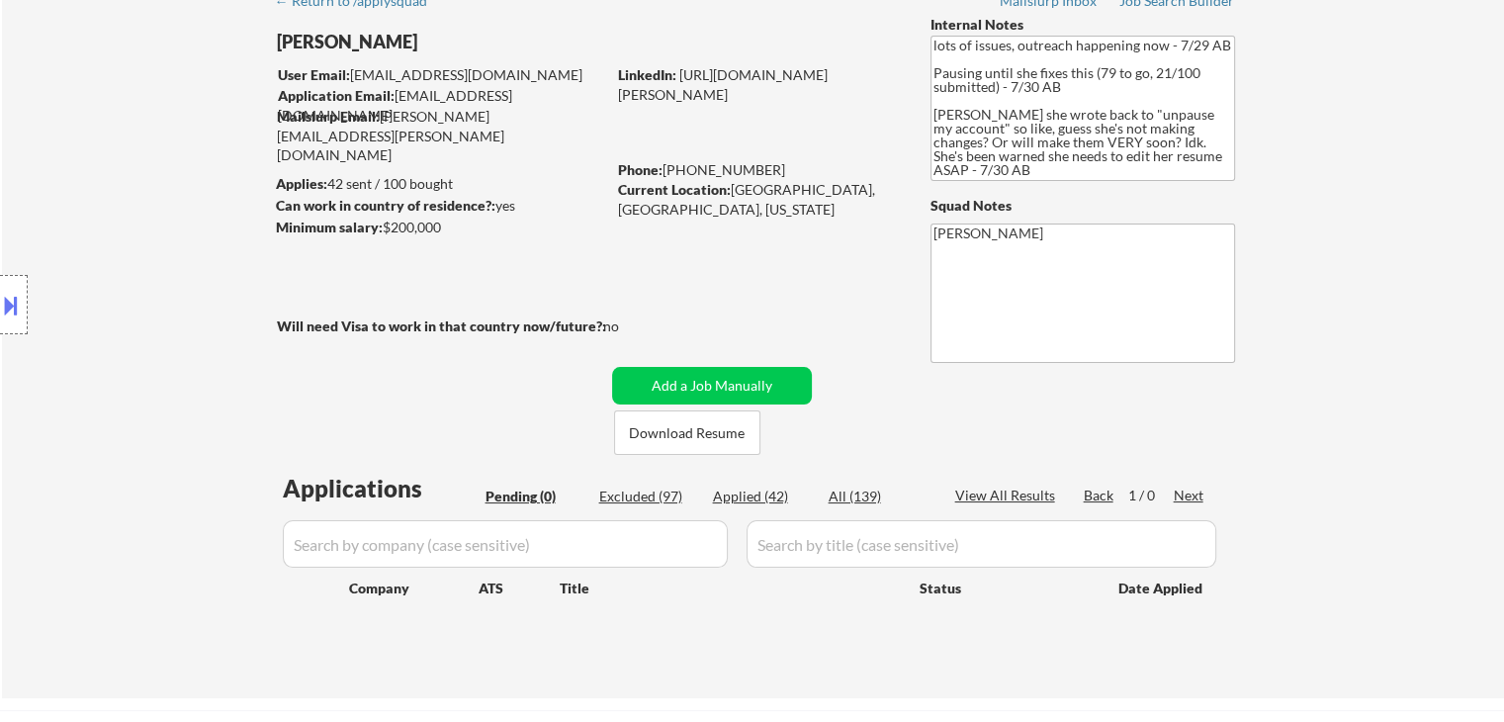
click at [158, 264] on div "Location Inclusions: [GEOGRAPHIC_DATA], [GEOGRAPHIC_DATA] [GEOGRAPHIC_DATA], [G…" at bounding box center [177, 305] width 354 height 367
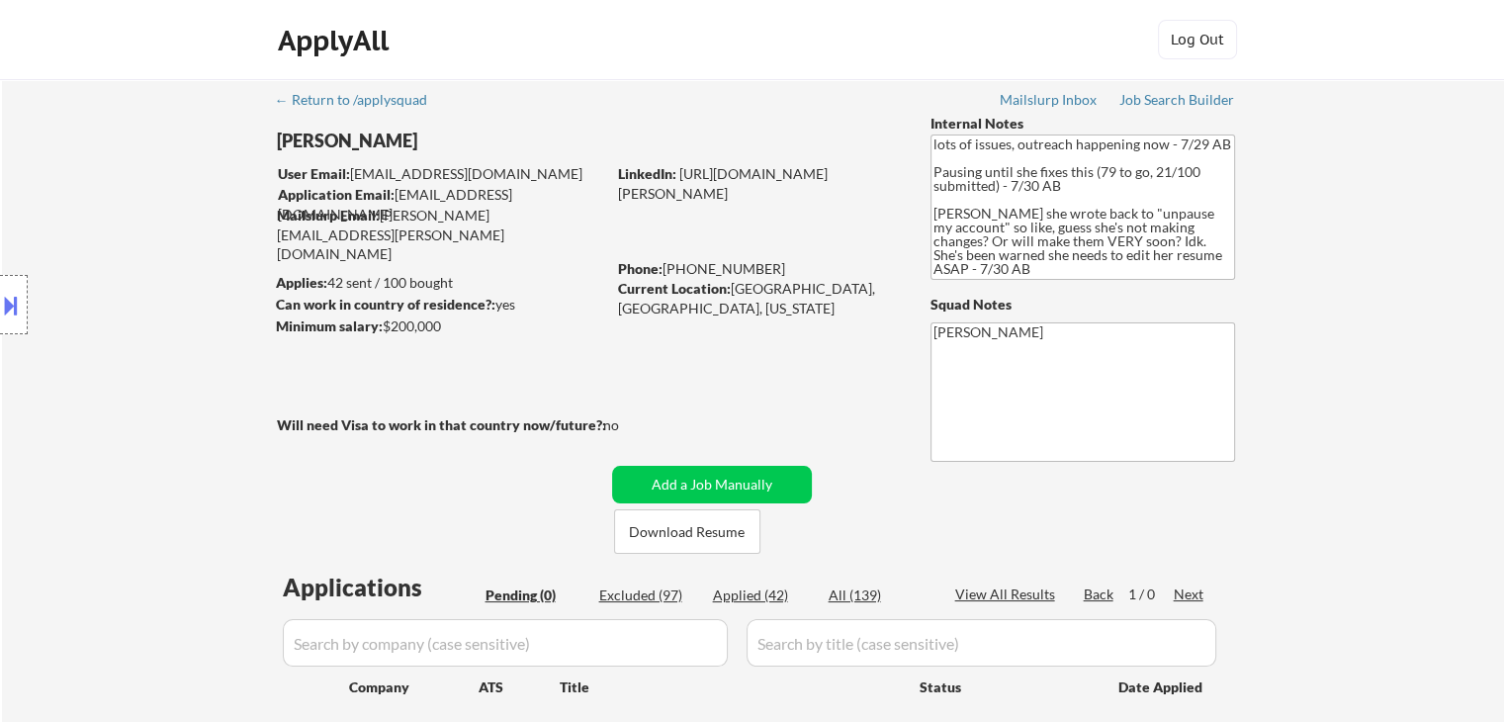
scroll to position [0, 0]
click at [158, 265] on div "Location Inclusions: [GEOGRAPHIC_DATA], [GEOGRAPHIC_DATA] [GEOGRAPHIC_DATA], [G…" at bounding box center [177, 305] width 354 height 367
click at [159, 266] on div "Location Inclusions: [GEOGRAPHIC_DATA], [GEOGRAPHIC_DATA] [GEOGRAPHIC_DATA], [G…" at bounding box center [177, 305] width 354 height 367
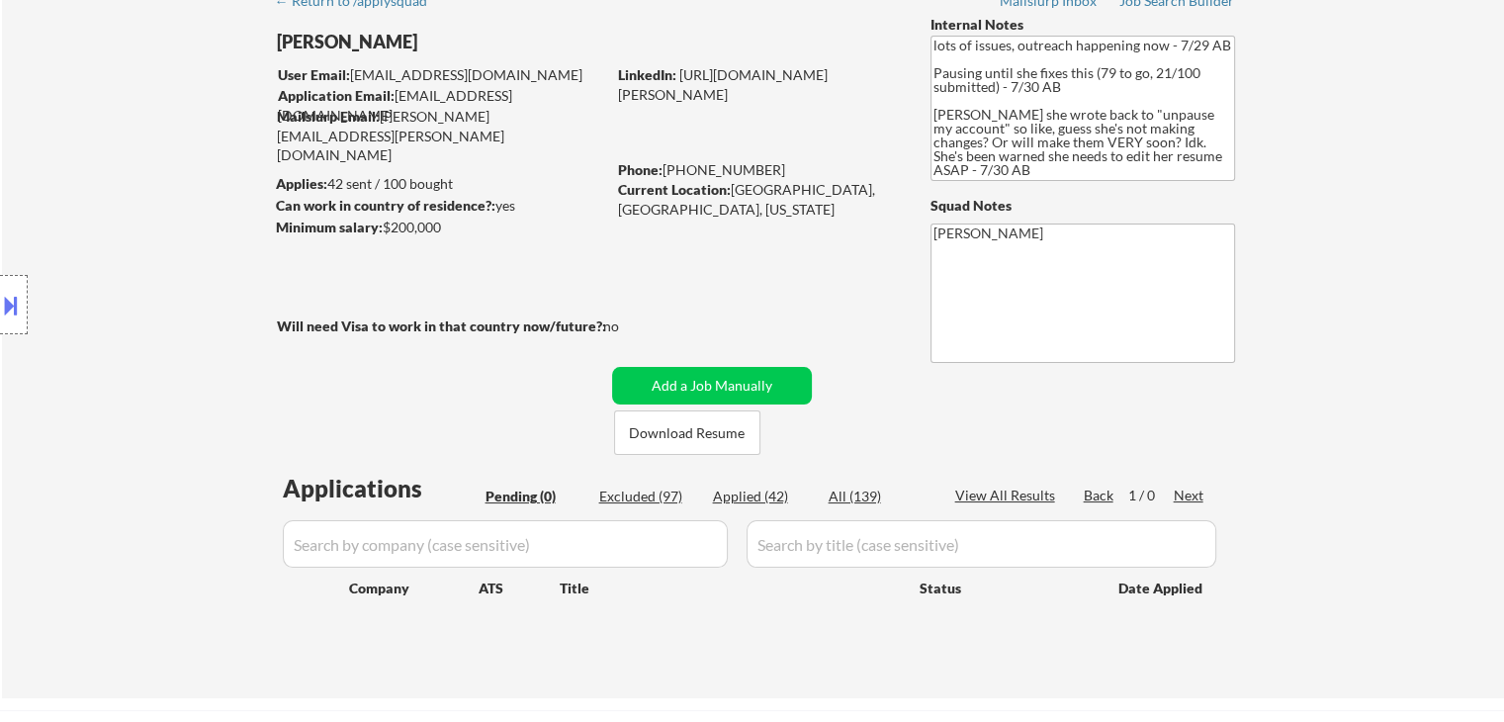
click at [160, 266] on div "Location Inclusions: [GEOGRAPHIC_DATA], [GEOGRAPHIC_DATA] [GEOGRAPHIC_DATA], [G…" at bounding box center [177, 305] width 354 height 367
click at [161, 267] on div "Location Inclusions: [GEOGRAPHIC_DATA], [GEOGRAPHIC_DATA] [GEOGRAPHIC_DATA], [G…" at bounding box center [177, 305] width 354 height 367
click at [162, 267] on div "Location Inclusions: [GEOGRAPHIC_DATA], [GEOGRAPHIC_DATA] [GEOGRAPHIC_DATA], [G…" at bounding box center [177, 305] width 354 height 367
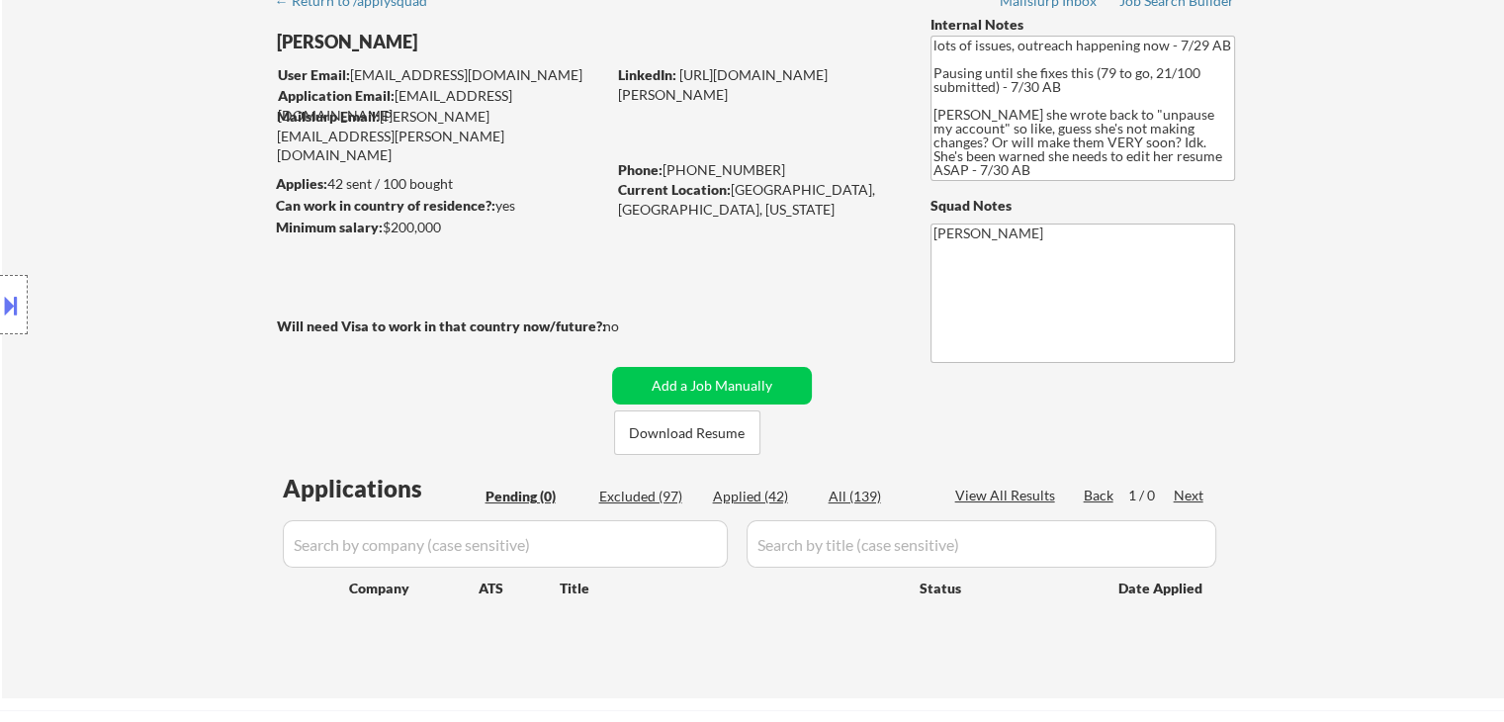
click at [162, 268] on div "Location Inclusions: [GEOGRAPHIC_DATA], [GEOGRAPHIC_DATA] [GEOGRAPHIC_DATA], [G…" at bounding box center [177, 305] width 354 height 367
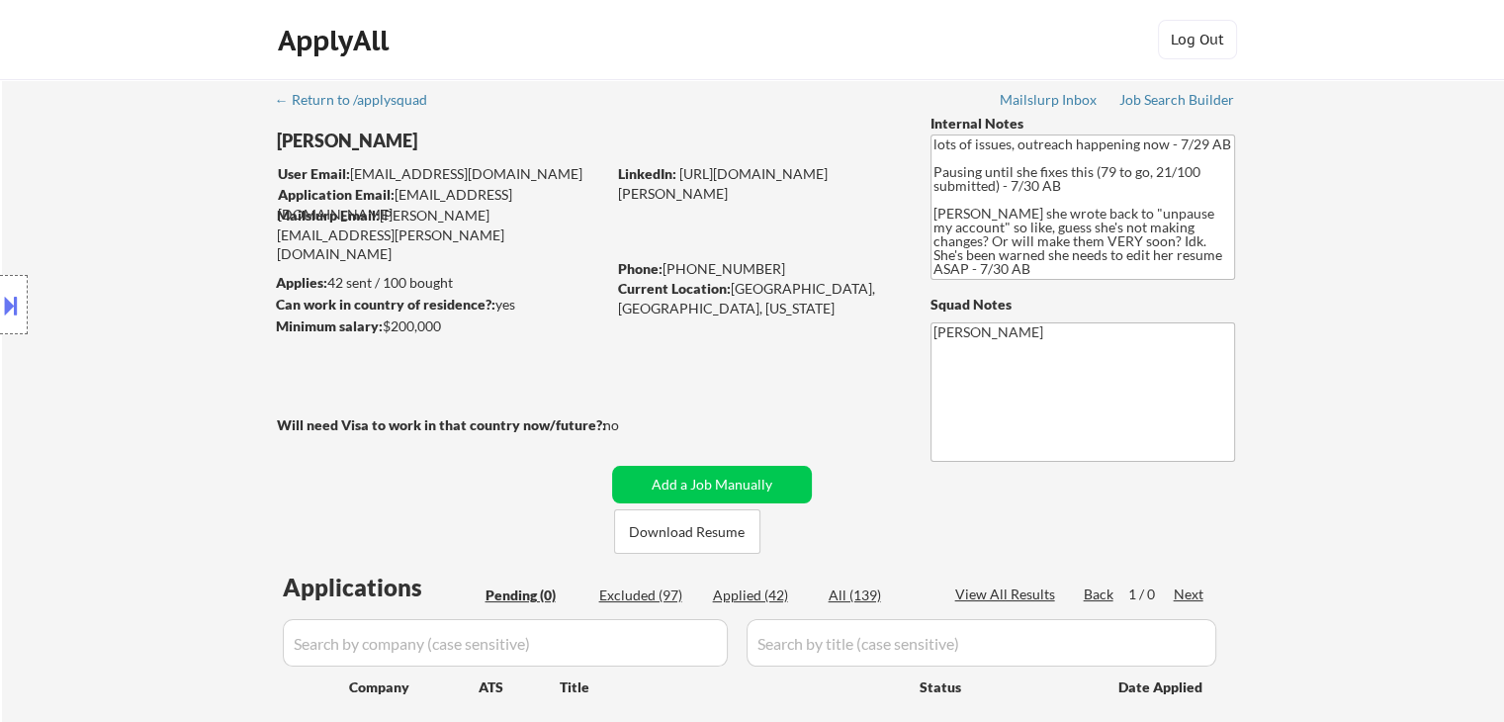
click at [165, 263] on div "Location Inclusions: [GEOGRAPHIC_DATA], [GEOGRAPHIC_DATA] [GEOGRAPHIC_DATA], [G…" at bounding box center [177, 305] width 354 height 367
click at [166, 261] on div "Location Inclusions: [GEOGRAPHIC_DATA], [GEOGRAPHIC_DATA] [GEOGRAPHIC_DATA], [G…" at bounding box center [177, 305] width 354 height 367
click at [173, 260] on div "Location Inclusions: [GEOGRAPHIC_DATA], [GEOGRAPHIC_DATA] [GEOGRAPHIC_DATA], [G…" at bounding box center [177, 305] width 354 height 367
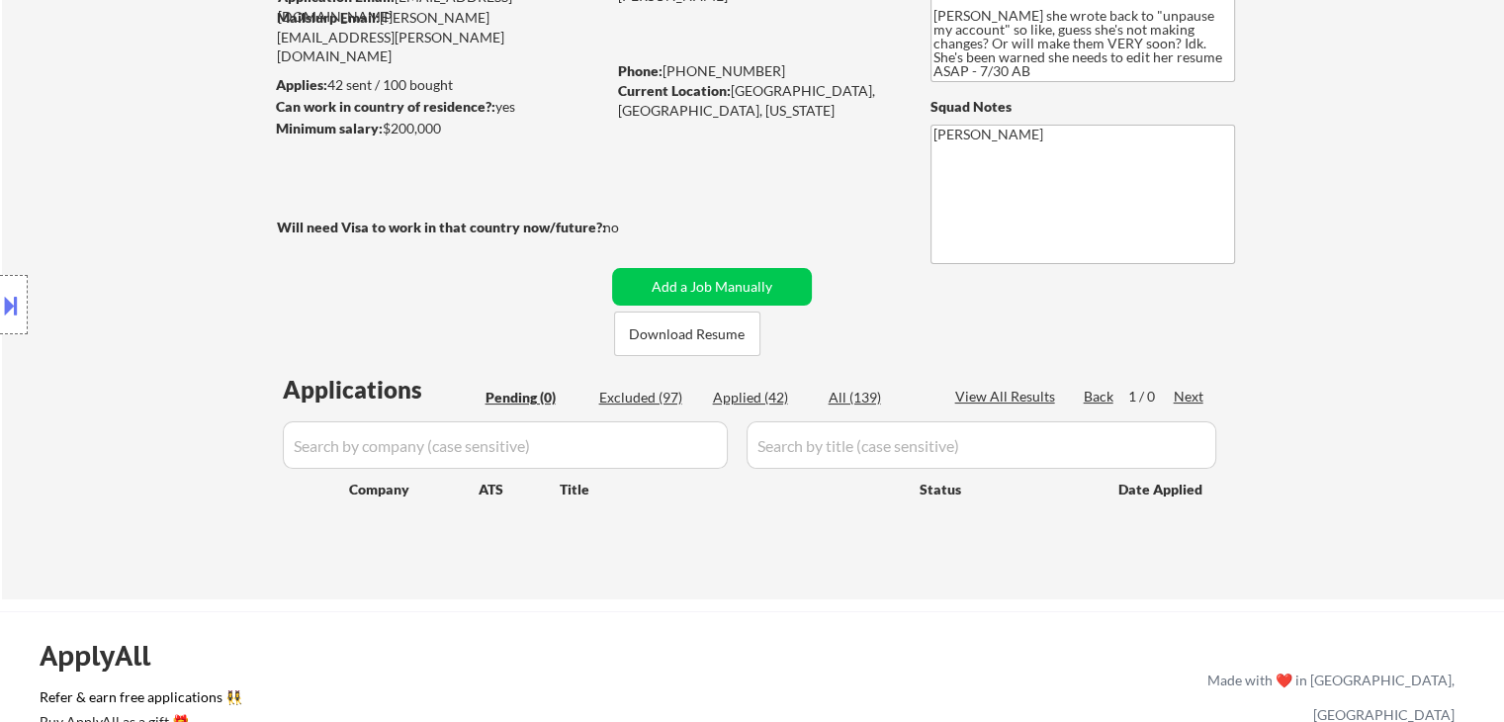
click at [172, 242] on div "Location Inclusions: [GEOGRAPHIC_DATA], [GEOGRAPHIC_DATA] [GEOGRAPHIC_DATA], [G…" at bounding box center [177, 305] width 354 height 367
click at [171, 242] on div "Location Inclusions: [GEOGRAPHIC_DATA], [GEOGRAPHIC_DATA] [GEOGRAPHIC_DATA], [G…" at bounding box center [177, 305] width 354 height 367
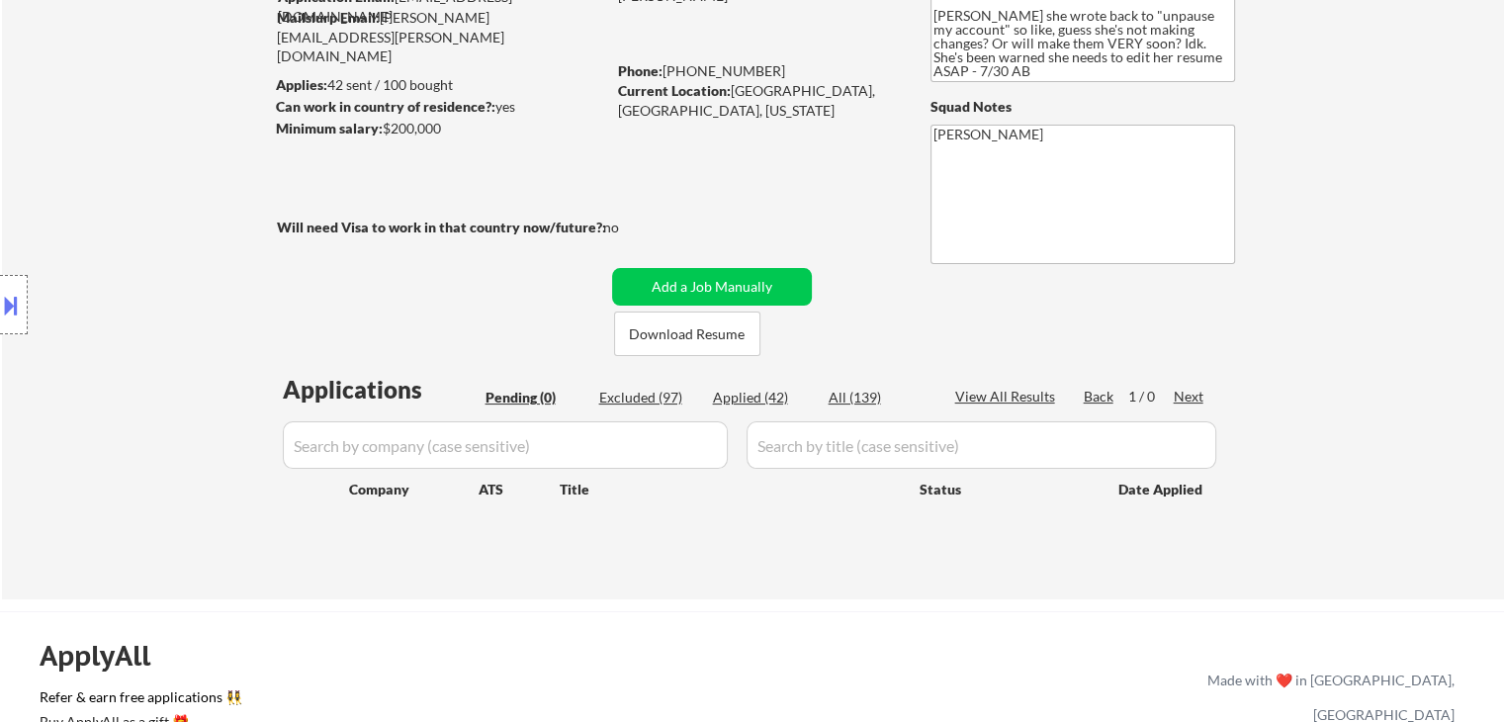
click at [171, 242] on div "Location Inclusions: [GEOGRAPHIC_DATA], [GEOGRAPHIC_DATA] [GEOGRAPHIC_DATA], [G…" at bounding box center [177, 305] width 354 height 367
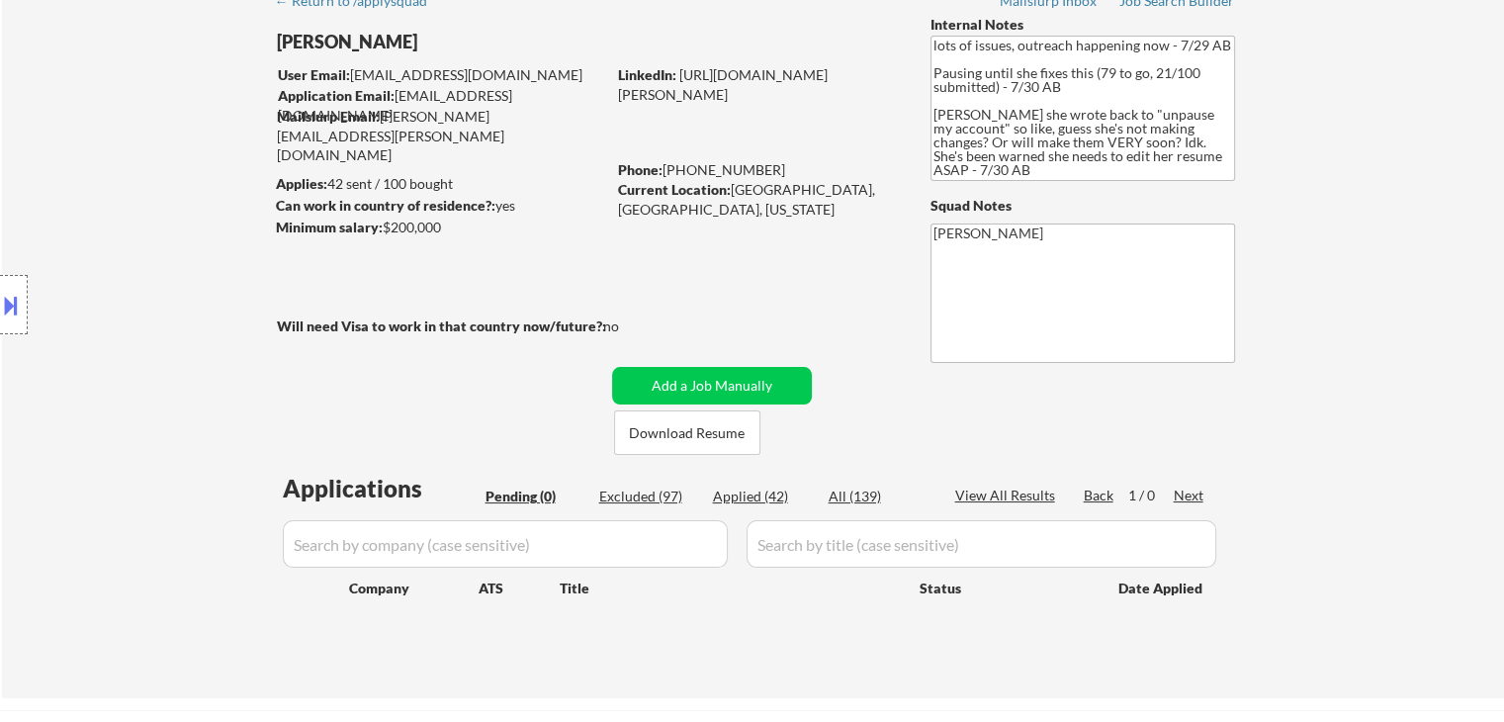
scroll to position [99, 0]
click at [171, 242] on div "Location Inclusions: [GEOGRAPHIC_DATA], [GEOGRAPHIC_DATA] [GEOGRAPHIC_DATA], [G…" at bounding box center [177, 305] width 354 height 367
click at [171, 243] on div "Location Inclusions: [GEOGRAPHIC_DATA], [GEOGRAPHIC_DATA] [GEOGRAPHIC_DATA], [G…" at bounding box center [177, 305] width 354 height 367
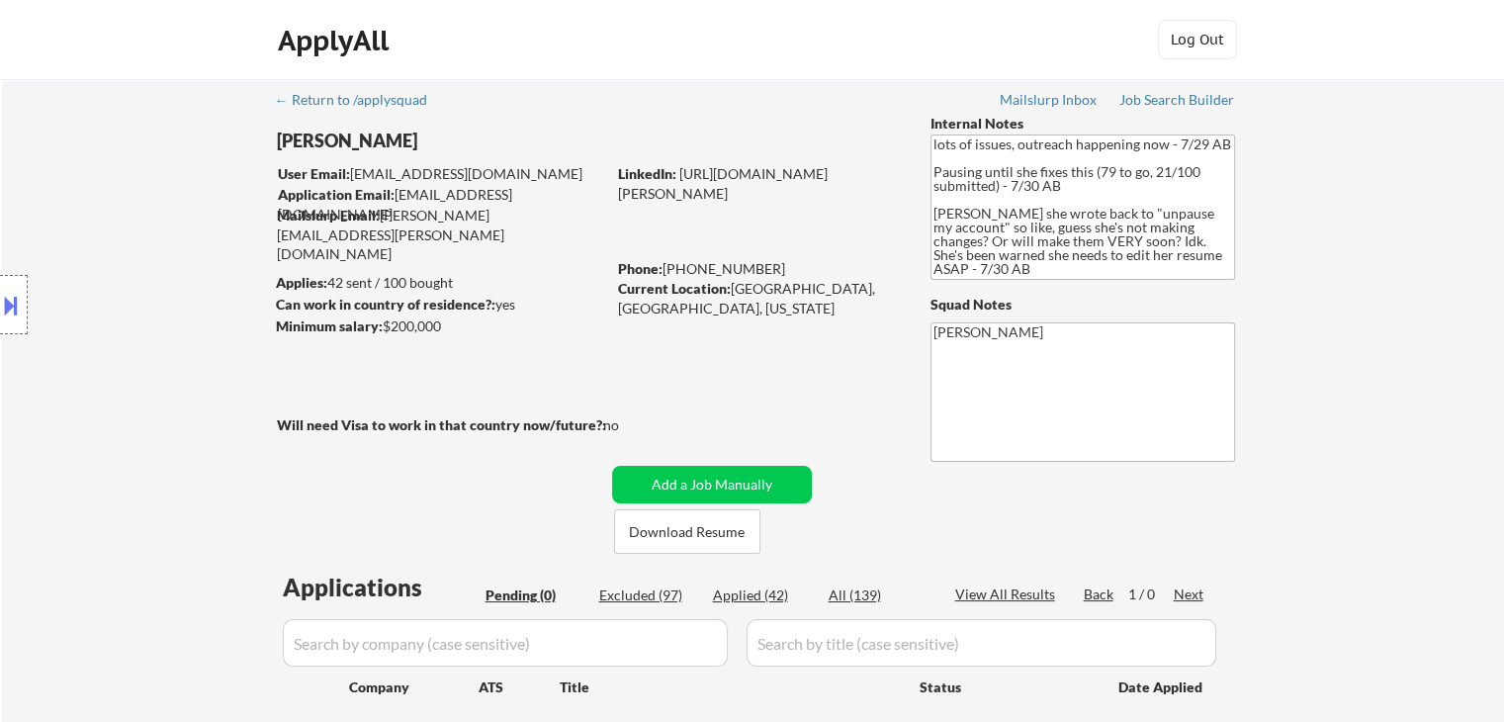
click at [169, 243] on div "Location Inclusions: [GEOGRAPHIC_DATA], [GEOGRAPHIC_DATA] [GEOGRAPHIC_DATA], [G…" at bounding box center [177, 305] width 354 height 367
click at [79, 254] on div "Location Inclusions: [GEOGRAPHIC_DATA], [GEOGRAPHIC_DATA] [GEOGRAPHIC_DATA], [G…" at bounding box center [177, 305] width 354 height 367
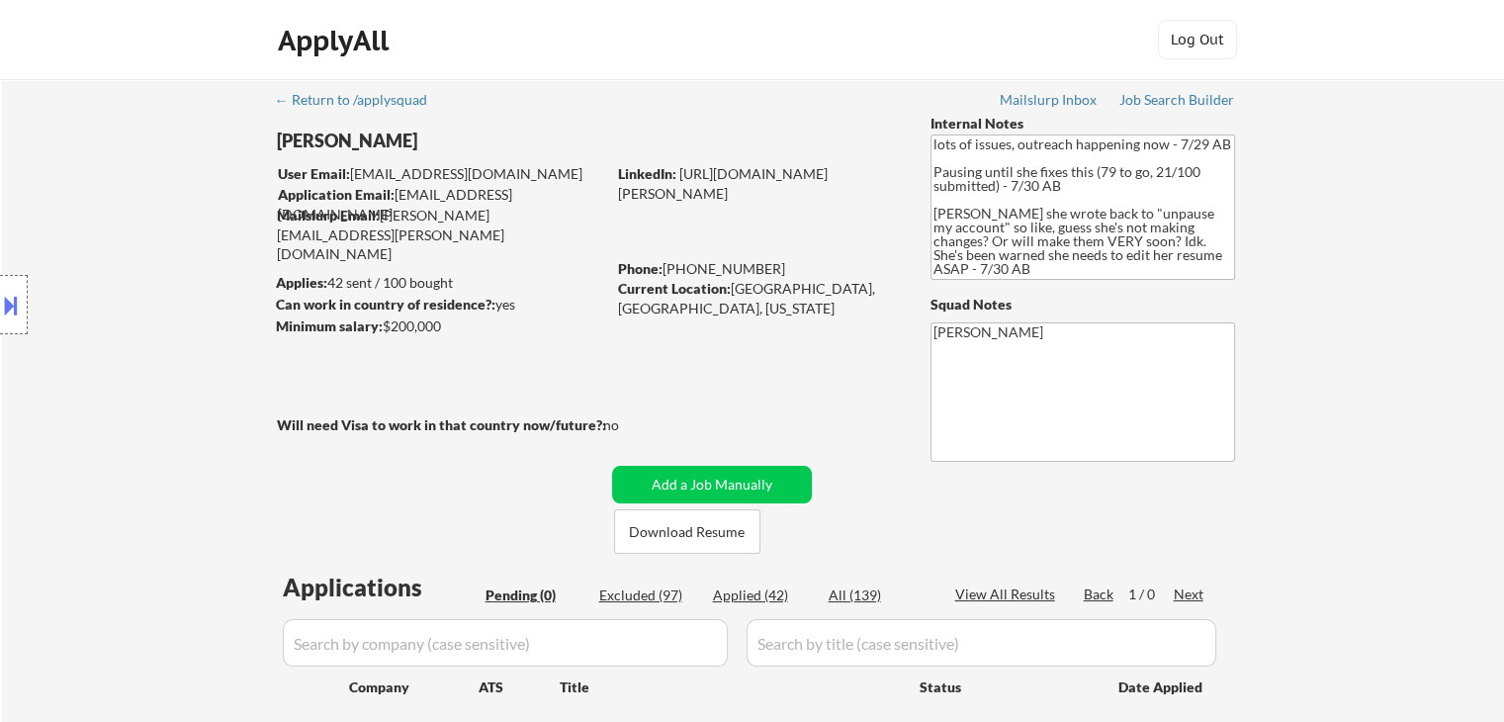
click at [162, 261] on div "Location Inclusions: [GEOGRAPHIC_DATA], [GEOGRAPHIC_DATA] [GEOGRAPHIC_DATA], [G…" at bounding box center [177, 305] width 354 height 367
click at [165, 261] on div "Location Inclusions: [GEOGRAPHIC_DATA], [GEOGRAPHIC_DATA] [GEOGRAPHIC_DATA], [G…" at bounding box center [177, 305] width 354 height 367
click at [182, 282] on div "Location Inclusions: [GEOGRAPHIC_DATA], [GEOGRAPHIC_DATA] [GEOGRAPHIC_DATA], [G…" at bounding box center [177, 305] width 354 height 367
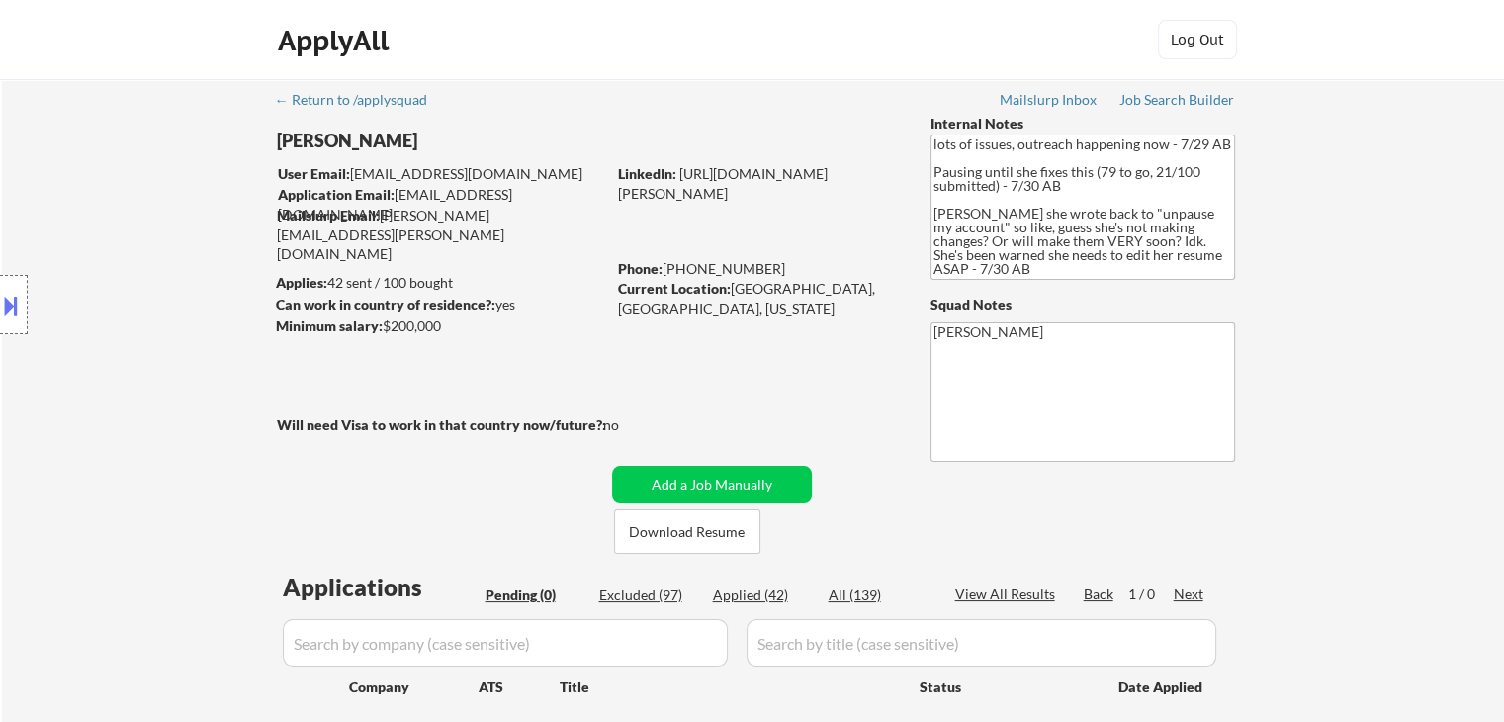
click at [182, 282] on div "Location Inclusions: [GEOGRAPHIC_DATA], [GEOGRAPHIC_DATA] [GEOGRAPHIC_DATA], [G…" at bounding box center [177, 305] width 354 height 367
click at [254, 250] on div "Location Inclusions: [GEOGRAPHIC_DATA], [GEOGRAPHIC_DATA] [GEOGRAPHIC_DATA], [G…" at bounding box center [177, 305] width 354 height 367
click at [206, 270] on div "Location Inclusions: [GEOGRAPHIC_DATA], [GEOGRAPHIC_DATA] [GEOGRAPHIC_DATA], [G…" at bounding box center [177, 305] width 354 height 367
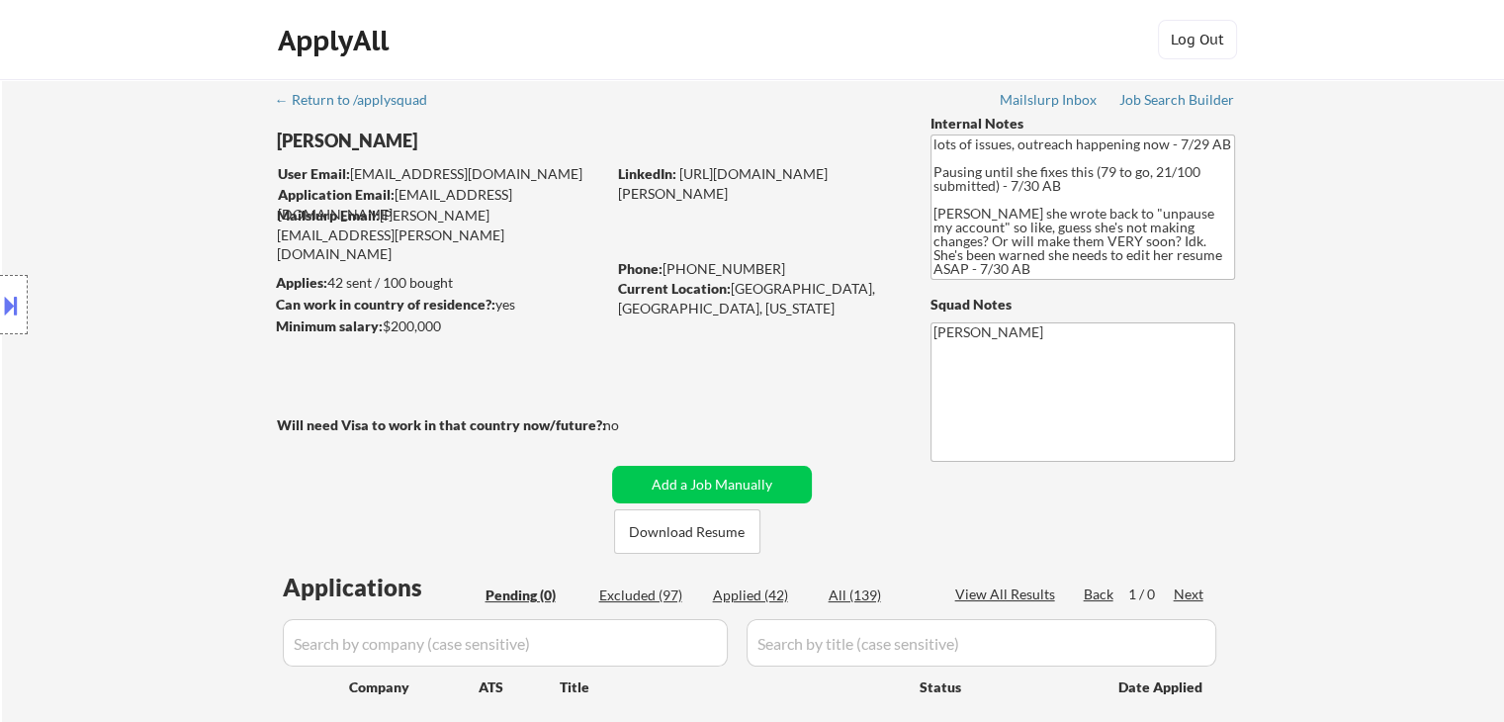
click at [206, 270] on div "Location Inclusions: [GEOGRAPHIC_DATA], [GEOGRAPHIC_DATA] [GEOGRAPHIC_DATA], [G…" at bounding box center [177, 305] width 354 height 367
click at [192, 281] on div "Location Inclusions: [GEOGRAPHIC_DATA], [GEOGRAPHIC_DATA] [GEOGRAPHIC_DATA], [G…" at bounding box center [177, 305] width 354 height 367
click at [192, 282] on div "Location Inclusions: [GEOGRAPHIC_DATA], [GEOGRAPHIC_DATA] [GEOGRAPHIC_DATA], [G…" at bounding box center [177, 305] width 354 height 367
click at [108, 357] on div "Location Inclusions: [GEOGRAPHIC_DATA], [GEOGRAPHIC_DATA] [GEOGRAPHIC_DATA], [G…" at bounding box center [177, 305] width 354 height 367
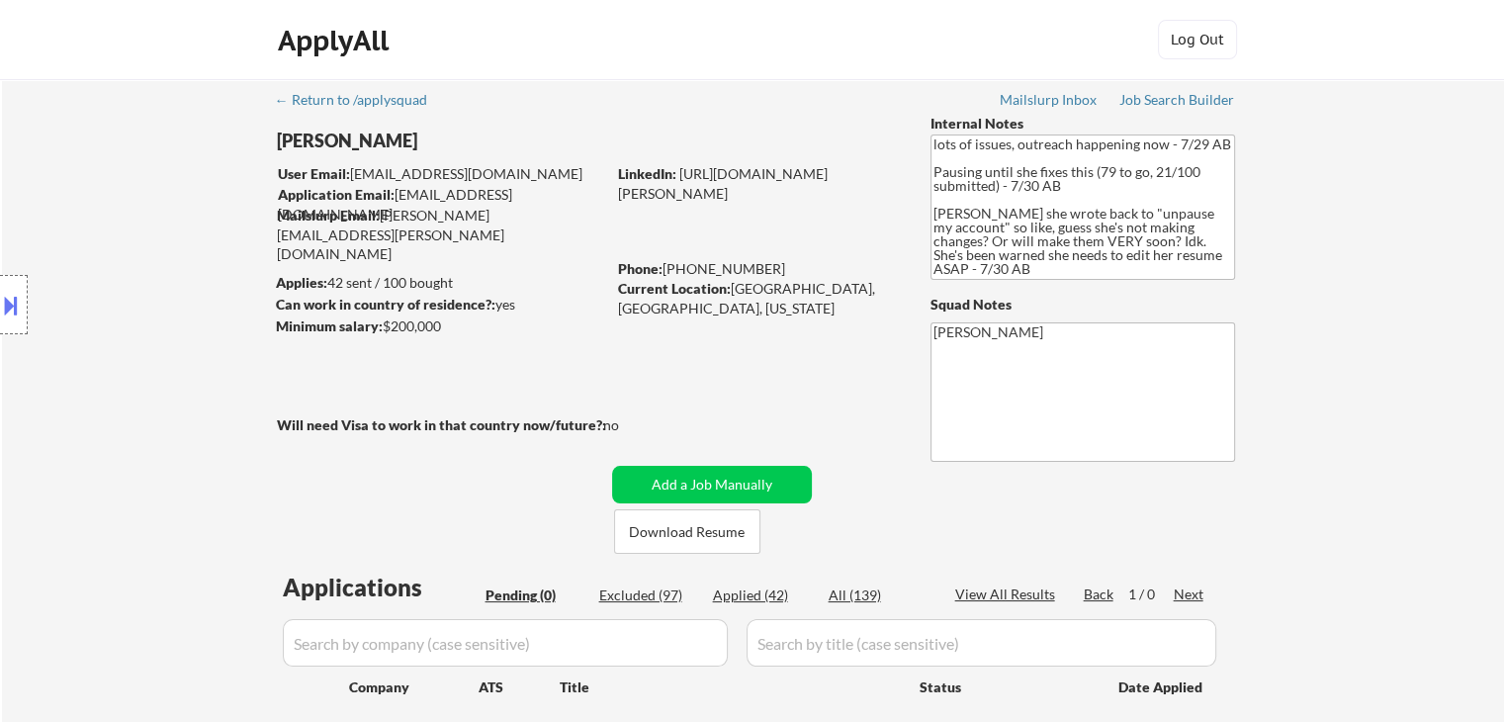
click at [108, 357] on div "Location Inclusions: [GEOGRAPHIC_DATA], [GEOGRAPHIC_DATA] [GEOGRAPHIC_DATA], [G…" at bounding box center [177, 305] width 354 height 367
click at [110, 357] on div "Location Inclusions: [GEOGRAPHIC_DATA], [GEOGRAPHIC_DATA] [GEOGRAPHIC_DATA], [G…" at bounding box center [177, 305] width 354 height 367
click at [111, 357] on div "Location Inclusions: [GEOGRAPHIC_DATA], [GEOGRAPHIC_DATA] [GEOGRAPHIC_DATA], [G…" at bounding box center [177, 305] width 354 height 367
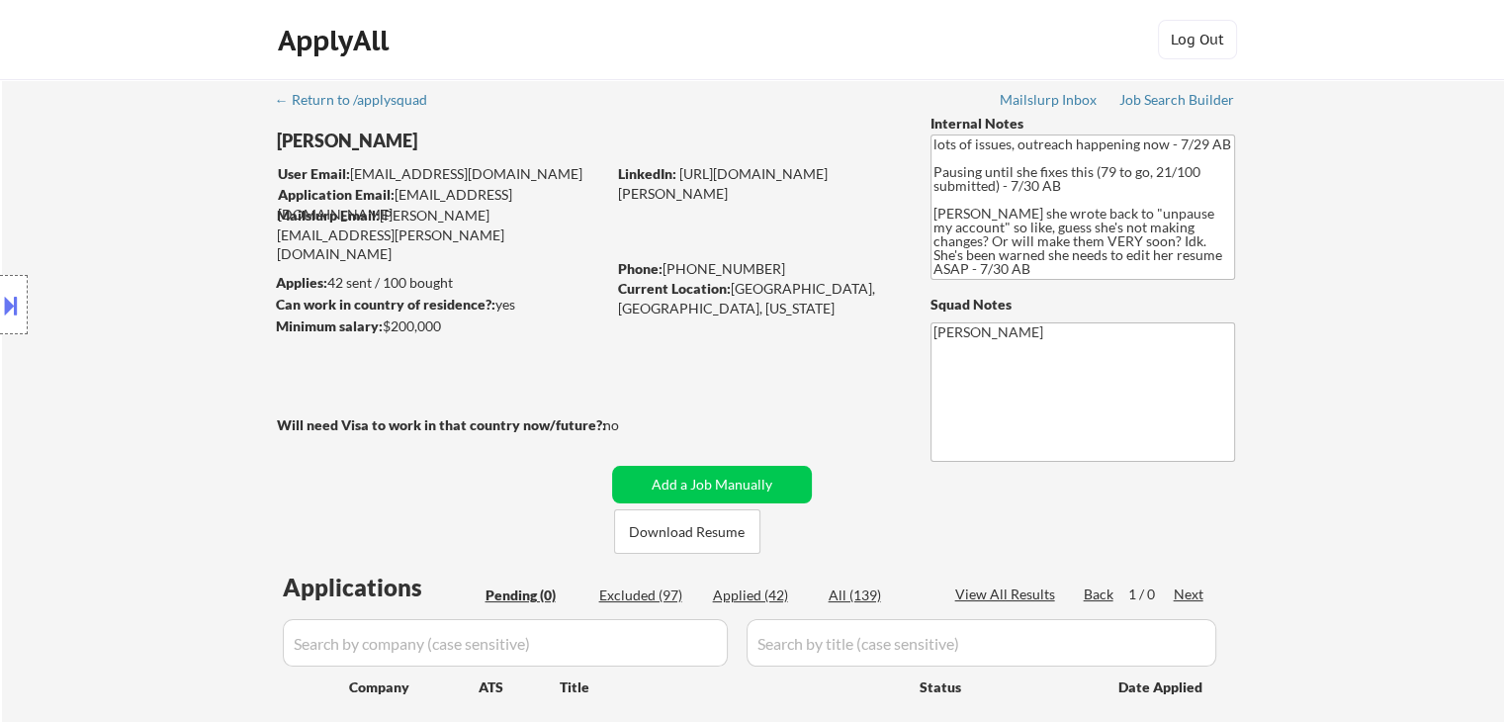
click at [111, 358] on div "Location Inclusions: [GEOGRAPHIC_DATA], [GEOGRAPHIC_DATA] [GEOGRAPHIC_DATA], [G…" at bounding box center [177, 305] width 354 height 367
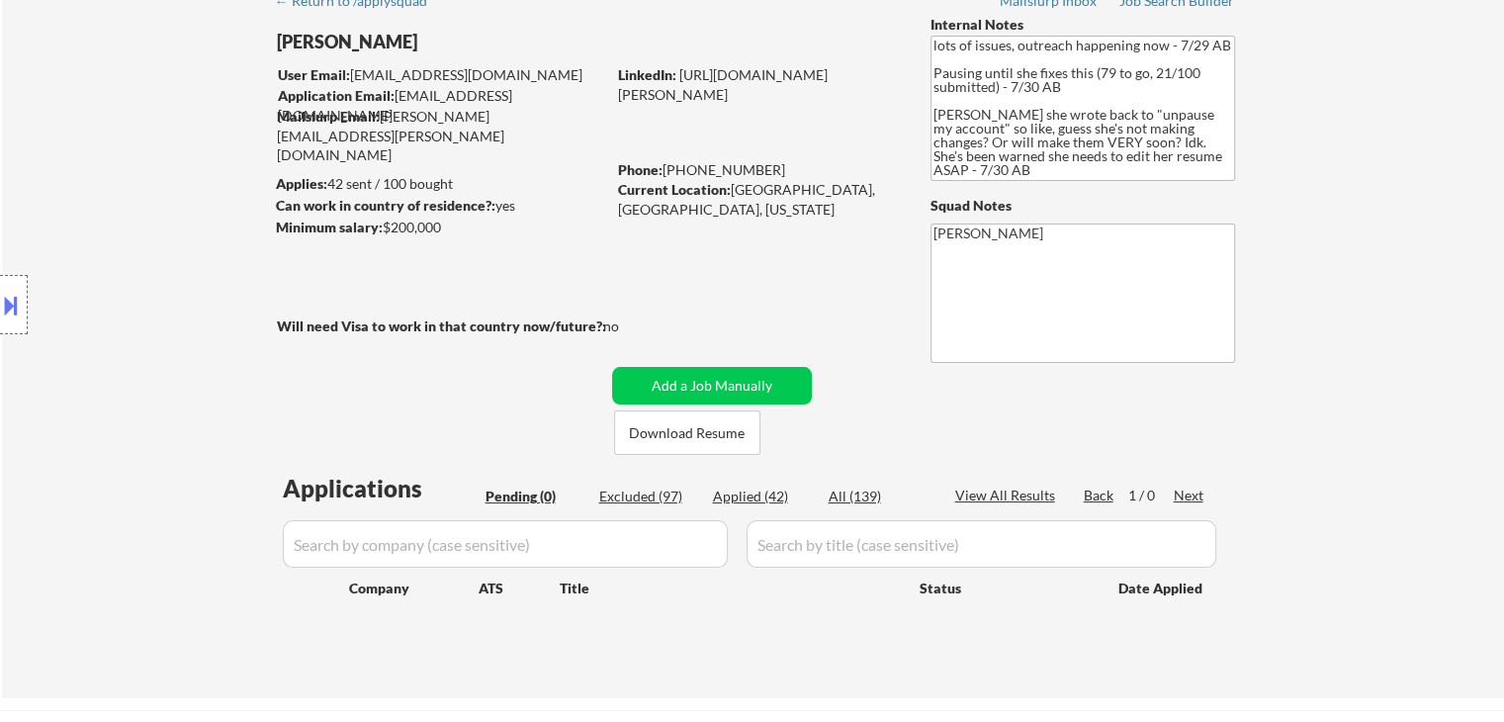
click at [111, 358] on div "Location Inclusions: [GEOGRAPHIC_DATA], [GEOGRAPHIC_DATA] [GEOGRAPHIC_DATA], [G…" at bounding box center [177, 305] width 354 height 367
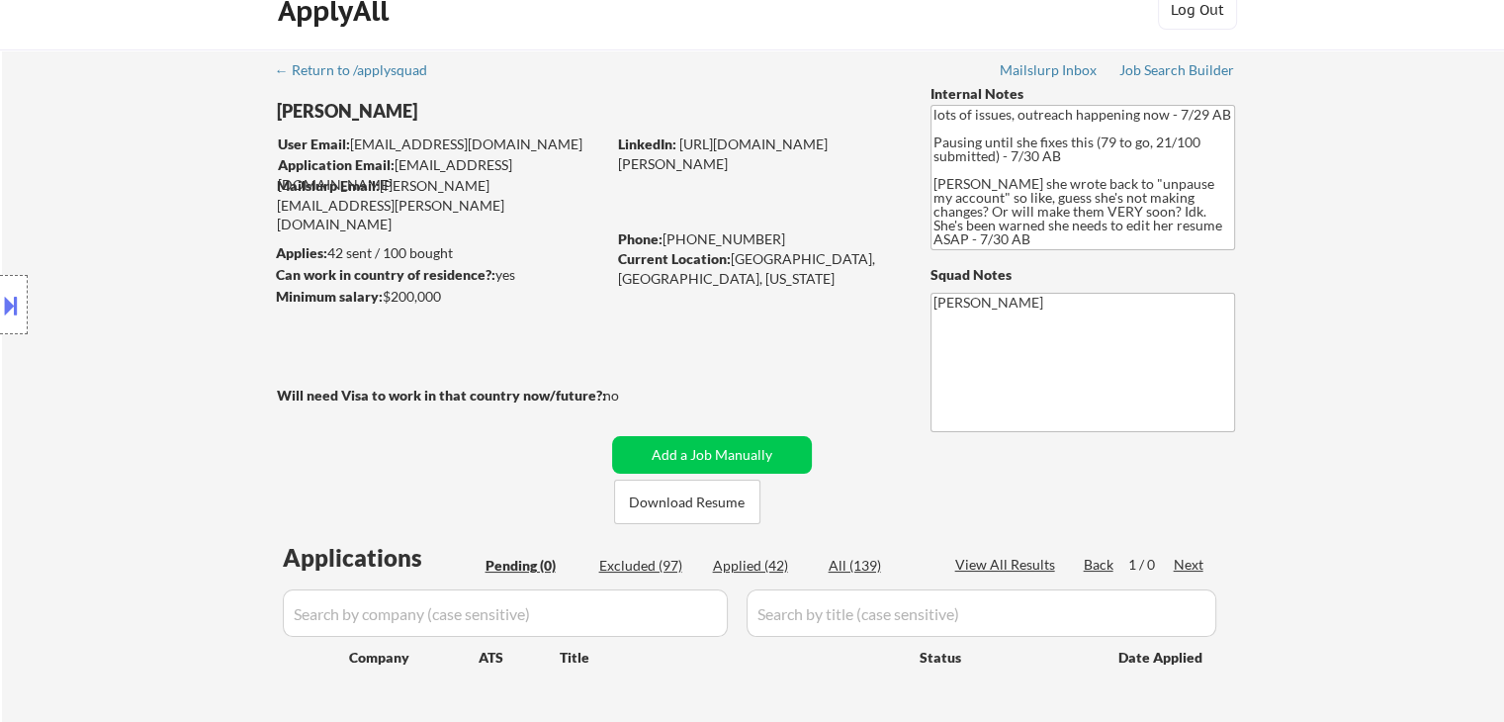
scroll to position [0, 0]
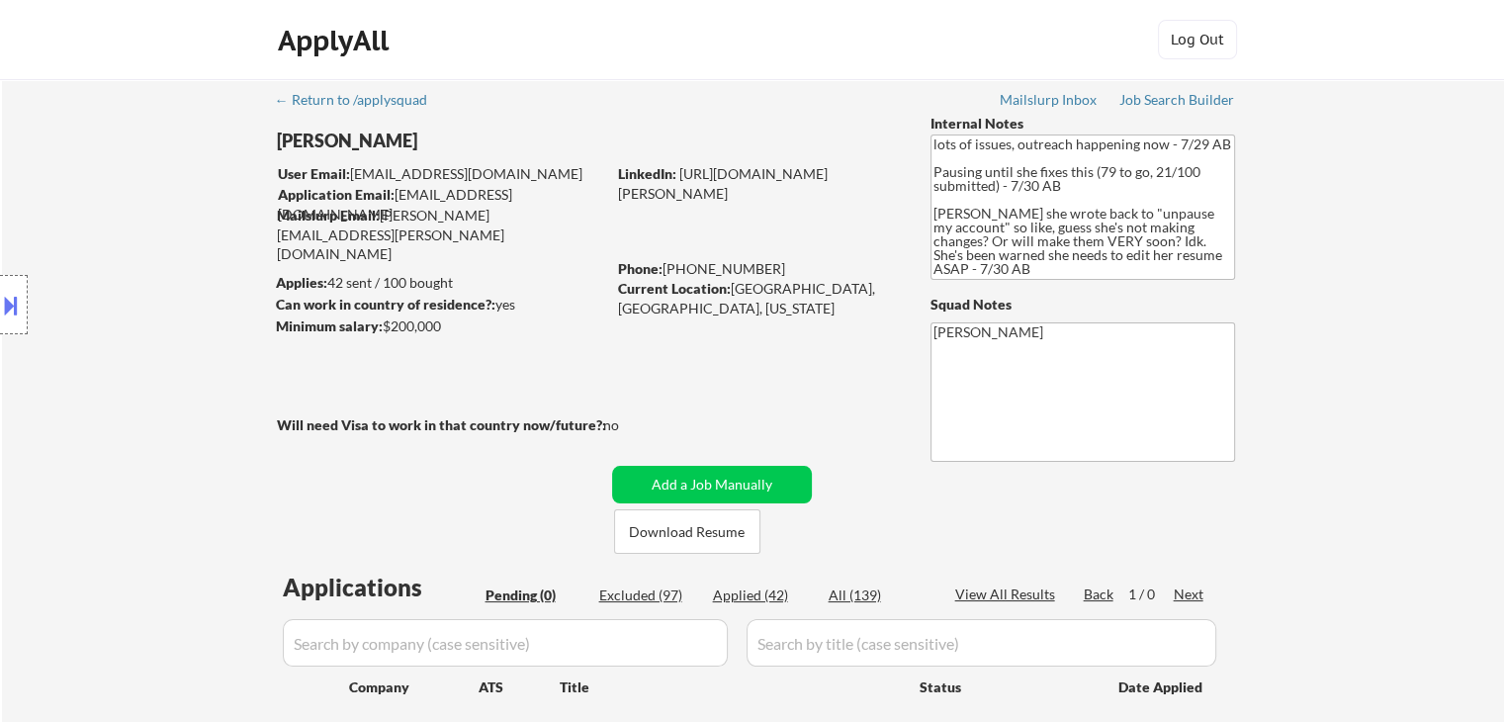
click at [392, 250] on div "← Return to /applysquad Mailslurp Inbox Job Search Builder [PERSON_NAME] User E…" at bounding box center [753, 430] width 987 height 702
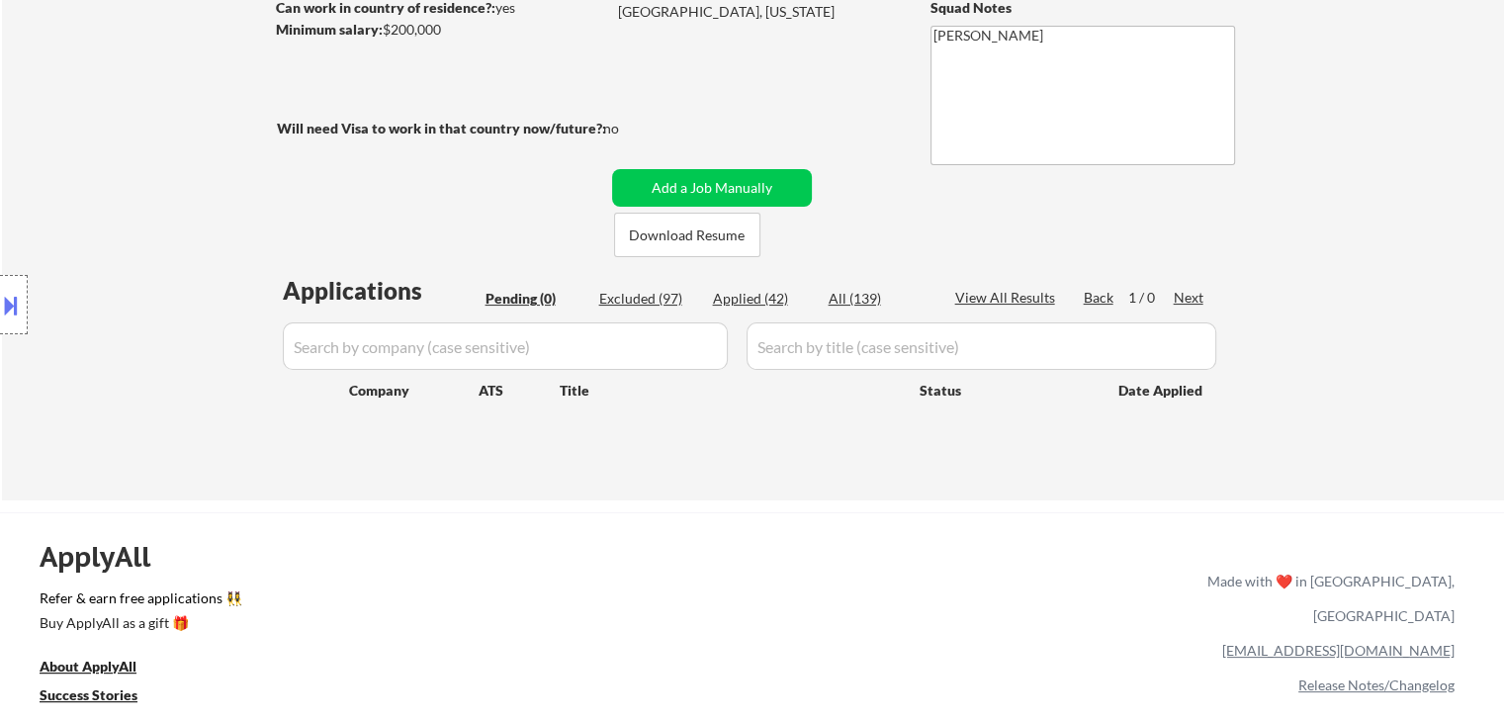
drag, startPoint x: 110, startPoint y: 141, endPoint x: 540, endPoint y: 141, distance: 430.2
click at [109, 141] on div "Location Inclusions: [GEOGRAPHIC_DATA], [GEOGRAPHIC_DATA] [GEOGRAPHIC_DATA], [G…" at bounding box center [177, 305] width 354 height 367
